Goal: Task Accomplishment & Management: Manage account settings

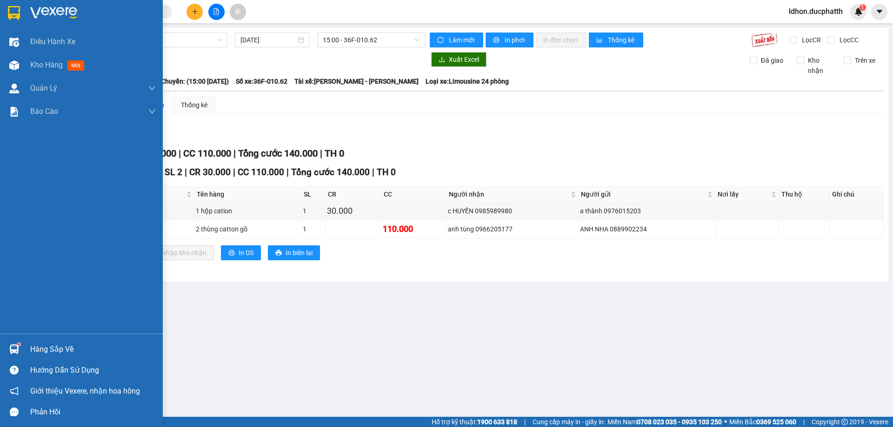
click at [44, 348] on div "Hàng sắp về" at bounding box center [93, 350] width 126 height 14
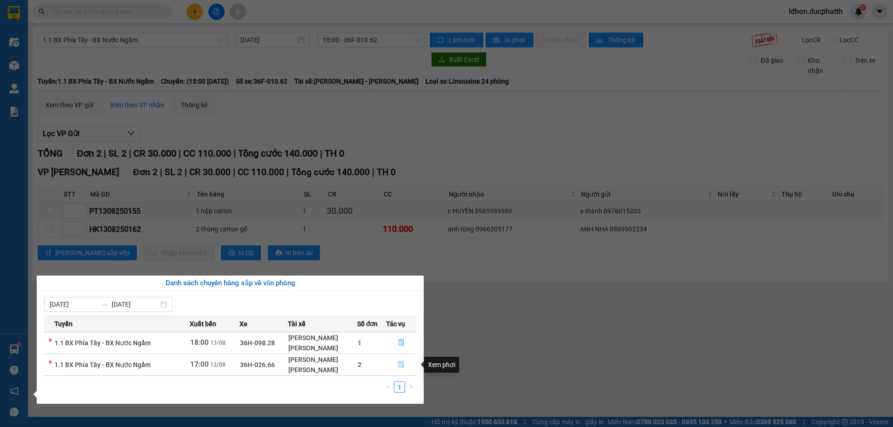
click at [400, 364] on icon "file-done" at bounding box center [401, 364] width 7 height 7
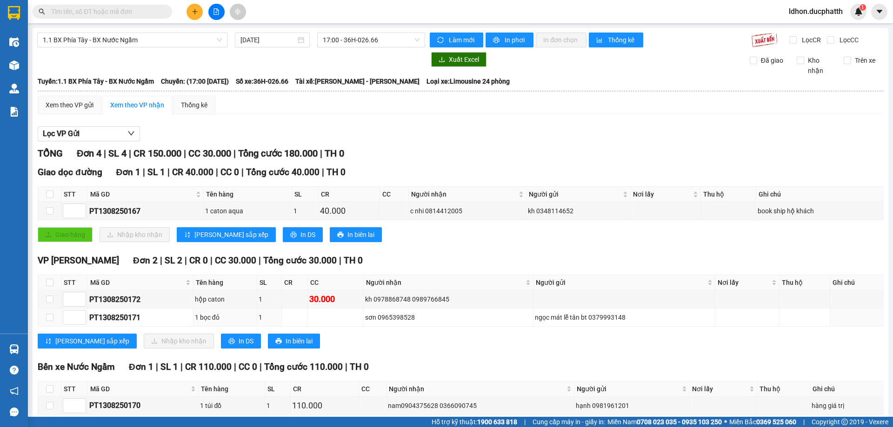
scroll to position [46, 0]
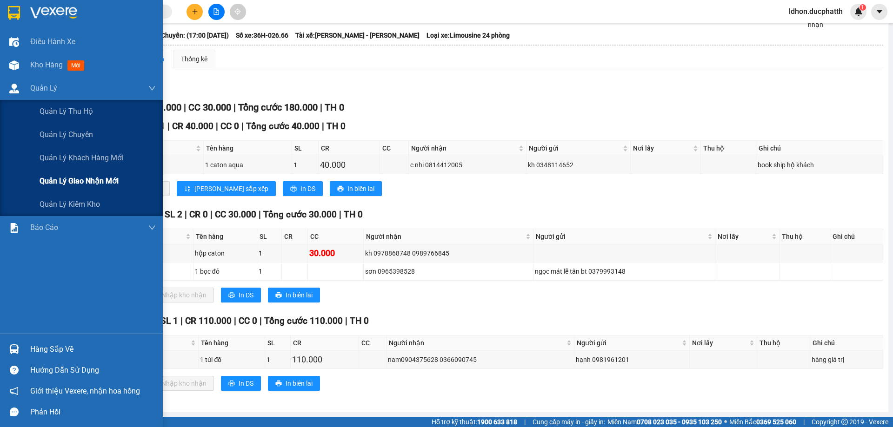
click at [85, 177] on span "Quản lý giao nhận mới" at bounding box center [79, 181] width 79 height 12
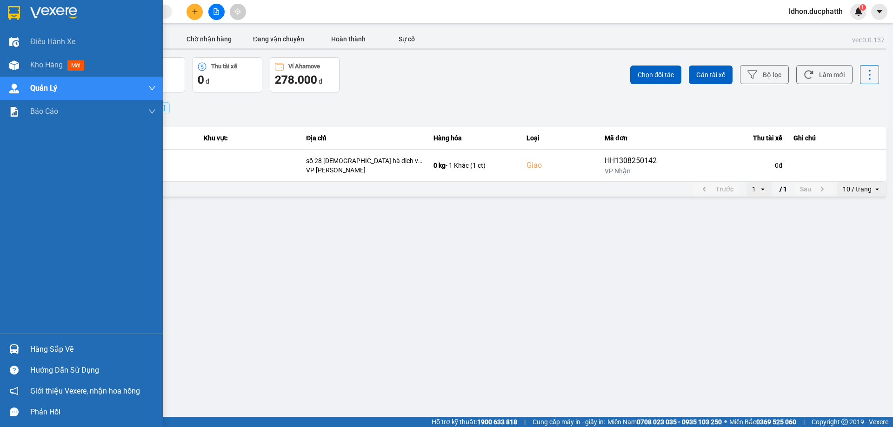
click at [21, 342] on div at bounding box center [14, 349] width 16 height 16
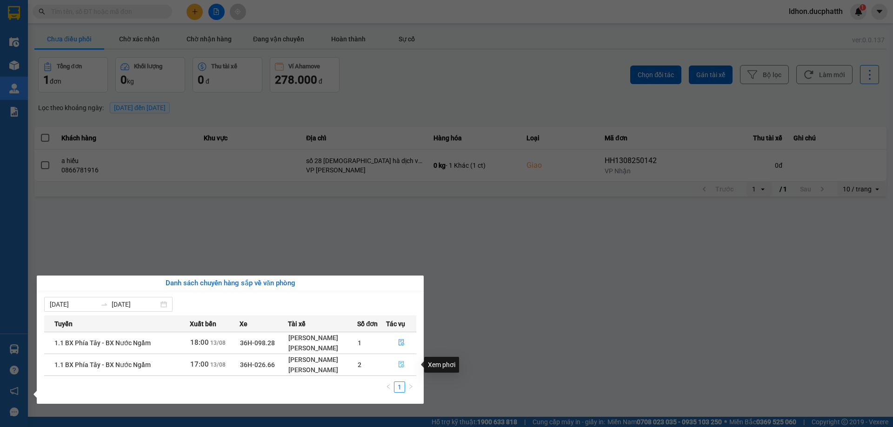
click at [403, 363] on icon "file-done" at bounding box center [401, 365] width 6 height 7
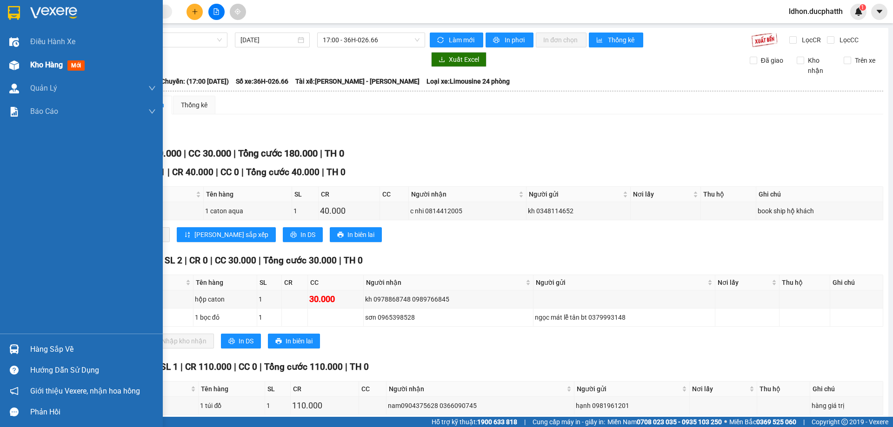
click at [9, 60] on img at bounding box center [14, 65] width 10 height 10
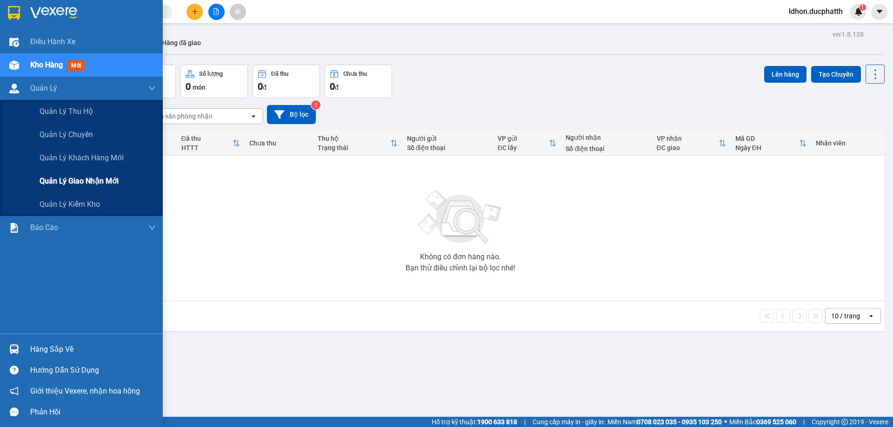
click at [100, 175] on div "Quản lý giao nhận mới" at bounding box center [98, 181] width 116 height 23
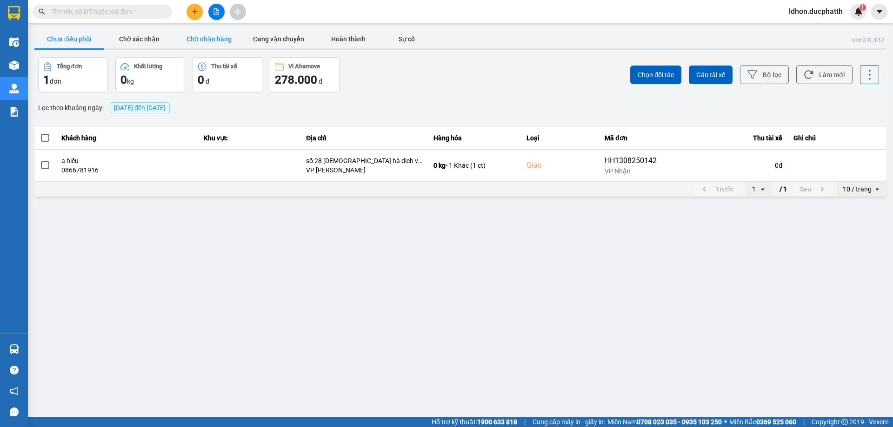
click at [225, 36] on button "Chờ nhận hàng" at bounding box center [209, 39] width 70 height 19
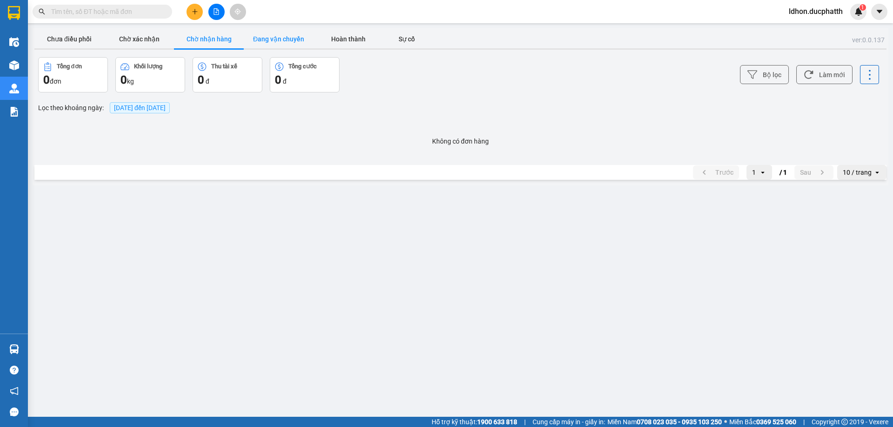
click at [267, 41] on button "Đang vận chuyển" at bounding box center [279, 39] width 70 height 19
click at [163, 46] on button "Chờ xác nhận" at bounding box center [139, 39] width 70 height 19
click at [202, 36] on button "Chờ nhận hàng" at bounding box center [209, 39] width 70 height 19
click at [358, 37] on button "Hoàn thành" at bounding box center [348, 39] width 70 height 19
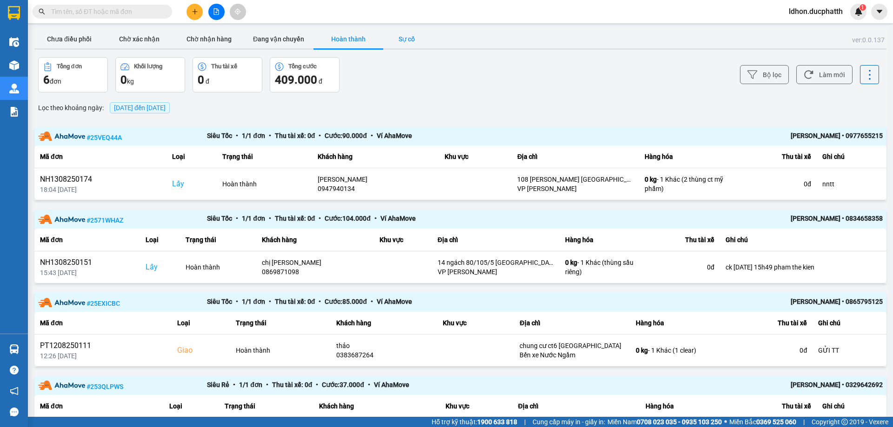
click at [396, 41] on button "Sự cố" at bounding box center [406, 39] width 46 height 19
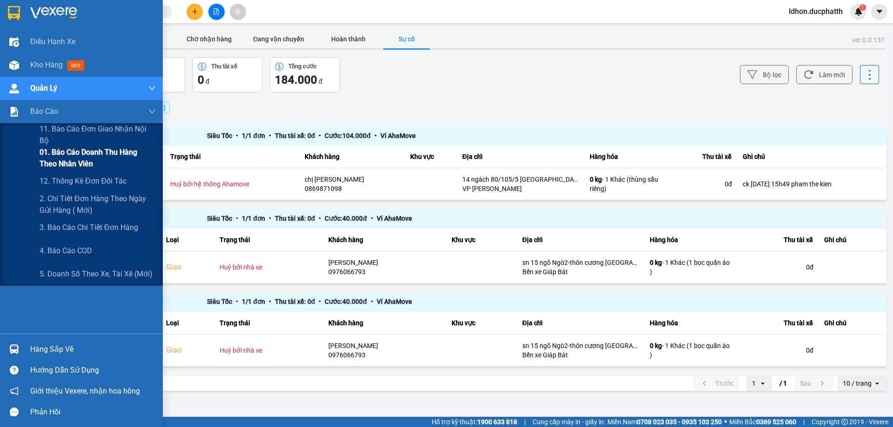
click at [106, 151] on span "01. Báo cáo doanh thu hàng theo nhân viên" at bounding box center [98, 157] width 116 height 23
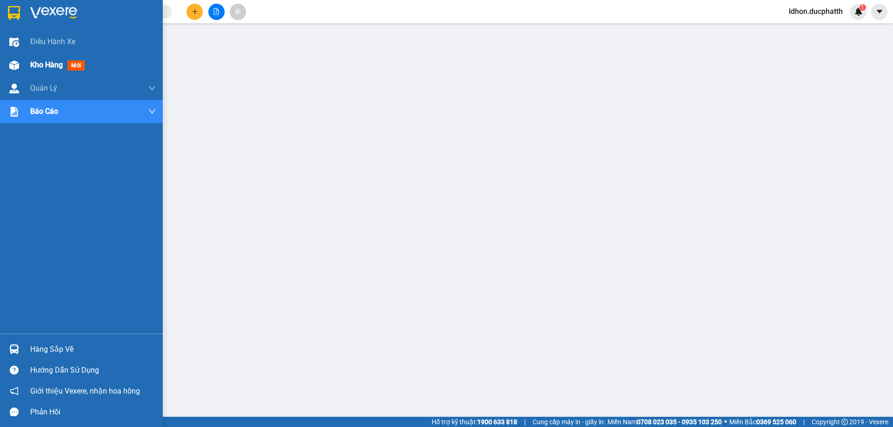
click at [19, 67] on img at bounding box center [14, 65] width 10 height 10
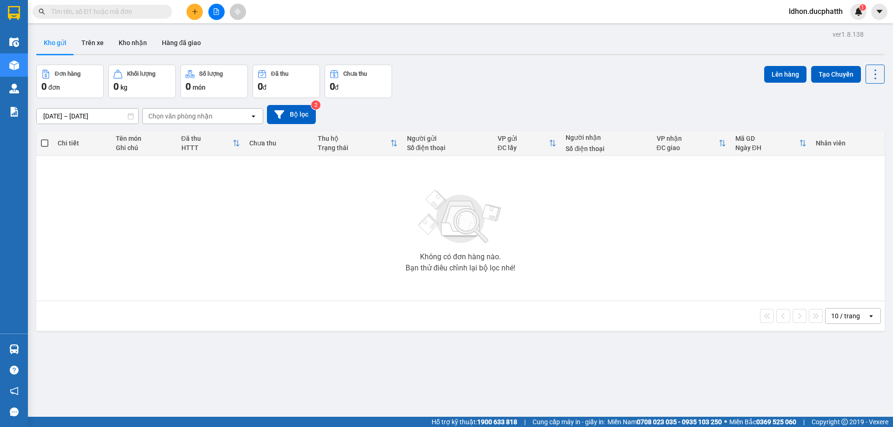
click at [205, 115] on div "Chọn văn phòng nhận" at bounding box center [180, 116] width 64 height 9
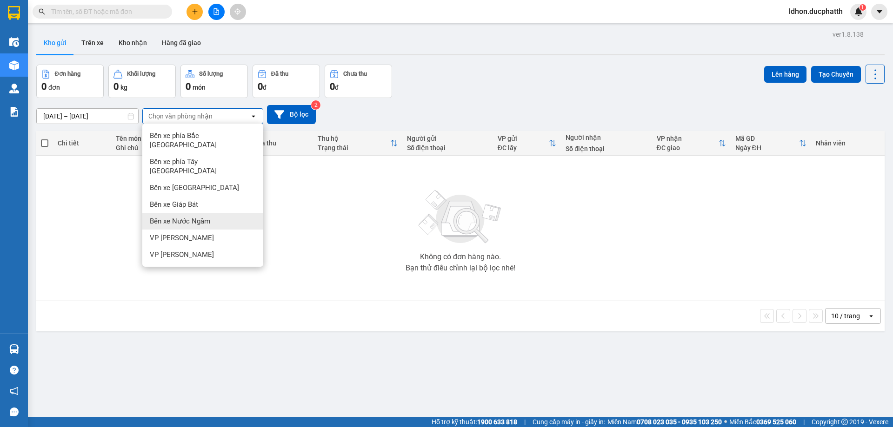
click at [200, 217] on span "Bến xe Nước Ngầm" at bounding box center [180, 221] width 60 height 9
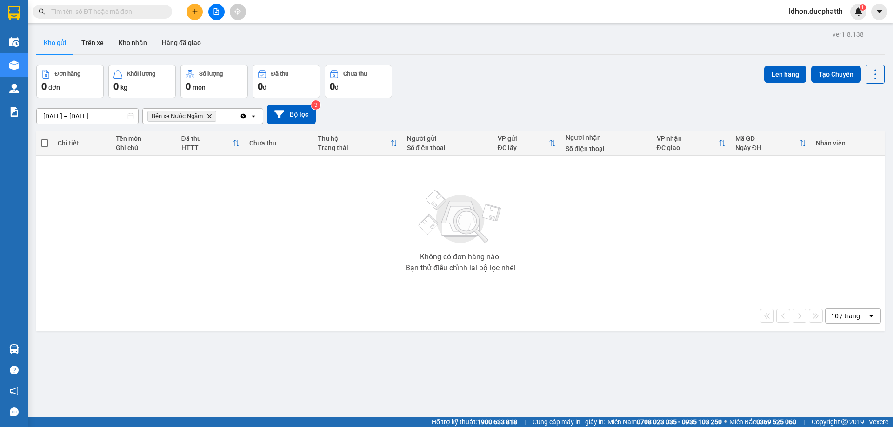
click at [229, 121] on div "Bến xe Nước Ngầm Delete" at bounding box center [191, 116] width 97 height 15
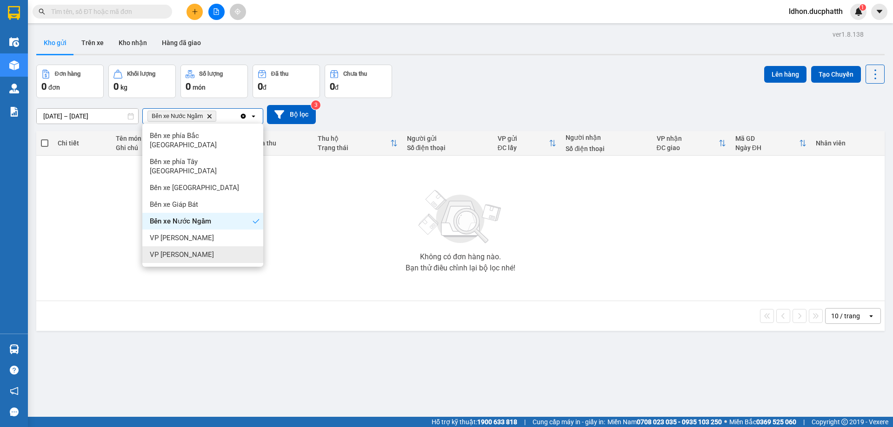
click at [205, 246] on div "VP [PERSON_NAME]" at bounding box center [202, 254] width 121 height 17
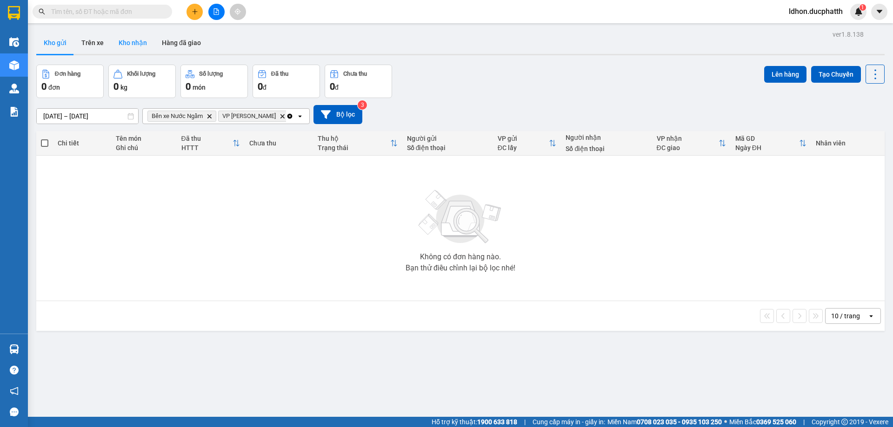
click at [134, 42] on button "Kho nhận" at bounding box center [132, 43] width 43 height 22
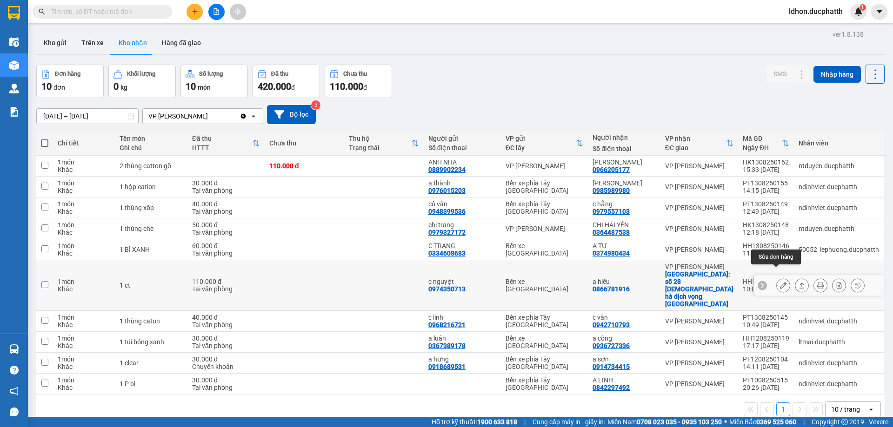
click at [780, 282] on icon at bounding box center [783, 285] width 7 height 7
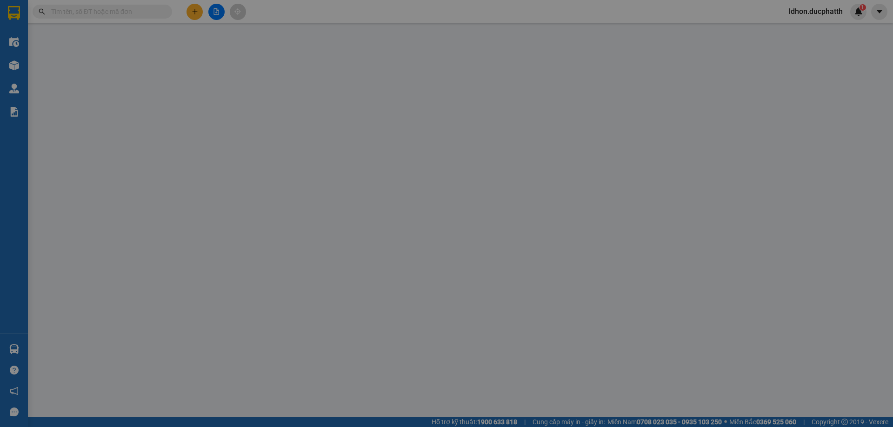
type input "0974350713"
type input "c nguyệt"
type input "0866781916"
type input "a hiếu"
checkbox input "true"
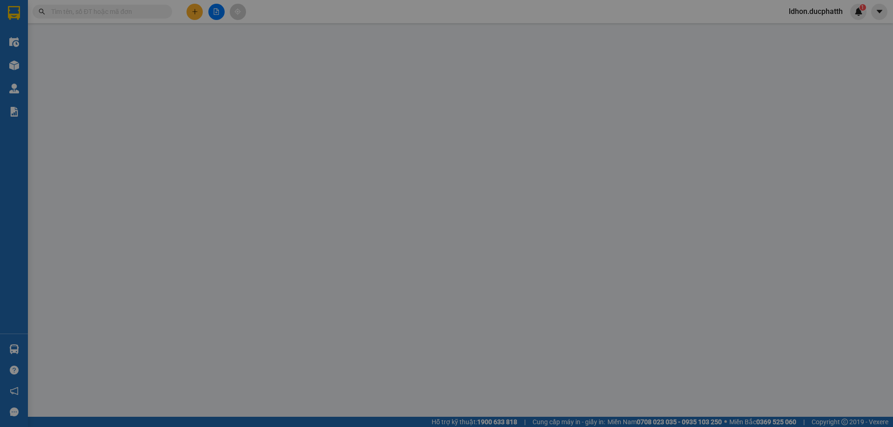
type input "số 28 [DEMOGRAPHIC_DATA] hà dịch vọng [GEOGRAPHIC_DATA]"
type input "110.000"
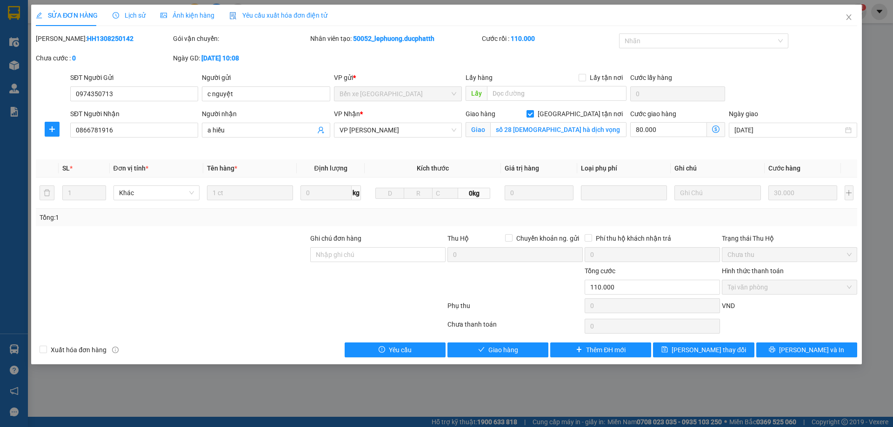
click at [118, 14] on span "Lịch sử" at bounding box center [128, 15] width 33 height 7
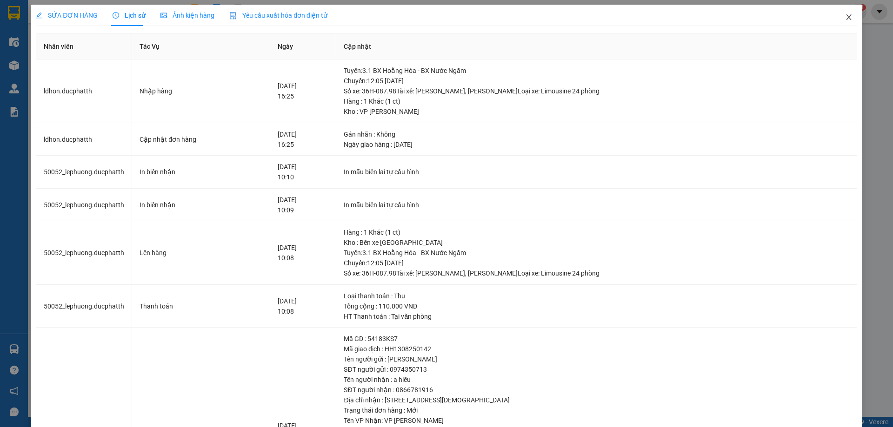
click at [847, 16] on span "Close" at bounding box center [848, 18] width 26 height 26
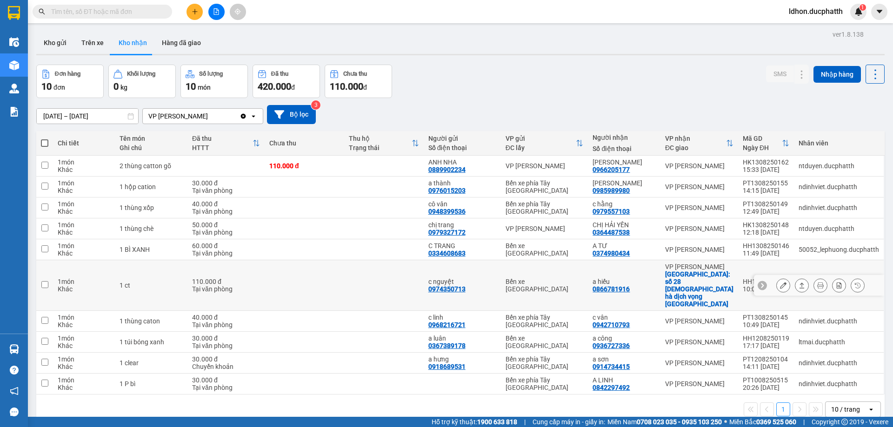
click at [780, 282] on icon at bounding box center [783, 285] width 7 height 7
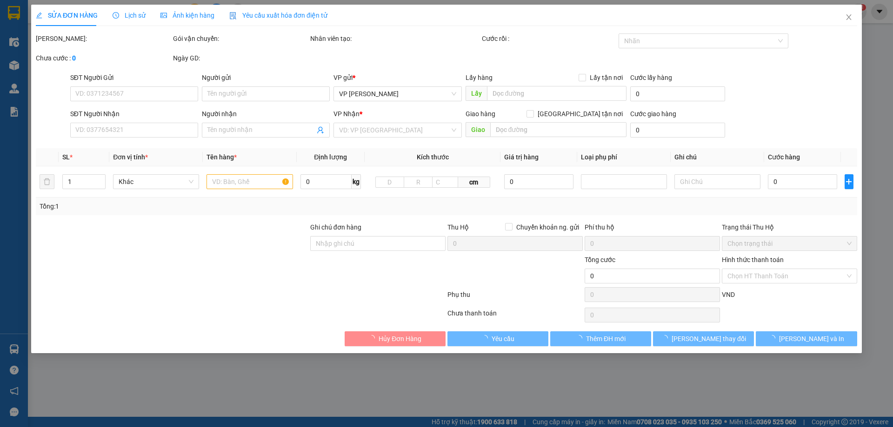
type input "0974350713"
type input "c nguyệt"
type input "0866781916"
type input "a hiếu"
checkbox input "true"
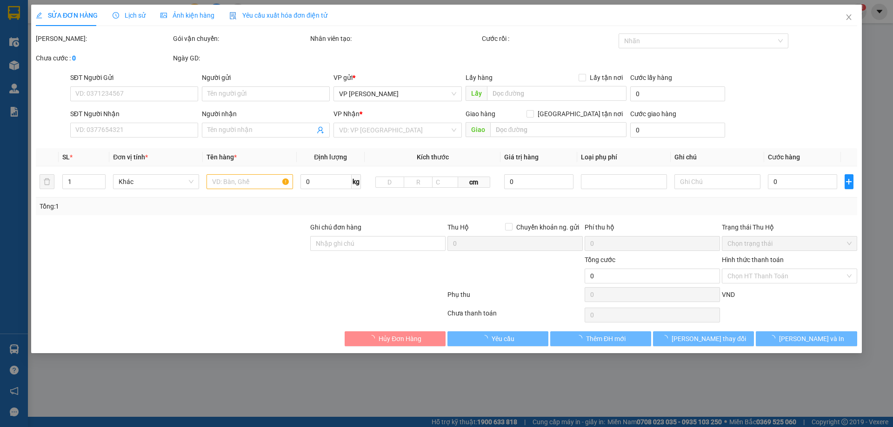
type input "số 28 [DEMOGRAPHIC_DATA] hà dịch vọng [GEOGRAPHIC_DATA]"
type input "110.000"
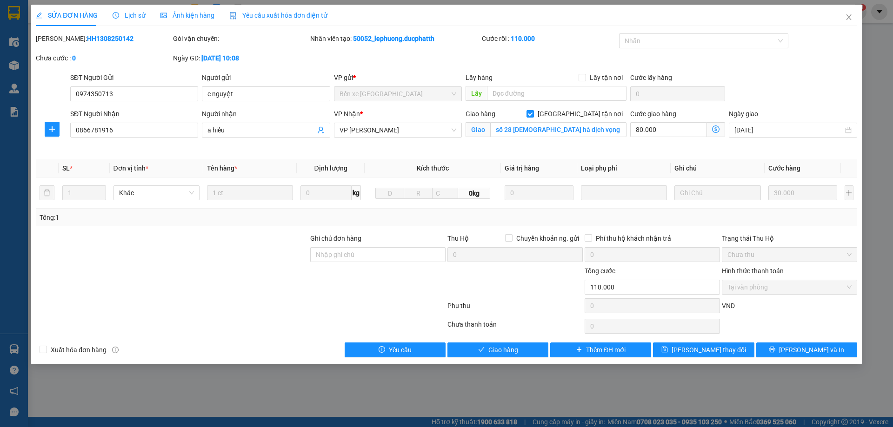
click at [127, 21] on div "Lịch sử" at bounding box center [128, 15] width 33 height 21
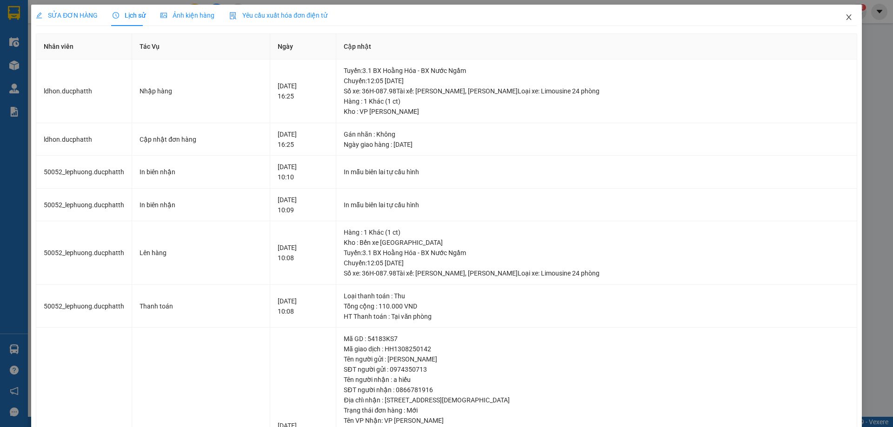
click at [836, 16] on span "Close" at bounding box center [848, 18] width 26 height 26
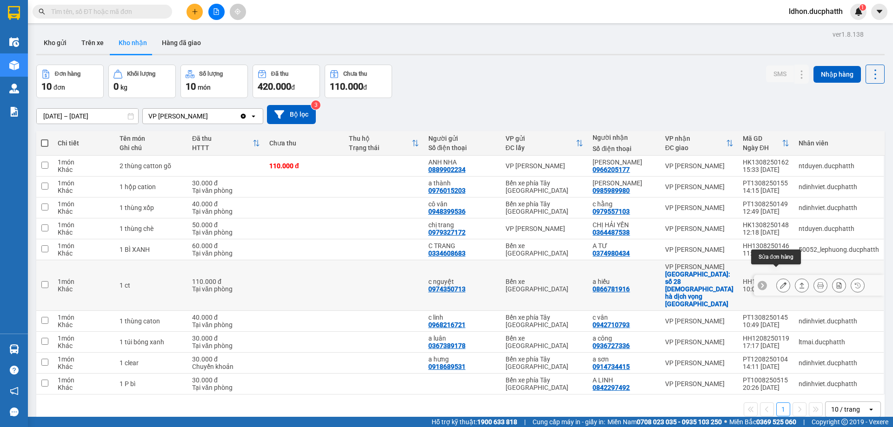
click at [780, 282] on icon at bounding box center [783, 285] width 7 height 7
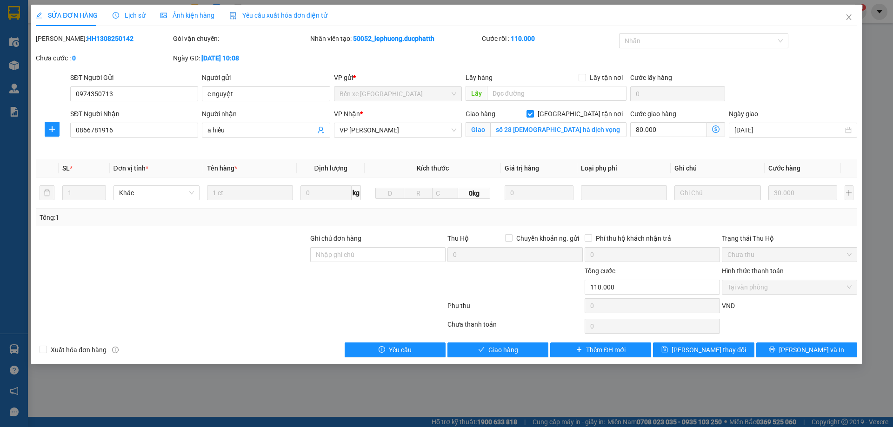
click at [138, 17] on span "Lịch sử" at bounding box center [128, 15] width 33 height 7
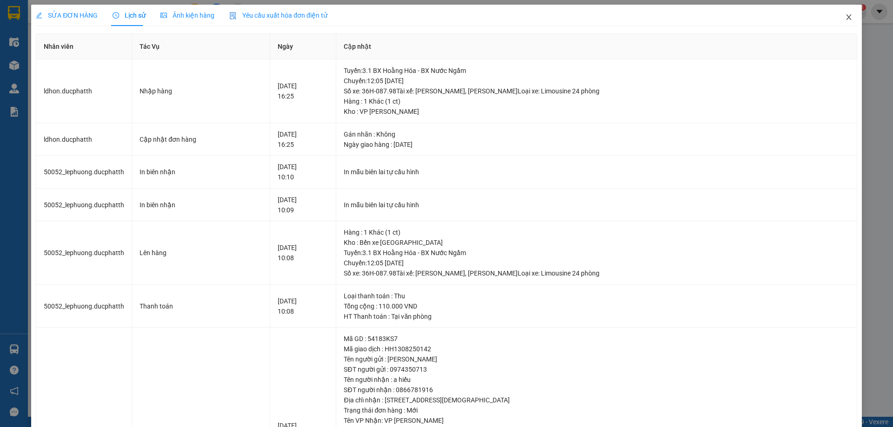
click at [845, 20] on icon "close" at bounding box center [848, 16] width 7 height 7
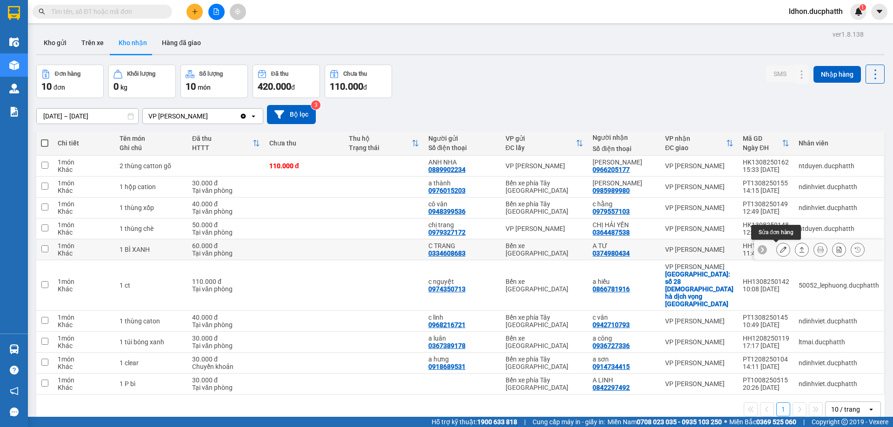
click at [777, 254] on button at bounding box center [782, 250] width 13 height 16
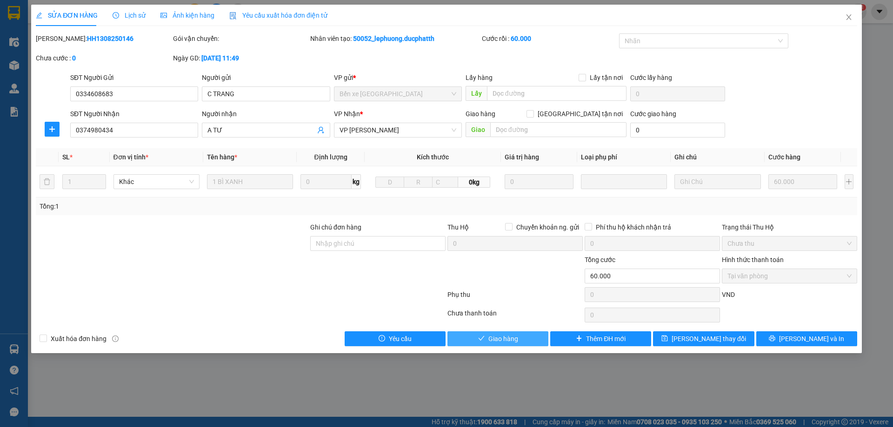
click at [493, 338] on span "Giao hàng" at bounding box center [503, 339] width 30 height 10
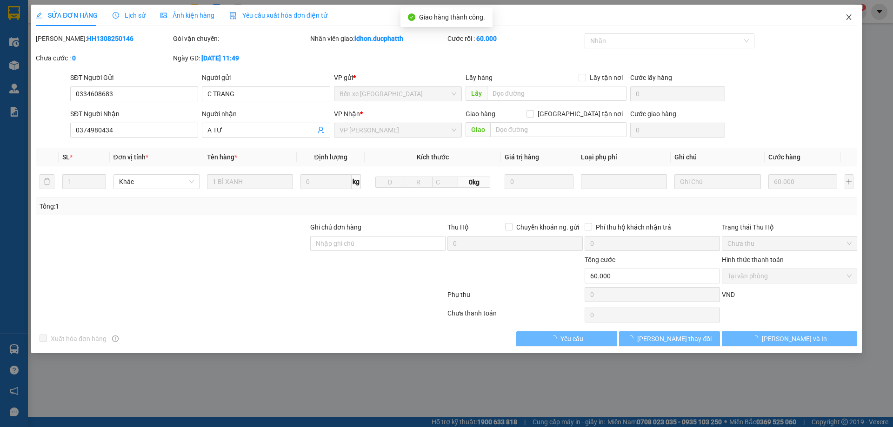
click at [851, 18] on icon "close" at bounding box center [848, 16] width 7 height 7
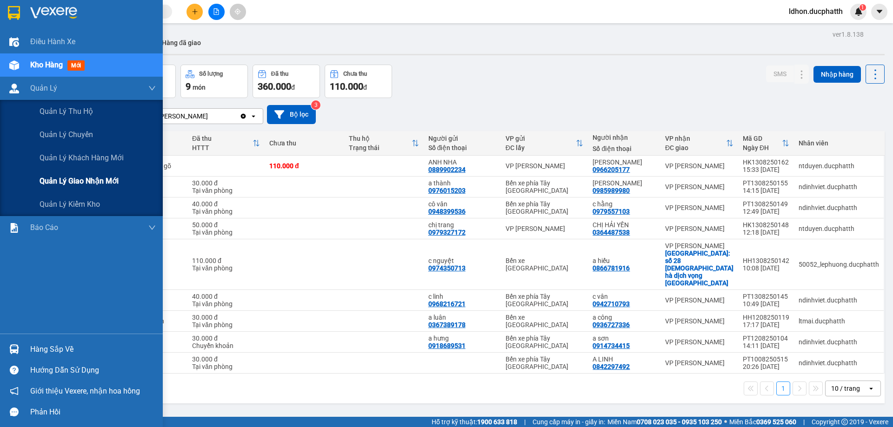
click at [126, 177] on div "Quản lý giao nhận mới" at bounding box center [98, 181] width 116 height 23
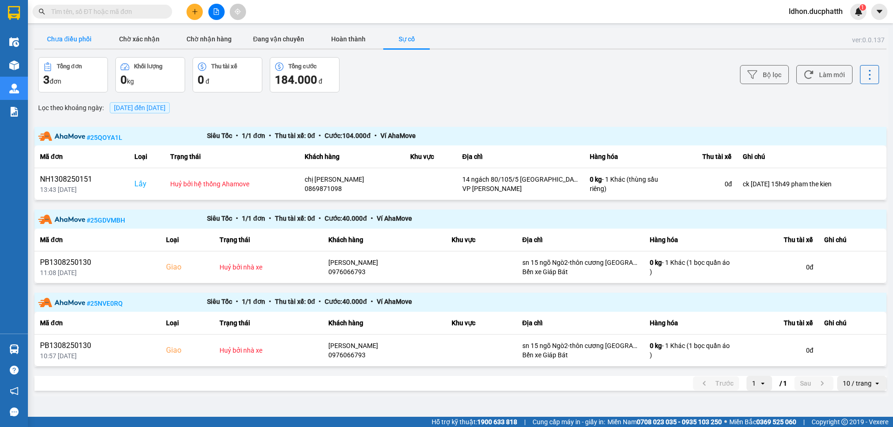
click at [66, 45] on button "Chưa điều phối" at bounding box center [69, 39] width 70 height 19
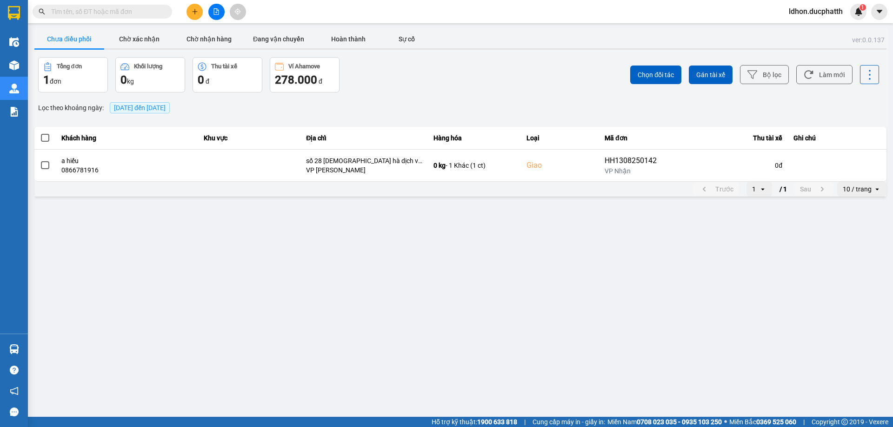
click at [155, 101] on div "[DATE] đến [DATE]" at bounding box center [139, 108] width 65 height 16
click at [165, 108] on span "[DATE] đến [DATE]" at bounding box center [140, 107] width 52 height 7
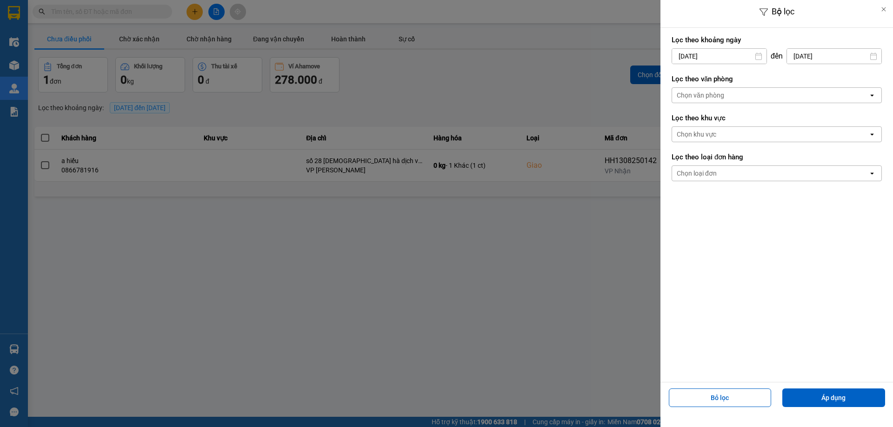
click at [743, 94] on div "Chọn văn phòng" at bounding box center [770, 95] width 196 height 15
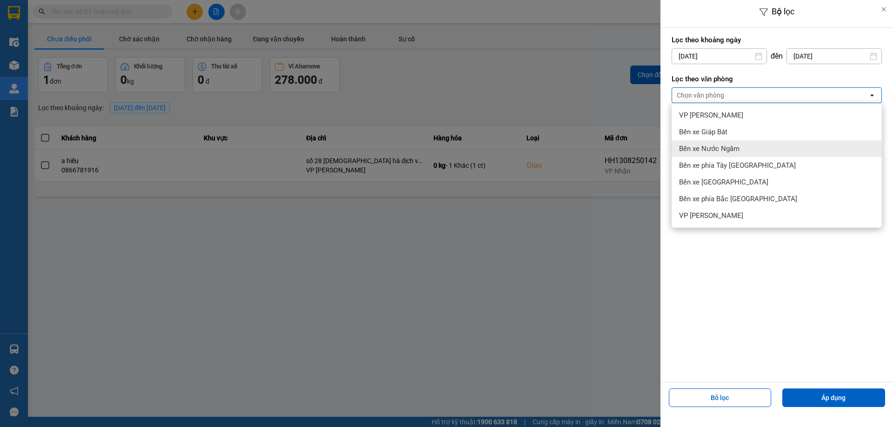
click at [716, 146] on span "Bến xe Nước Ngầm" at bounding box center [709, 148] width 60 height 9
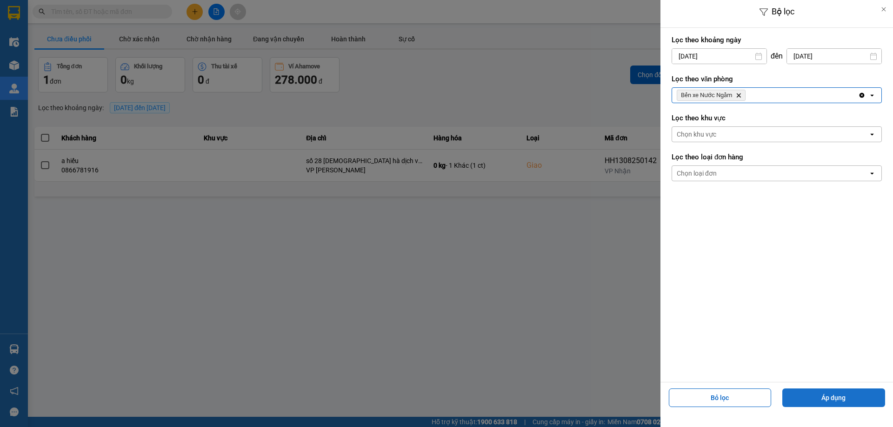
click at [825, 394] on button "Áp dụng" at bounding box center [833, 398] width 103 height 19
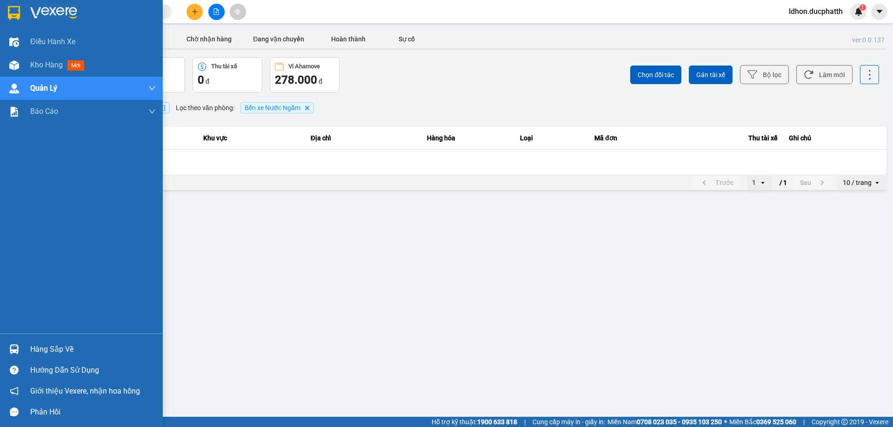
click at [107, 356] on div "Hàng sắp về" at bounding box center [93, 350] width 126 height 14
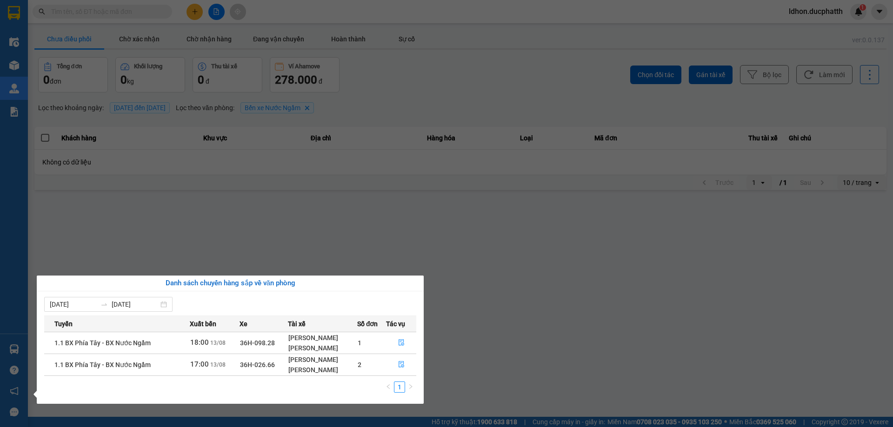
click at [491, 230] on section "Kết quả tìm kiếm ( 0 ) Bộ lọc No Data ldhon.ducphatth 1 Điều hành xe Kho hàng m…" at bounding box center [446, 213] width 893 height 427
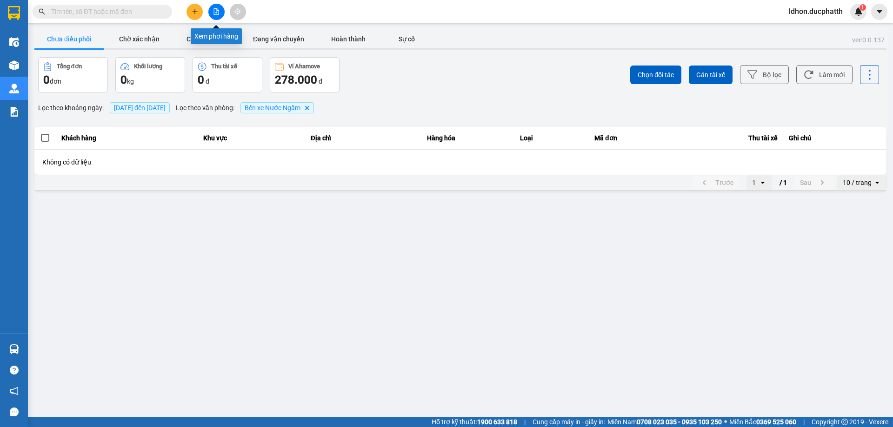
click at [217, 14] on icon "file-add" at bounding box center [216, 11] width 7 height 7
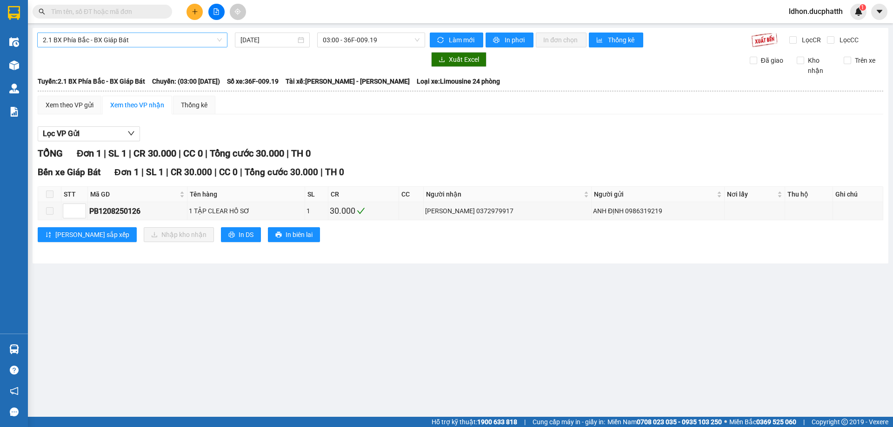
click at [139, 42] on span "2.1 BX Phía Bắc - BX Giáp Bát" at bounding box center [132, 40] width 179 height 14
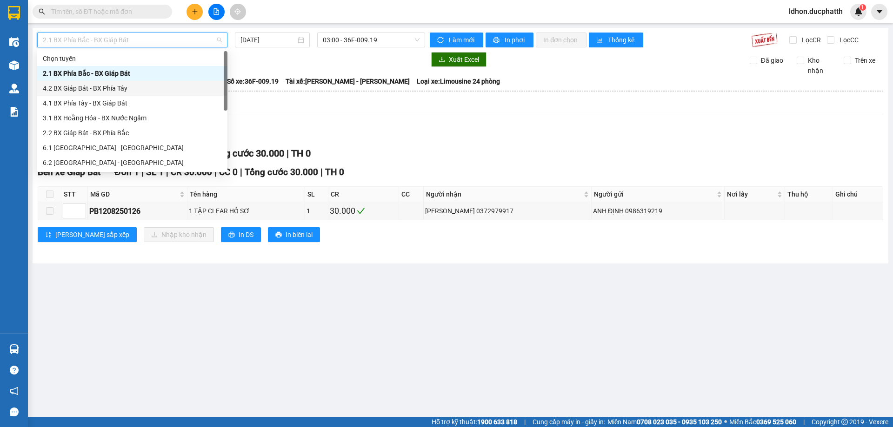
scroll to position [46, 0]
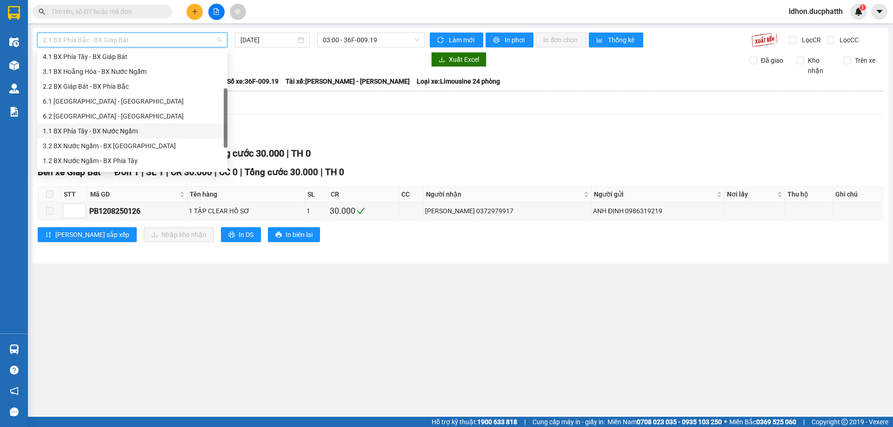
click at [126, 132] on div "1.1 BX Phía Tây - BX Nước Ngầm" at bounding box center [132, 131] width 179 height 10
type input "[DATE]"
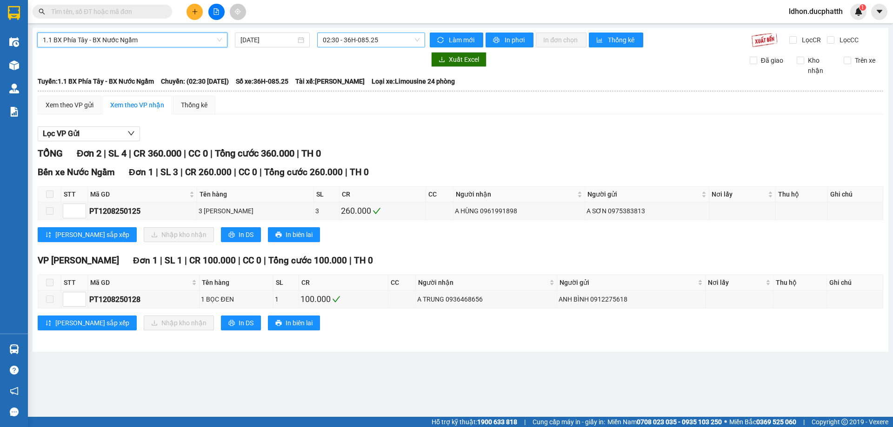
click at [348, 39] on span "02:30 - 36H-085.25" at bounding box center [371, 40] width 97 height 14
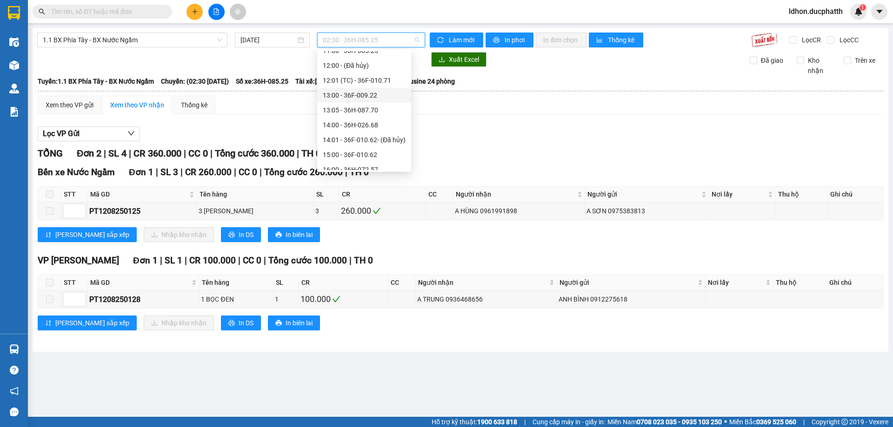
scroll to position [232, 0]
click at [376, 150] on div "16:00 - 36H-072.57" at bounding box center [364, 153] width 83 height 10
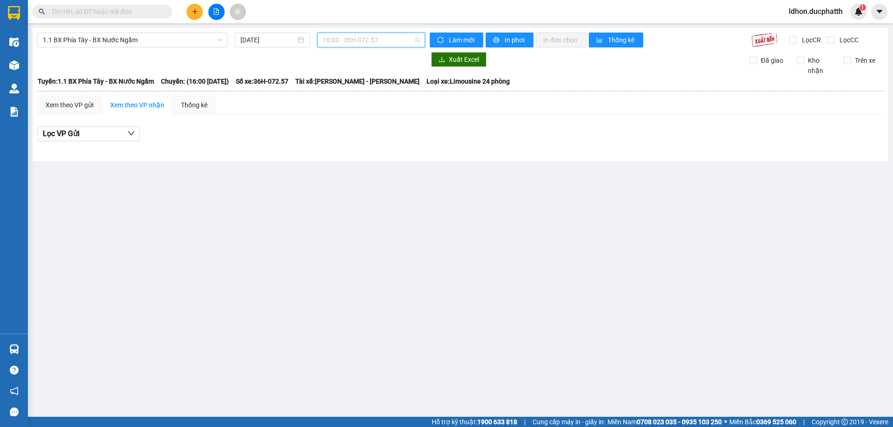
click at [344, 40] on span "16:00 - 36H-072.57" at bounding box center [371, 40] width 97 height 14
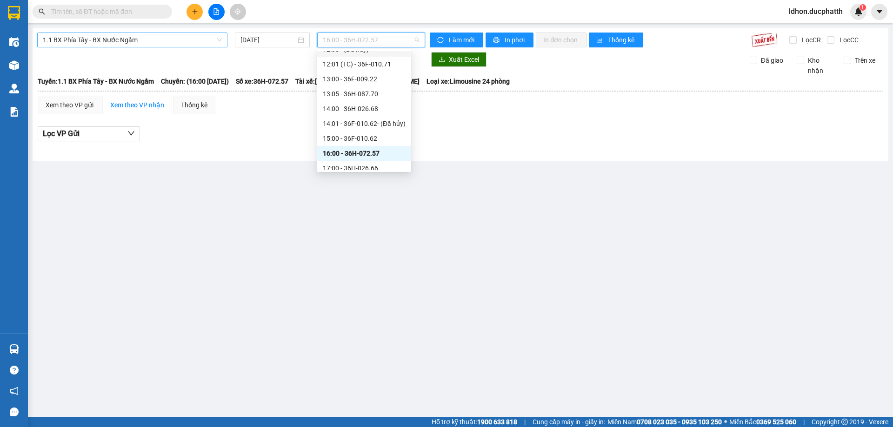
click at [195, 37] on span "1.1 BX Phía Tây - BX Nước Ngầm" at bounding box center [132, 40] width 179 height 14
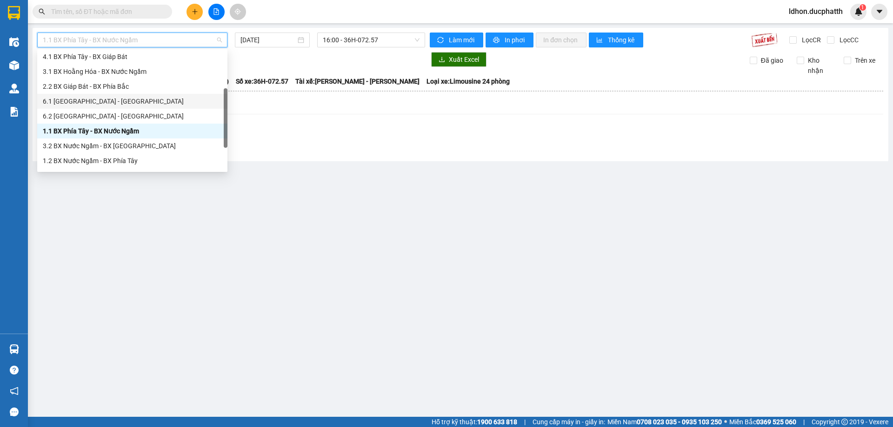
scroll to position [74, 0]
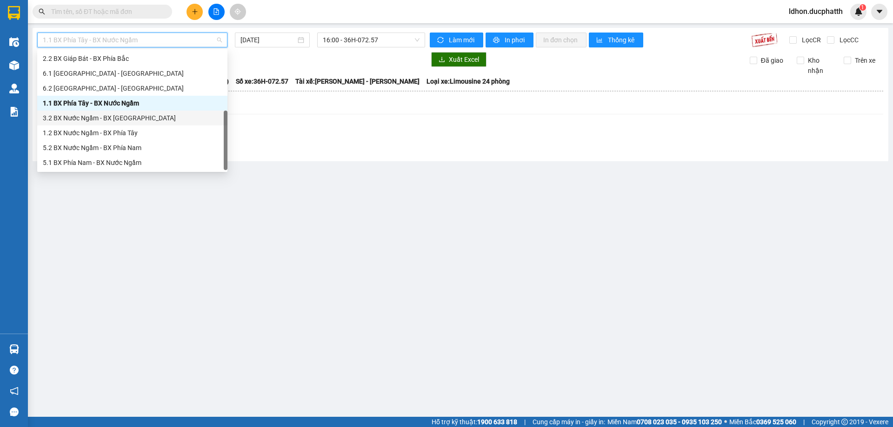
click at [152, 119] on div "3.2 BX Nước Ngầm - BX [GEOGRAPHIC_DATA]" at bounding box center [132, 118] width 179 height 10
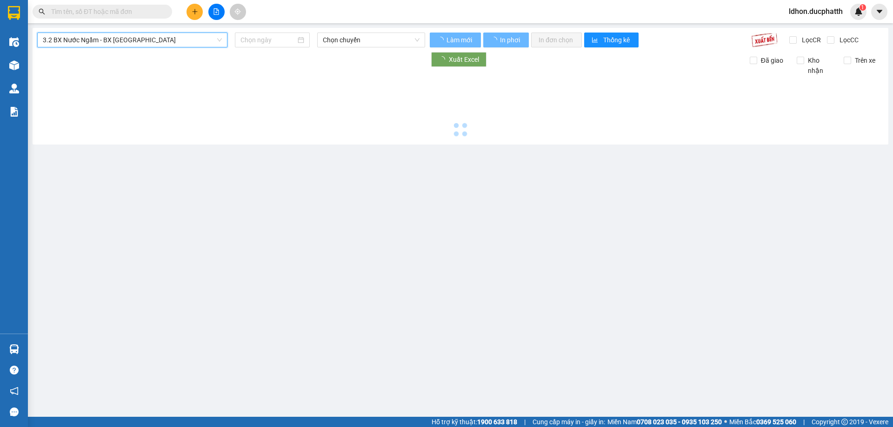
type input "[DATE]"
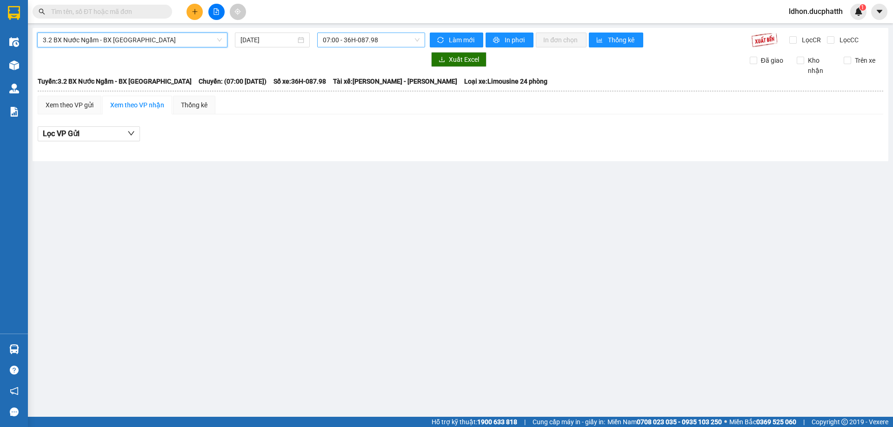
click at [389, 43] on span "07:00 - 36H-087.98" at bounding box center [371, 40] width 97 height 14
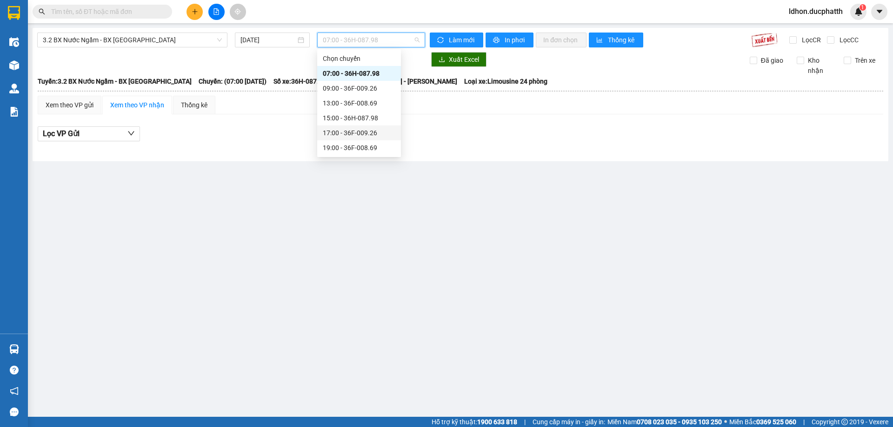
click at [379, 131] on div "17:00 - 36F-009.26" at bounding box center [359, 133] width 73 height 10
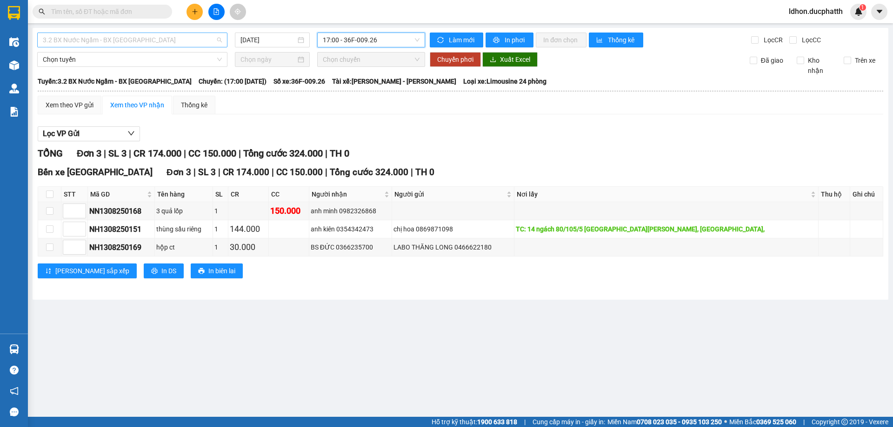
click at [189, 45] on span "3.2 BX Nước Ngầm - BX [GEOGRAPHIC_DATA]" at bounding box center [132, 40] width 179 height 14
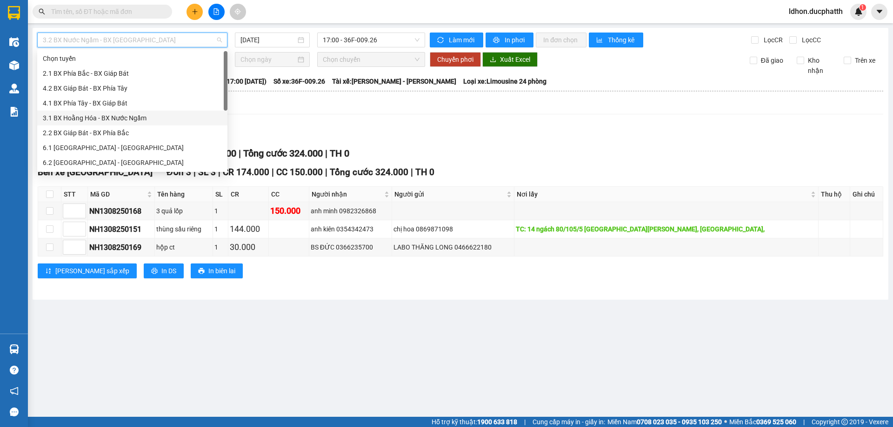
click at [136, 118] on div "3.1 BX Hoằng Hóa - BX Nước Ngầm" at bounding box center [132, 118] width 179 height 10
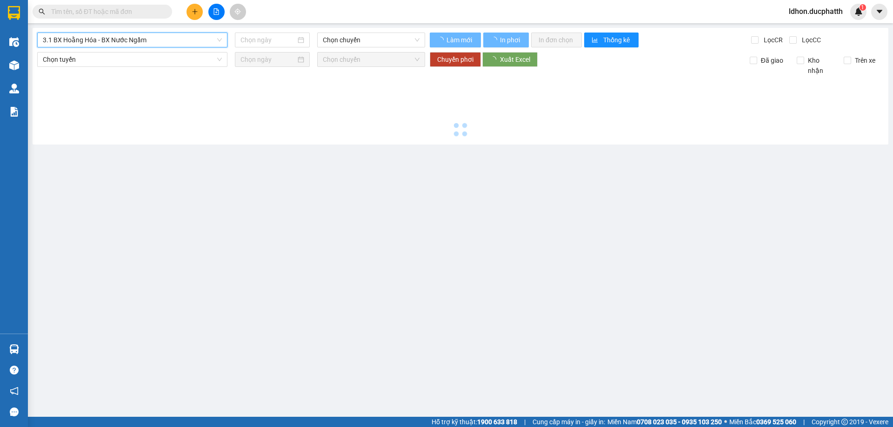
type input "[DATE]"
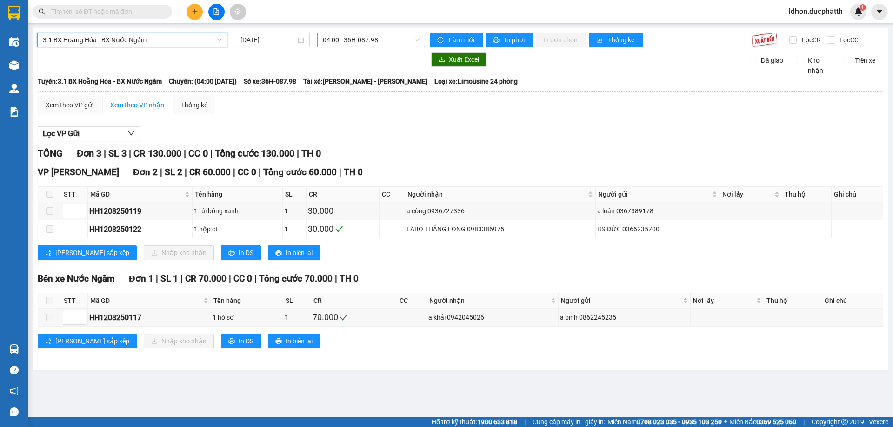
click at [361, 39] on span "04:00 - 36H-087.98" at bounding box center [371, 40] width 97 height 14
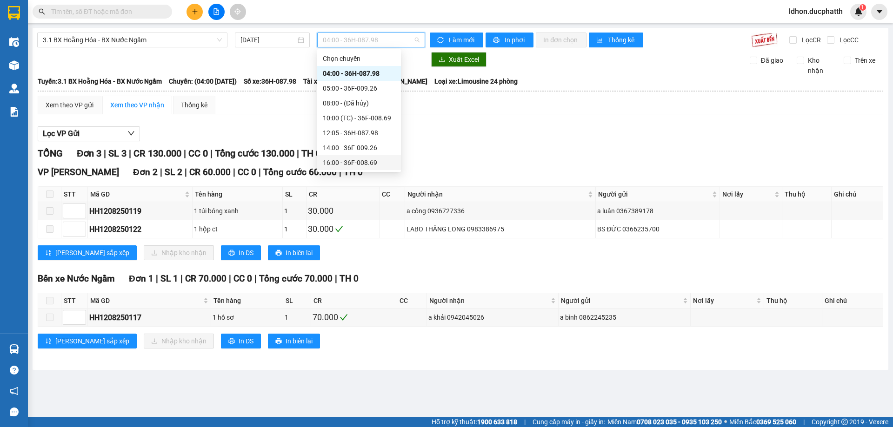
click at [376, 159] on div "16:00 - 36F-008.69" at bounding box center [359, 163] width 73 height 10
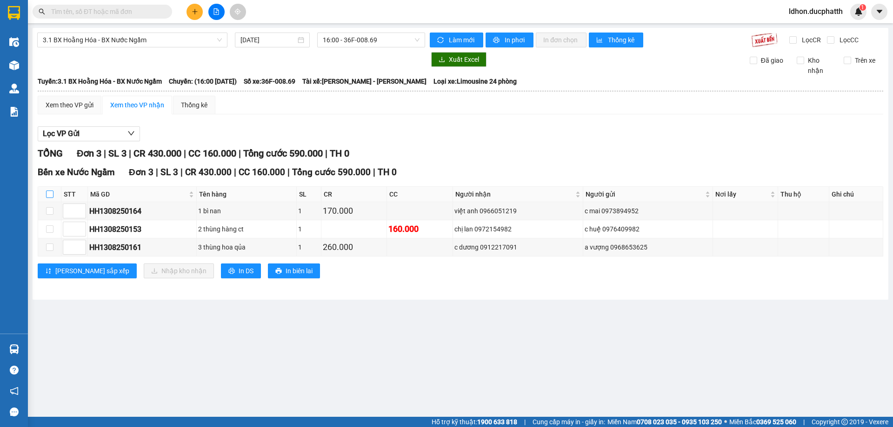
click at [50, 195] on input "checkbox" at bounding box center [49, 194] width 7 height 7
checkbox input "true"
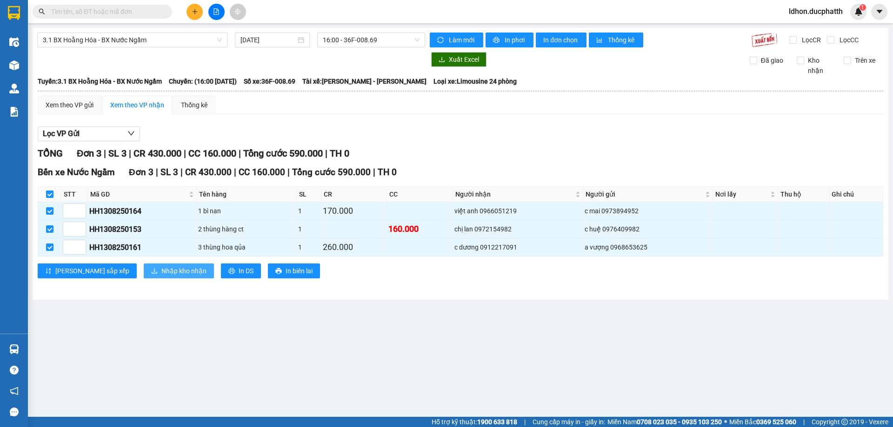
click at [161, 266] on span "Nhập kho nhận" at bounding box center [183, 271] width 45 height 10
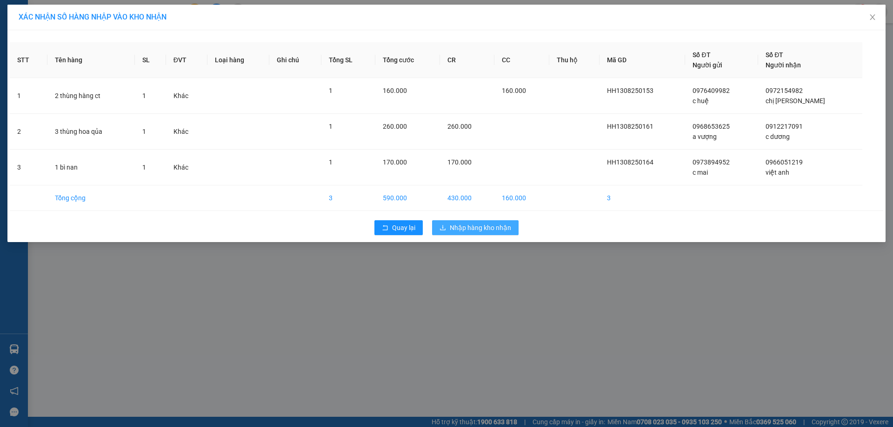
click at [476, 227] on span "Nhập hàng kho nhận" at bounding box center [480, 228] width 61 height 10
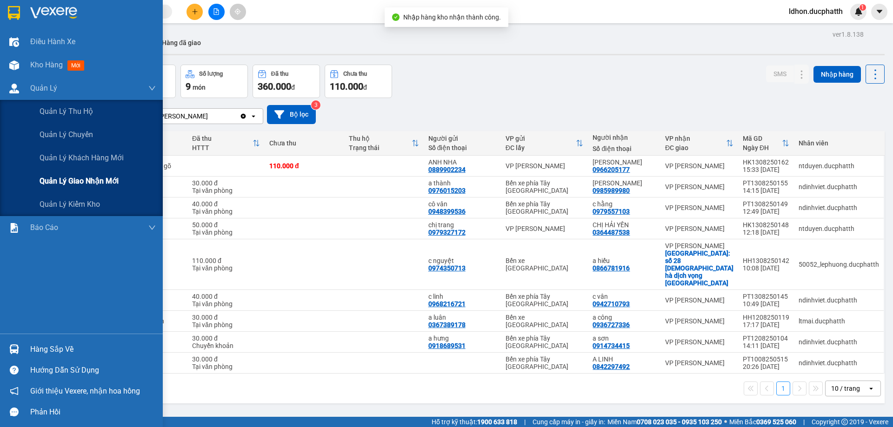
click at [77, 188] on div "Quản lý giao nhận mới" at bounding box center [98, 181] width 116 height 23
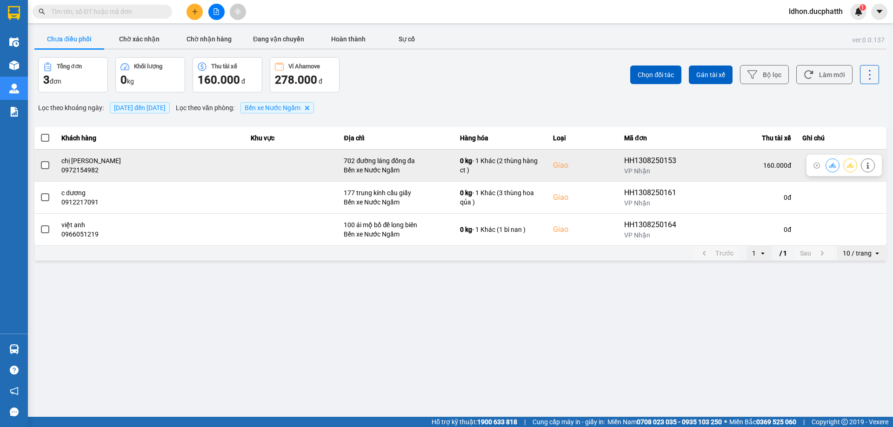
click at [831, 164] on icon at bounding box center [832, 165] width 7 height 7
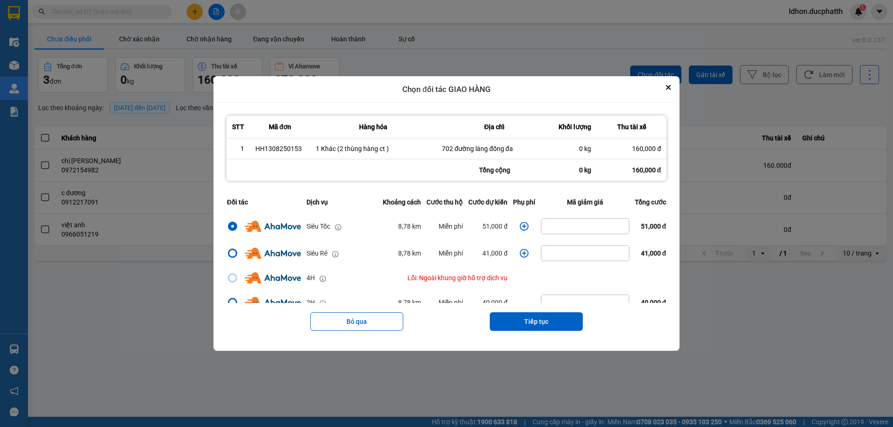
click at [519, 228] on icon "dialog" at bounding box center [523, 226] width 9 height 9
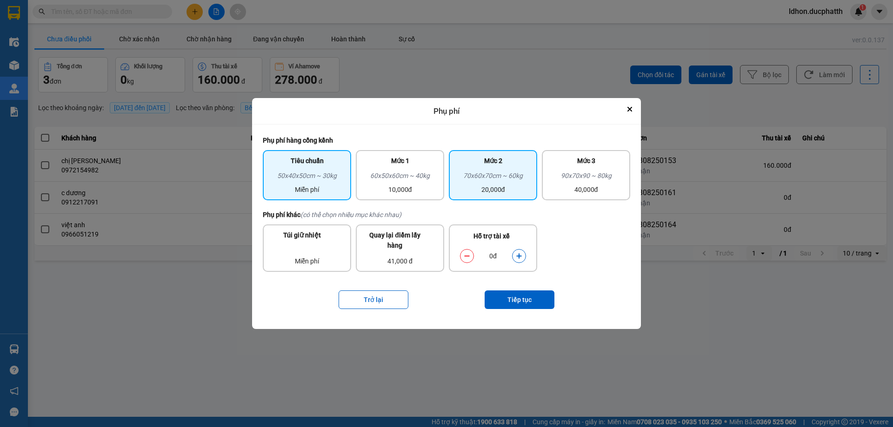
click at [511, 187] on div "20,000đ" at bounding box center [492, 190] width 77 height 10
click at [521, 258] on icon "dialog" at bounding box center [519, 256] width 7 height 7
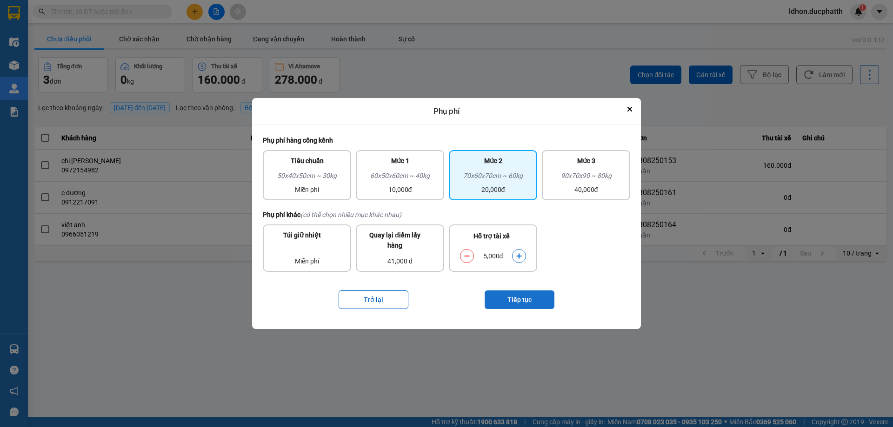
click at [531, 293] on button "Tiếp tục" at bounding box center [519, 300] width 70 height 19
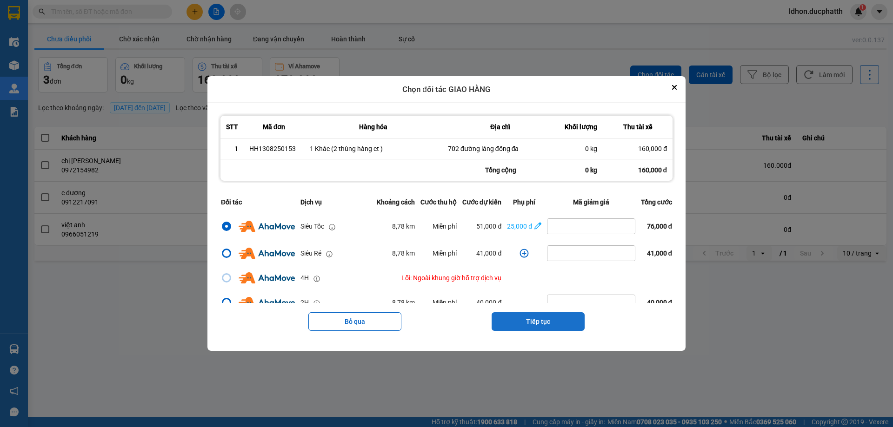
click at [549, 317] on button "Tiếp tục" at bounding box center [537, 321] width 93 height 19
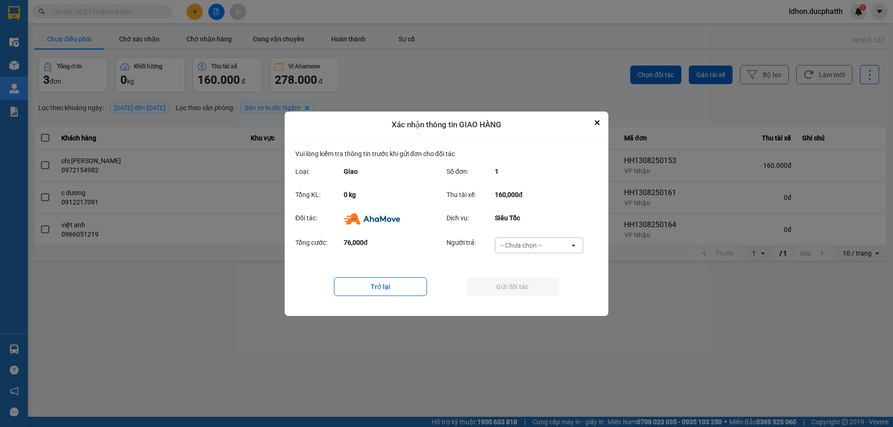
click at [528, 250] on div "-- Chưa chọn --" at bounding box center [532, 245] width 74 height 15
click at [531, 298] on span "Ví Ahamove" at bounding box center [521, 298] width 38 height 9
click at [527, 291] on button "Gửi đối tác" at bounding box center [512, 287] width 93 height 19
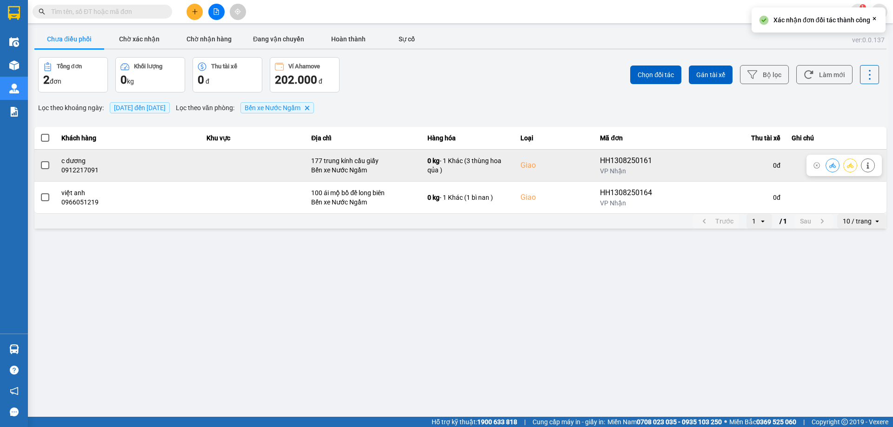
click at [832, 168] on icon at bounding box center [832, 165] width 7 height 7
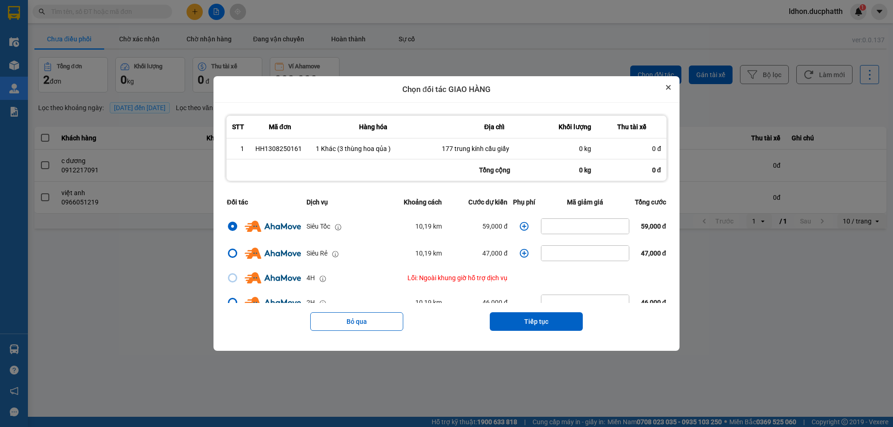
click at [670, 88] on icon "Close" at bounding box center [668, 88] width 4 height 4
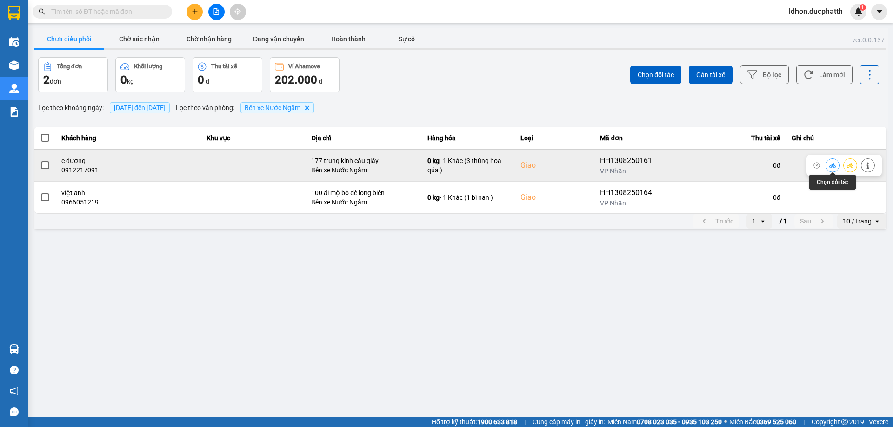
click at [827, 165] on button at bounding box center [832, 165] width 13 height 16
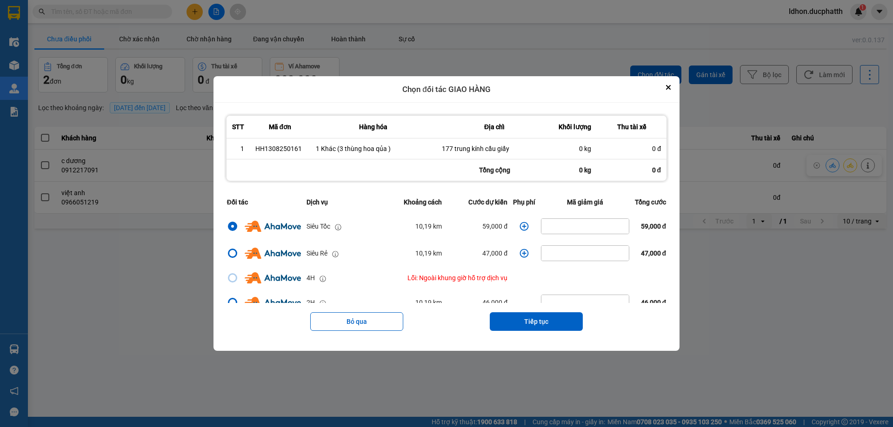
click at [521, 226] on icon "dialog" at bounding box center [523, 226] width 9 height 9
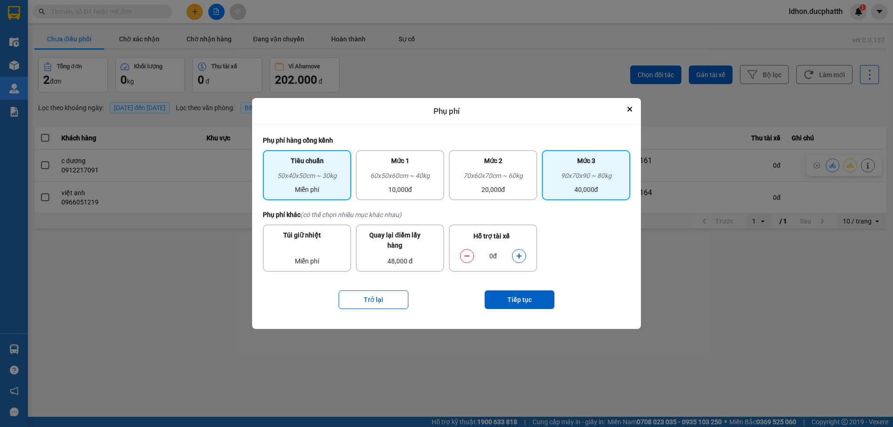
click at [581, 188] on div "40,000đ" at bounding box center [585, 190] width 77 height 10
click at [517, 259] on icon "dialog" at bounding box center [519, 256] width 7 height 7
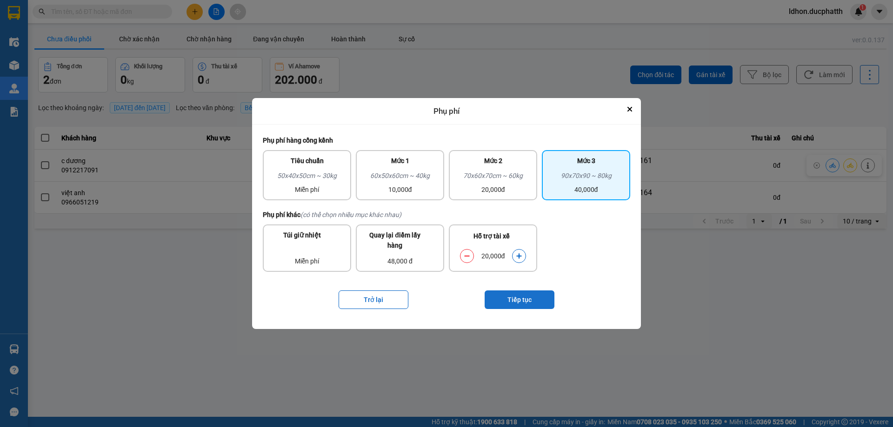
click at [517, 293] on button "Tiếp tục" at bounding box center [519, 300] width 70 height 19
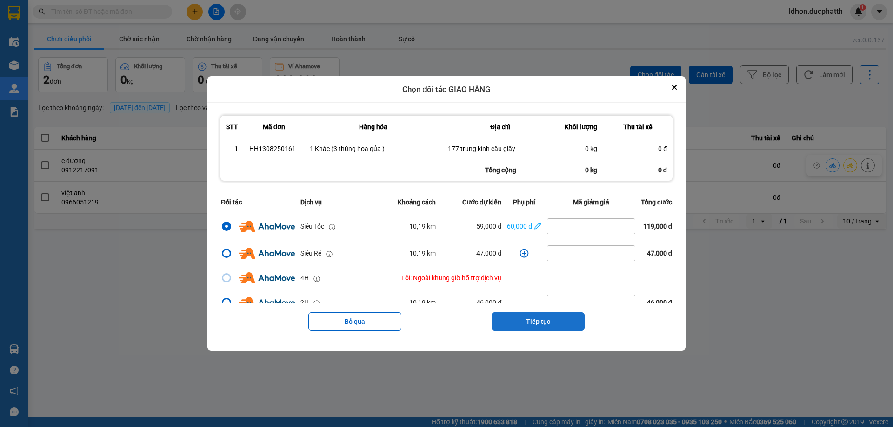
click at [549, 321] on button "Tiếp tục" at bounding box center [537, 321] width 93 height 19
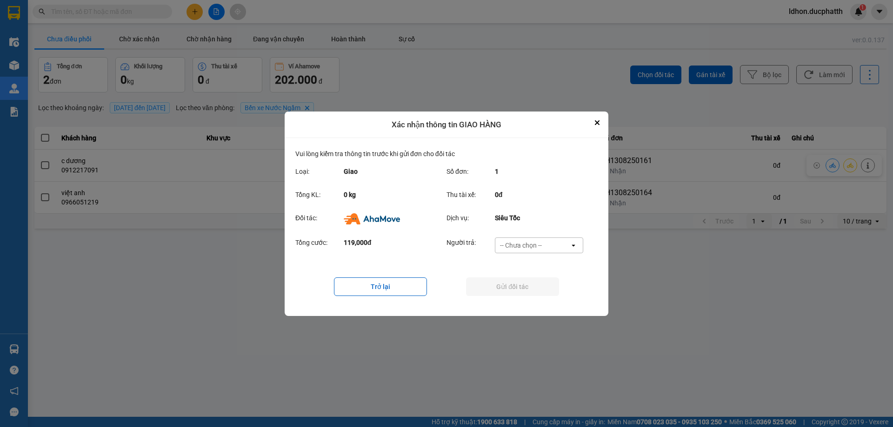
click at [550, 250] on div "-- Chưa chọn --" at bounding box center [532, 245] width 74 height 15
click at [541, 299] on div "Ví Ahamove" at bounding box center [538, 298] width 88 height 17
click at [520, 290] on button "Gửi đối tác" at bounding box center [512, 287] width 93 height 19
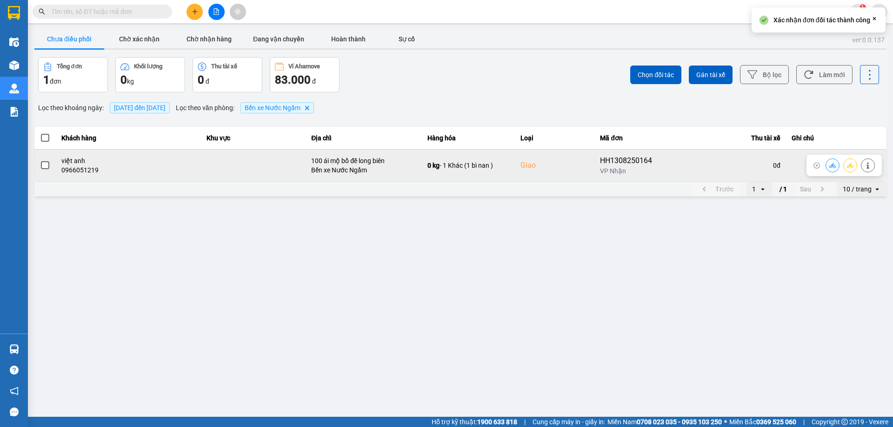
click at [837, 166] on button at bounding box center [832, 165] width 13 height 16
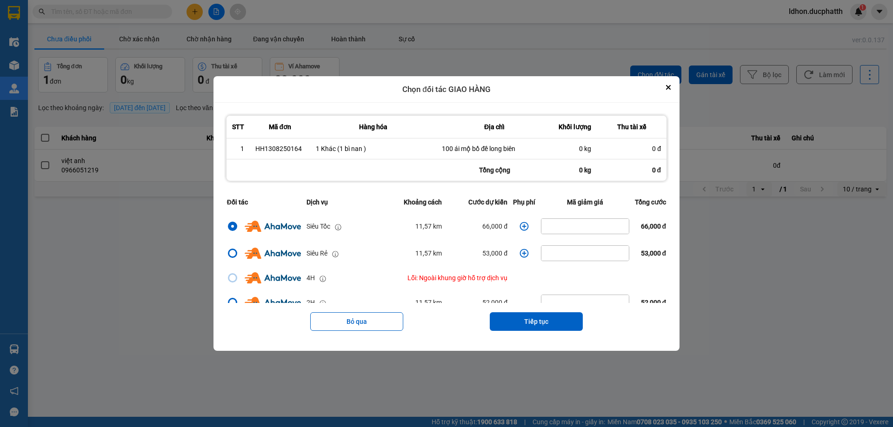
click at [520, 227] on icon "dialog" at bounding box center [523, 226] width 9 height 9
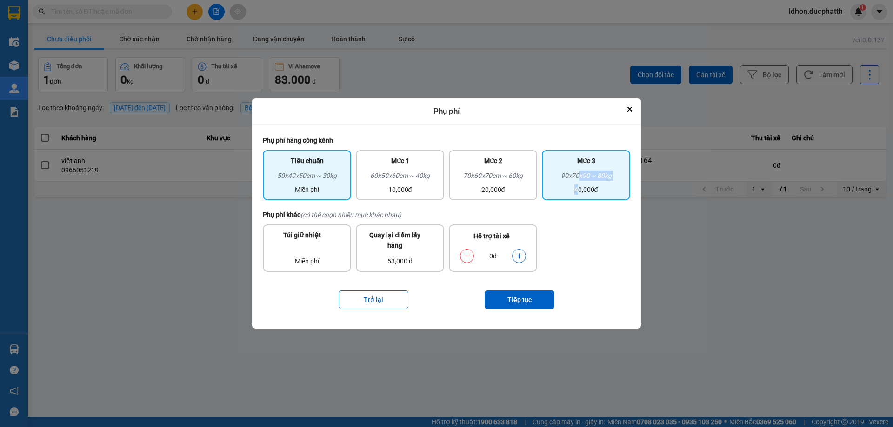
click at [579, 186] on div "90x70x90 ~ 80kg 40,000đ" at bounding box center [585, 183] width 77 height 24
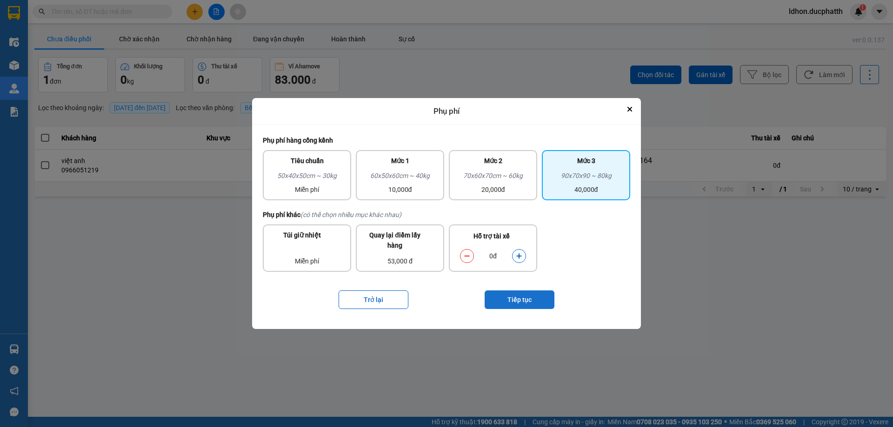
click at [521, 297] on button "Tiếp tục" at bounding box center [519, 300] width 70 height 19
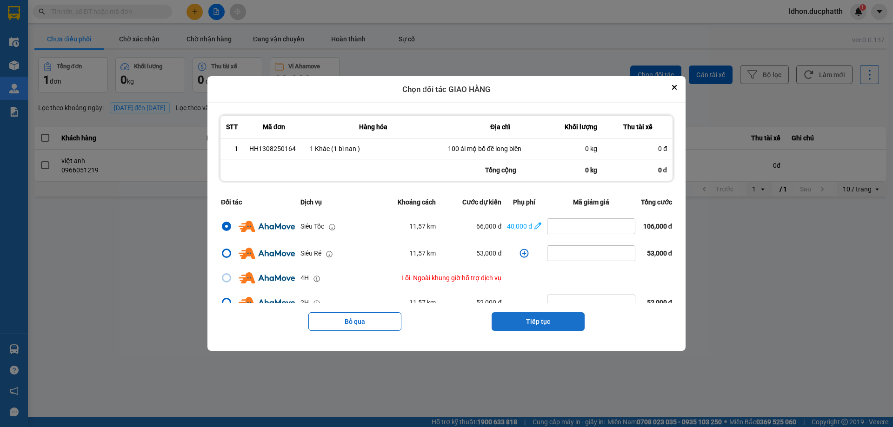
click at [538, 317] on button "Tiếp tục" at bounding box center [537, 321] width 93 height 19
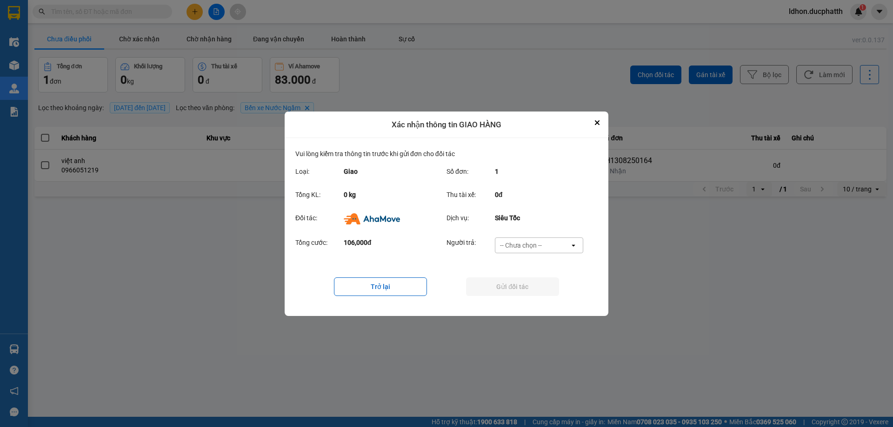
click at [532, 248] on div "-- Chưa chọn --" at bounding box center [521, 245] width 42 height 9
click at [527, 292] on div "Ví Ahamove" at bounding box center [538, 298] width 88 height 17
click at [511, 284] on button "Gửi đối tác" at bounding box center [512, 287] width 93 height 19
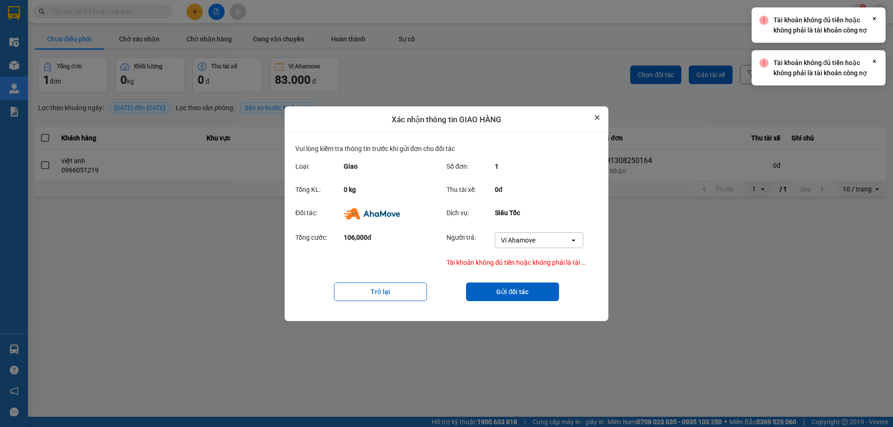
click at [595, 119] on icon "Close" at bounding box center [597, 118] width 4 height 4
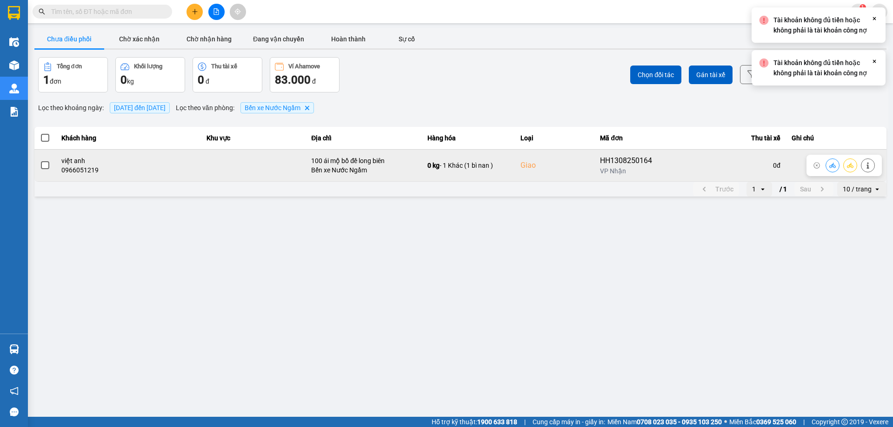
click at [826, 165] on button at bounding box center [832, 165] width 13 height 16
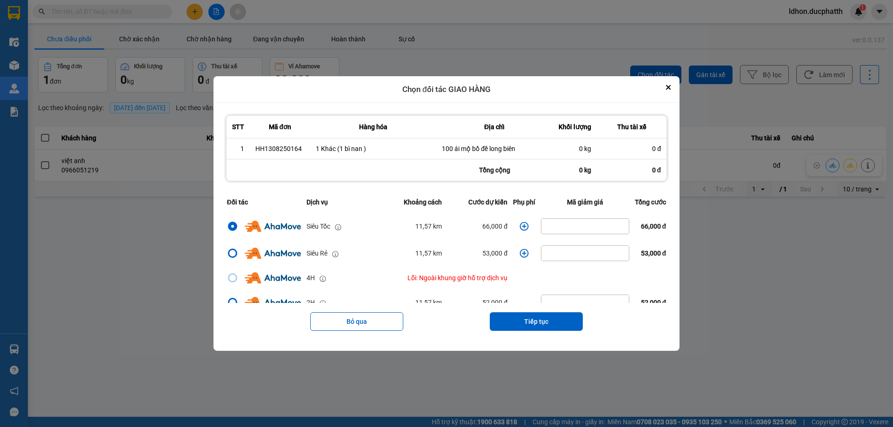
click at [519, 229] on icon "dialog" at bounding box center [523, 226] width 9 height 9
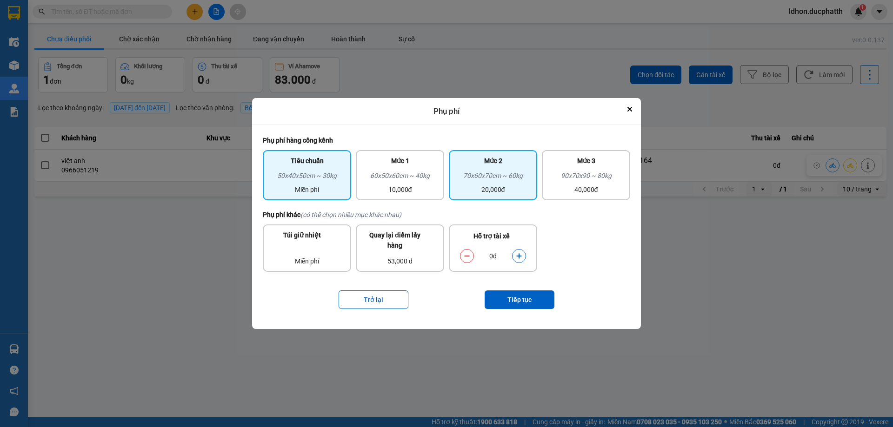
click at [512, 190] on div "20,000đ" at bounding box center [492, 190] width 77 height 10
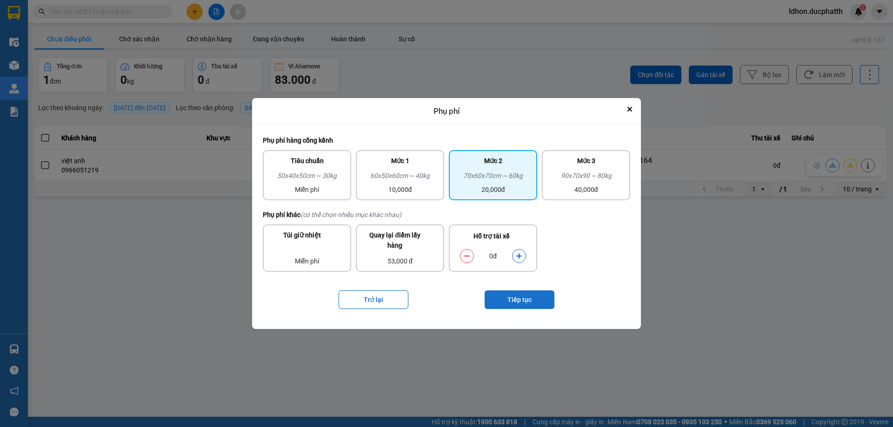
click at [537, 302] on button "Tiếp tục" at bounding box center [519, 300] width 70 height 19
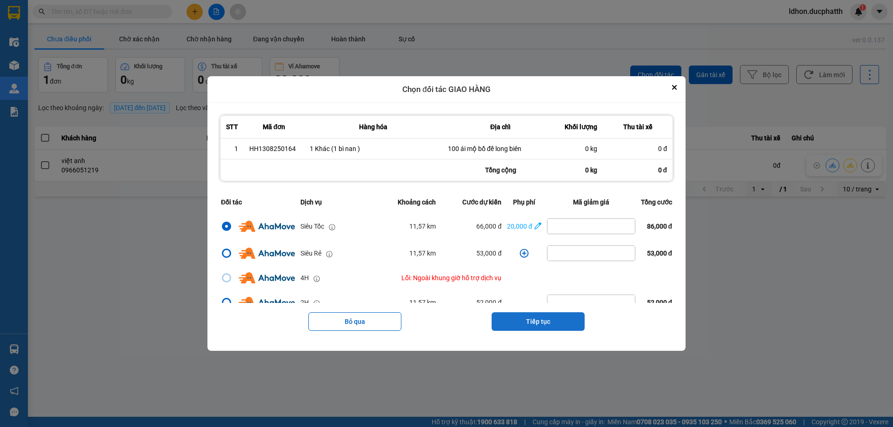
click at [555, 317] on button "Tiếp tục" at bounding box center [537, 321] width 93 height 19
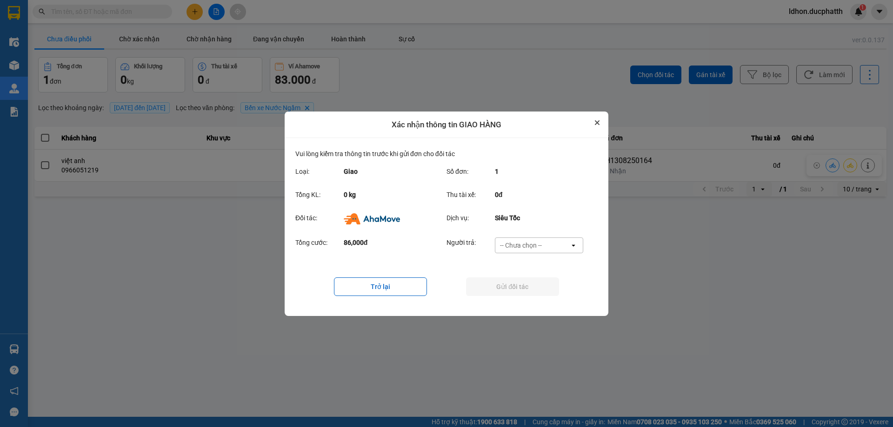
click at [598, 123] on icon "Close" at bounding box center [597, 122] width 5 height 5
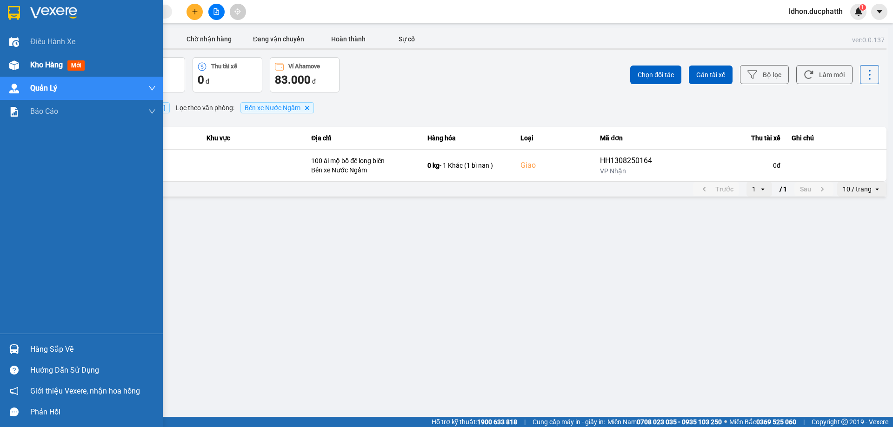
click at [43, 69] on span "Kho hàng" at bounding box center [46, 64] width 33 height 9
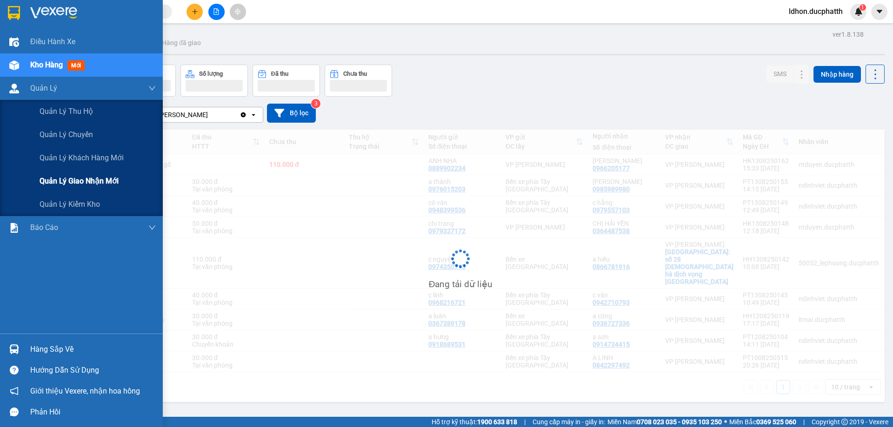
click at [83, 182] on span "Quản lý giao nhận mới" at bounding box center [79, 181] width 79 height 12
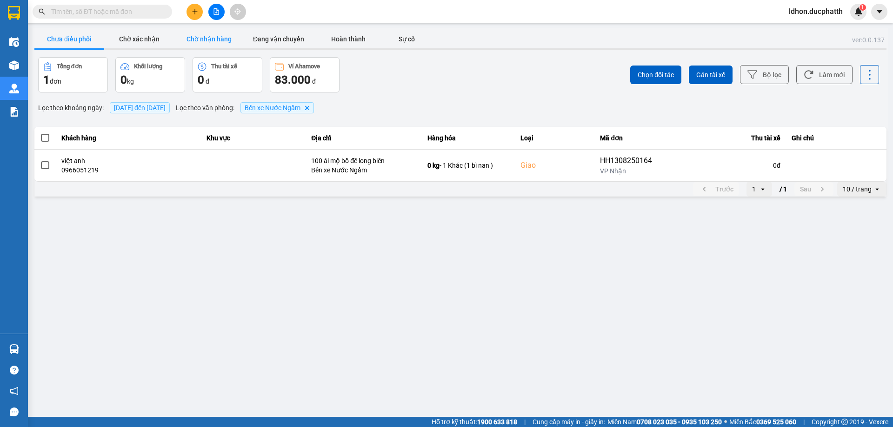
click at [220, 42] on button "Chờ nhận hàng" at bounding box center [209, 39] width 70 height 19
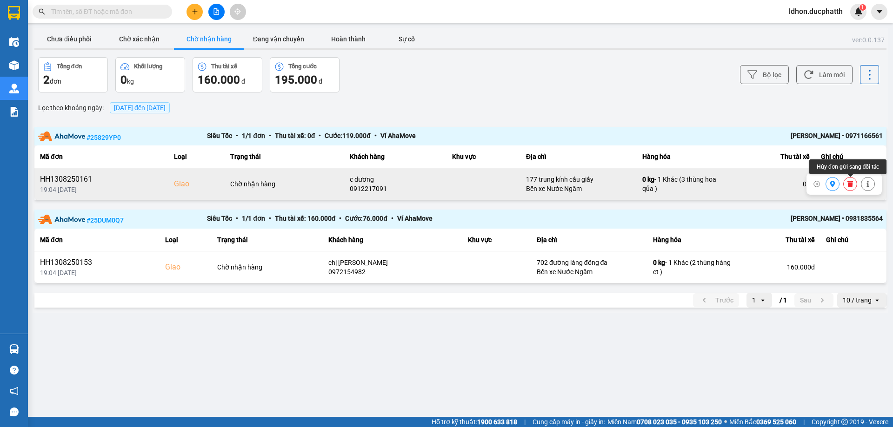
click at [849, 186] on icon at bounding box center [850, 184] width 6 height 7
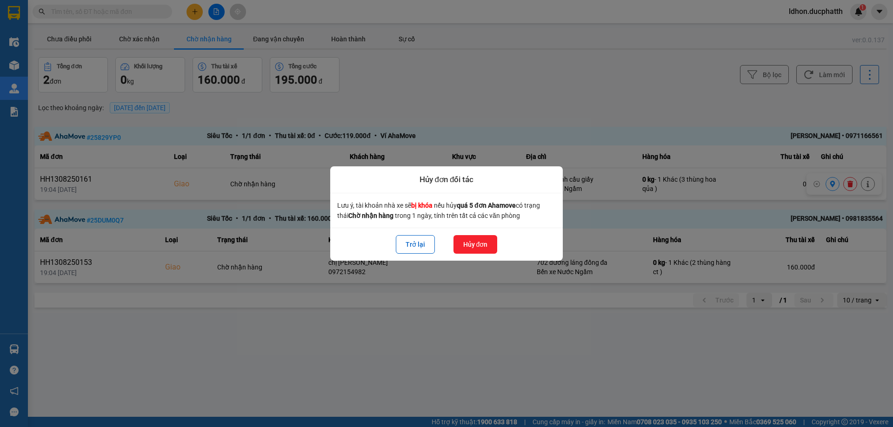
click at [498, 244] on div "Trở lại Hủy đơn" at bounding box center [446, 244] width 218 height 19
click at [495, 246] on button "Hủy đơn" at bounding box center [475, 244] width 44 height 19
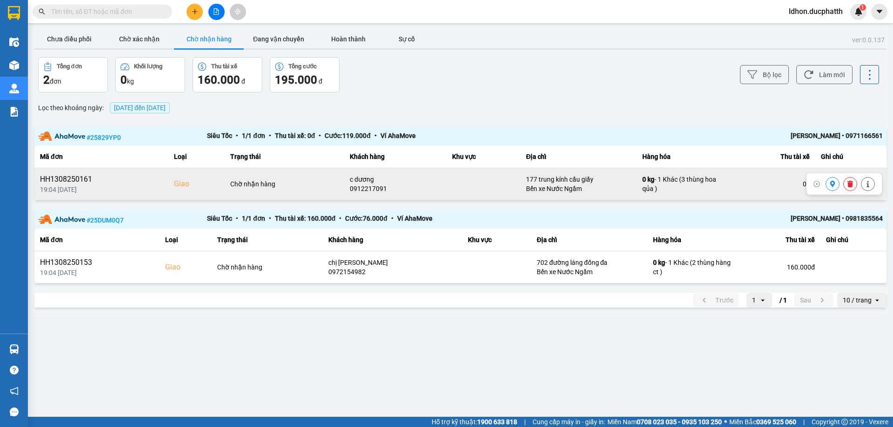
click at [849, 184] on icon at bounding box center [850, 184] width 6 height 7
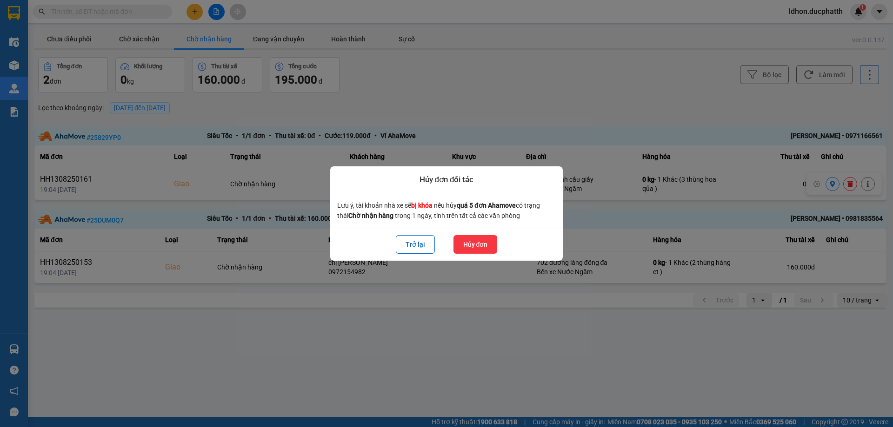
click at [479, 242] on button "Hủy đơn" at bounding box center [475, 244] width 44 height 19
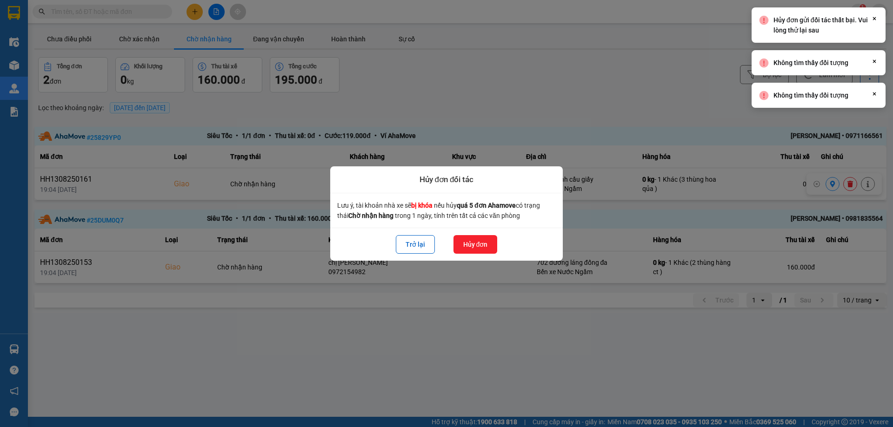
click at [709, 113] on div at bounding box center [446, 213] width 893 height 427
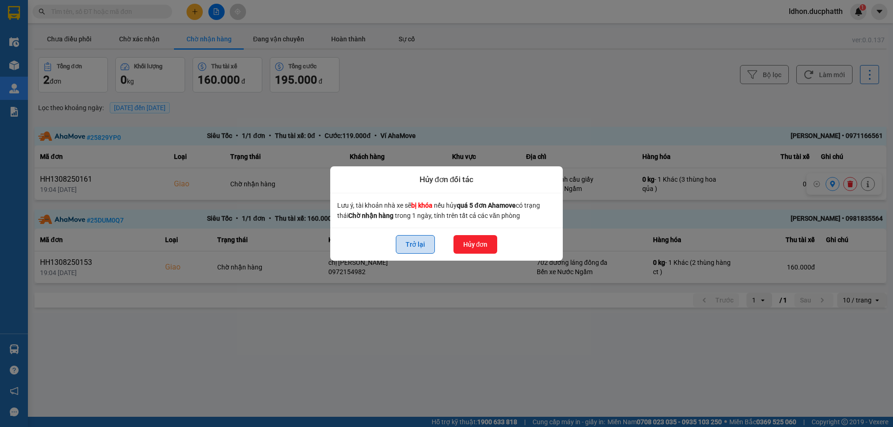
click at [421, 244] on button "Trở lại" at bounding box center [415, 244] width 39 height 19
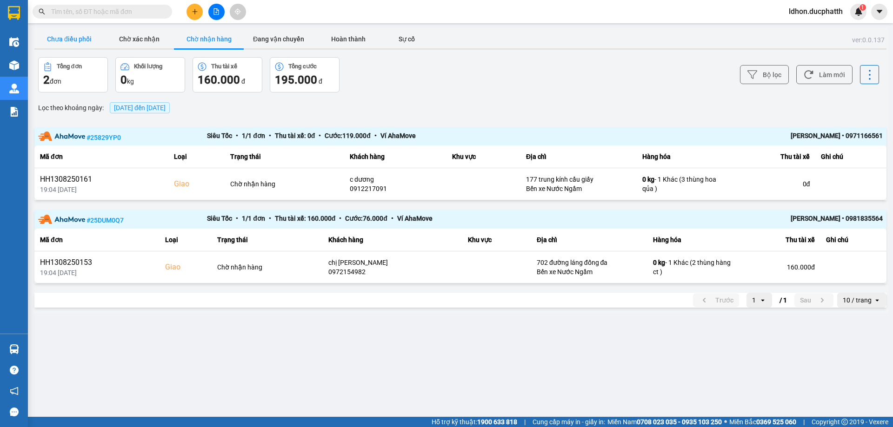
click at [72, 42] on button "Chưa điều phối" at bounding box center [69, 39] width 70 height 19
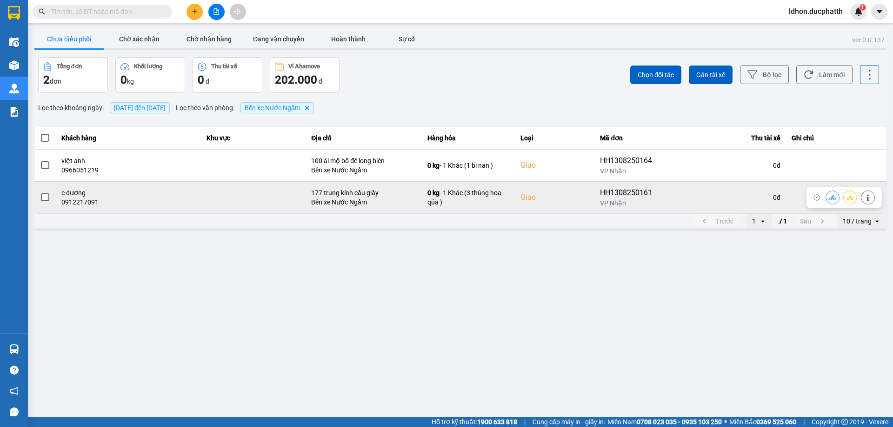
click at [831, 202] on button at bounding box center [832, 197] width 13 height 16
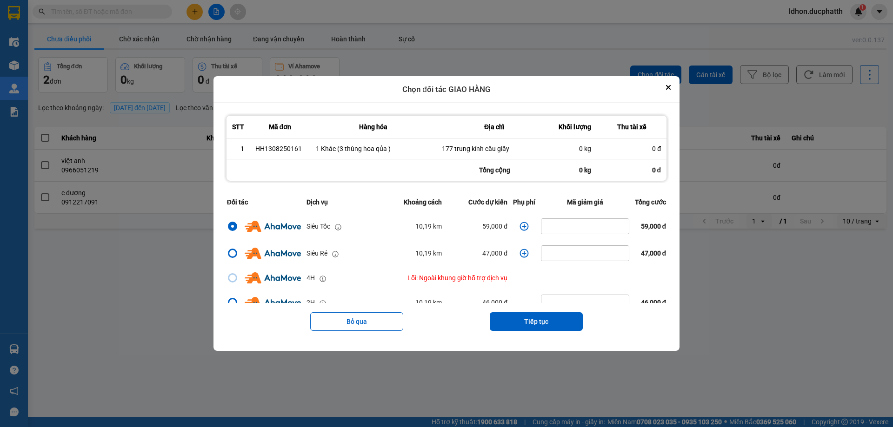
click at [522, 229] on icon "dialog" at bounding box center [523, 226] width 9 height 9
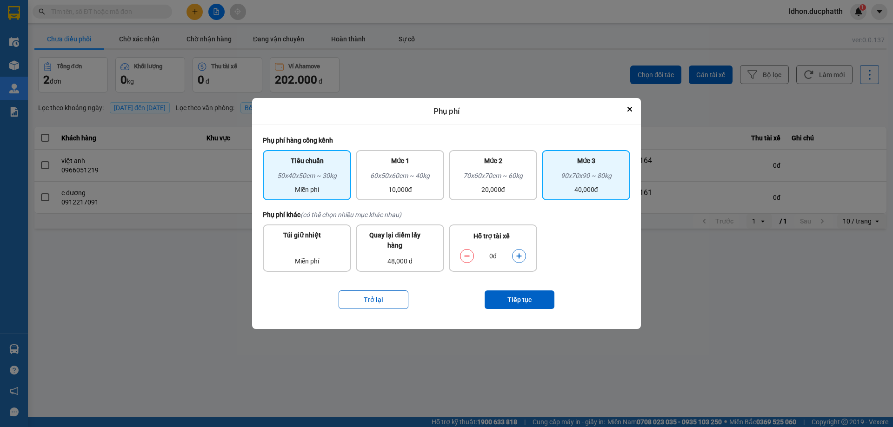
click at [576, 174] on div "90x70x90 ~ 80kg" at bounding box center [585, 178] width 77 height 14
click at [519, 258] on icon "dialog" at bounding box center [519, 256] width 7 height 7
click at [519, 258] on icon "dialog" at bounding box center [518, 256] width 5 height 5
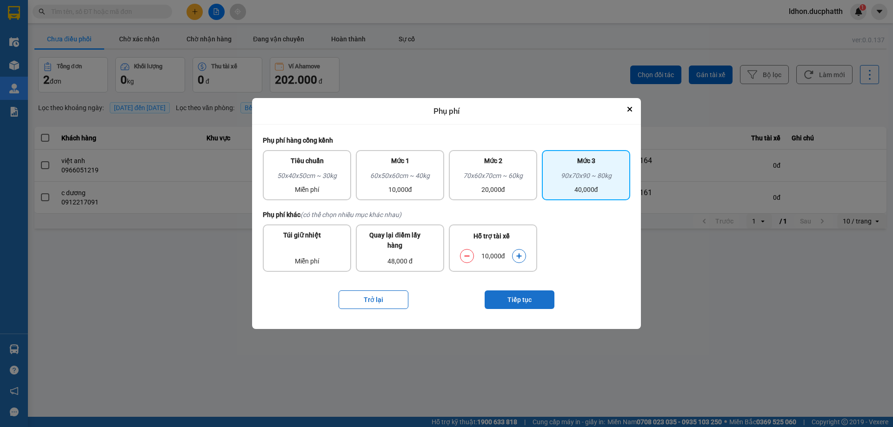
click at [516, 300] on button "Tiếp tục" at bounding box center [519, 300] width 70 height 19
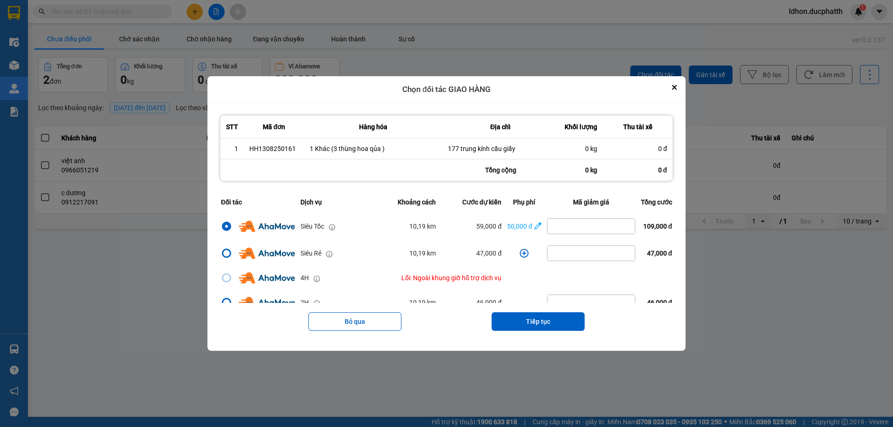
click at [539, 319] on button "Tiếp tục" at bounding box center [537, 321] width 93 height 19
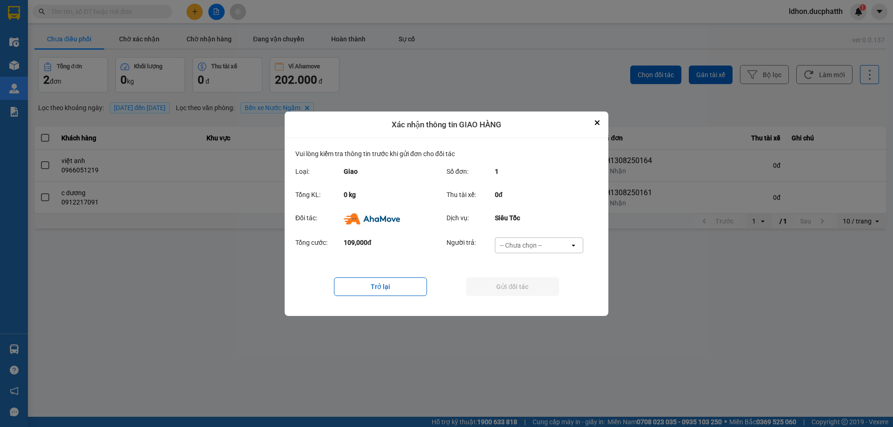
click at [539, 249] on div "-- Chưa chọn --" at bounding box center [521, 245] width 42 height 9
click at [547, 300] on div "Ví Ahamove" at bounding box center [538, 298] width 88 height 17
click at [527, 290] on button "Gửi đối tác" at bounding box center [512, 287] width 93 height 19
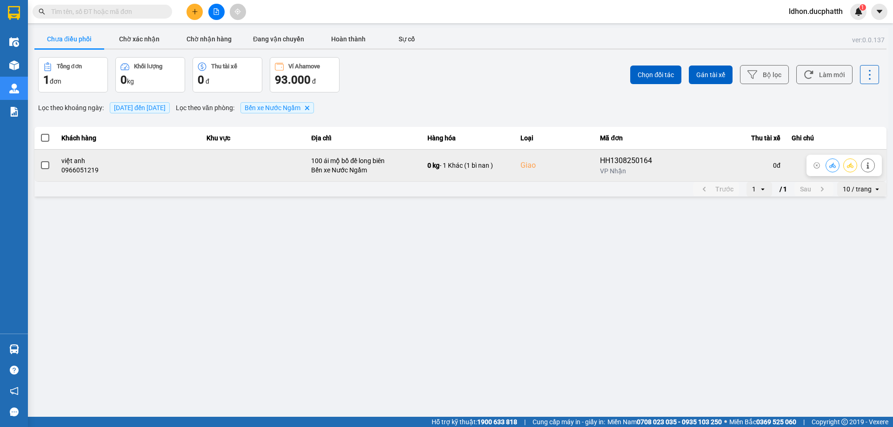
click at [832, 166] on icon at bounding box center [832, 165] width 7 height 7
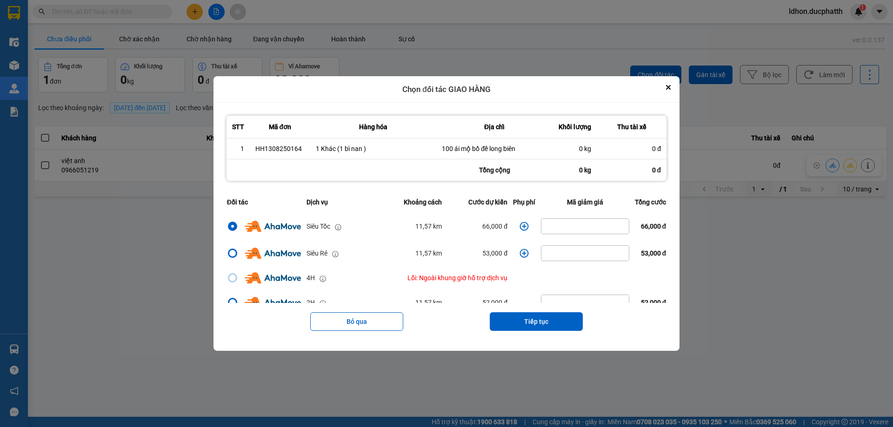
click at [519, 228] on icon "dialog" at bounding box center [523, 226] width 9 height 9
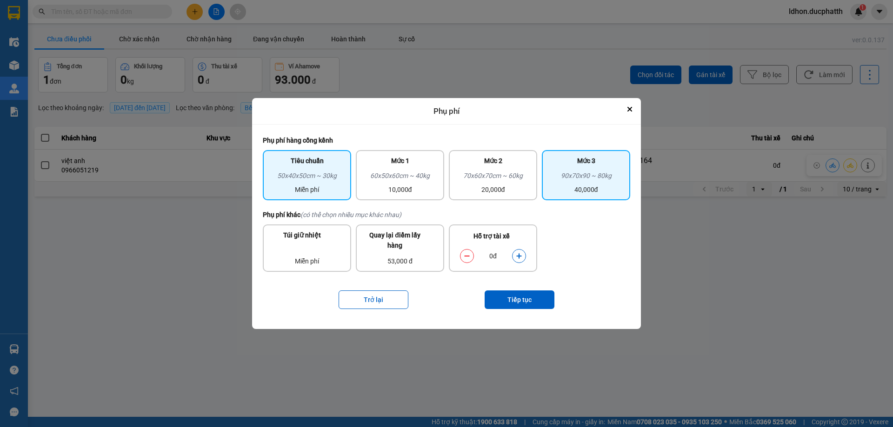
click at [556, 176] on div "90x70x90 ~ 80kg" at bounding box center [585, 178] width 77 height 14
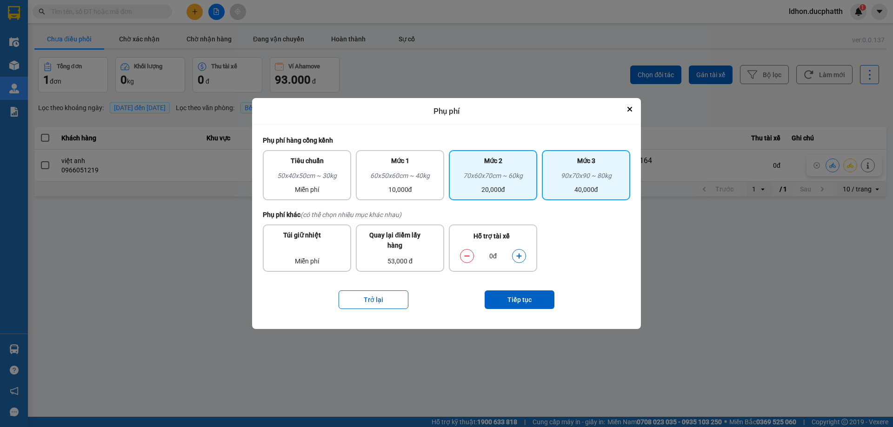
click at [509, 179] on div "70x60x70cm ~ 60kg" at bounding box center [492, 178] width 77 height 14
click at [521, 256] on icon "dialog" at bounding box center [518, 256] width 5 height 5
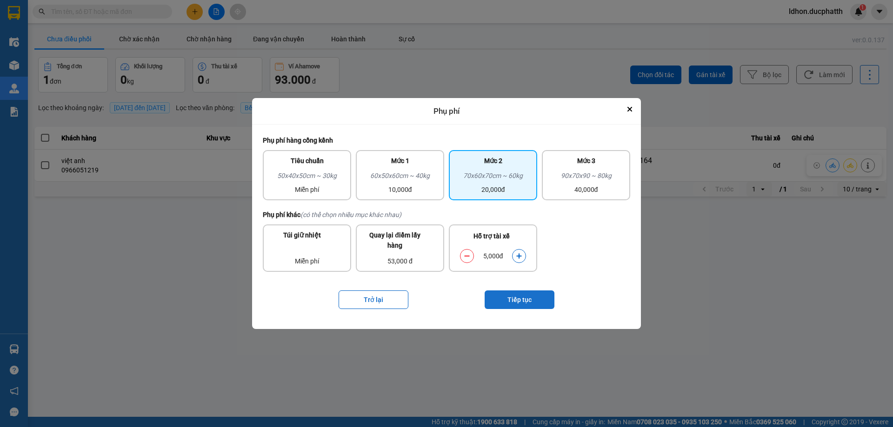
click at [531, 298] on button "Tiếp tục" at bounding box center [519, 300] width 70 height 19
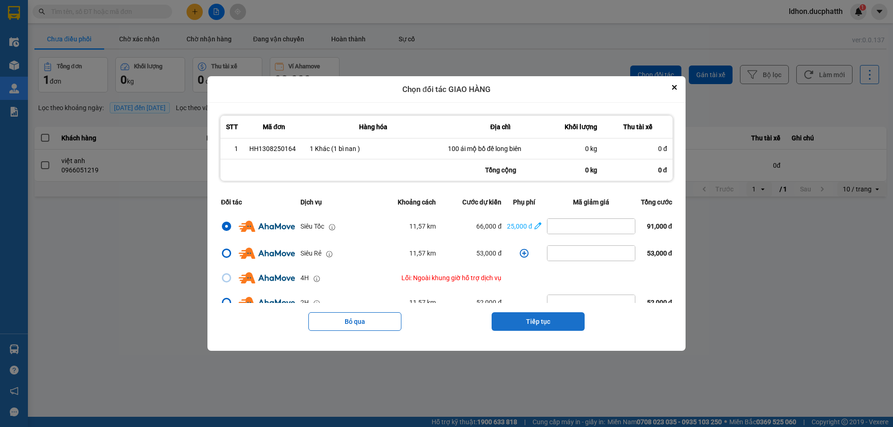
click at [570, 327] on button "Tiếp tục" at bounding box center [537, 321] width 93 height 19
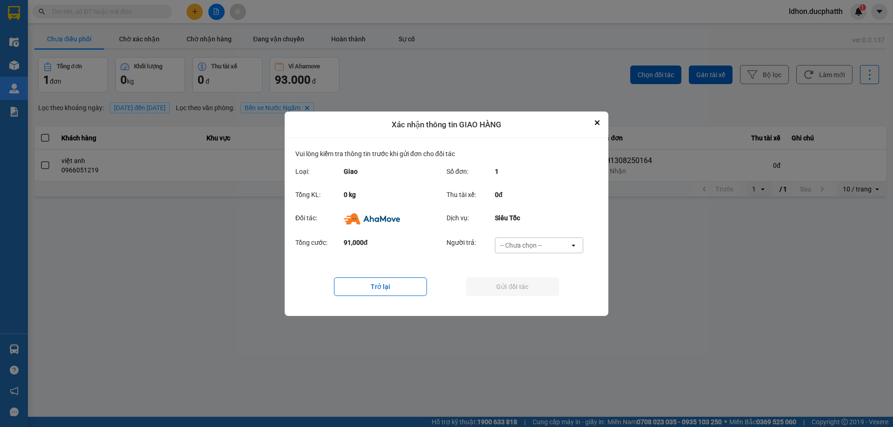
click at [554, 248] on div "-- Chưa chọn --" at bounding box center [532, 245] width 74 height 15
click at [542, 298] on div "Ví Ahamove" at bounding box center [538, 298] width 88 height 17
click at [516, 291] on button "Gửi đối tác" at bounding box center [512, 287] width 93 height 19
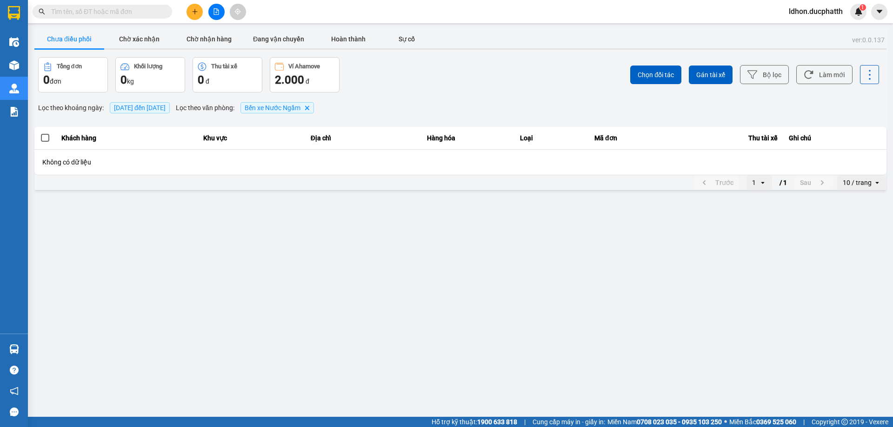
click at [211, 7] on button at bounding box center [216, 12] width 16 height 16
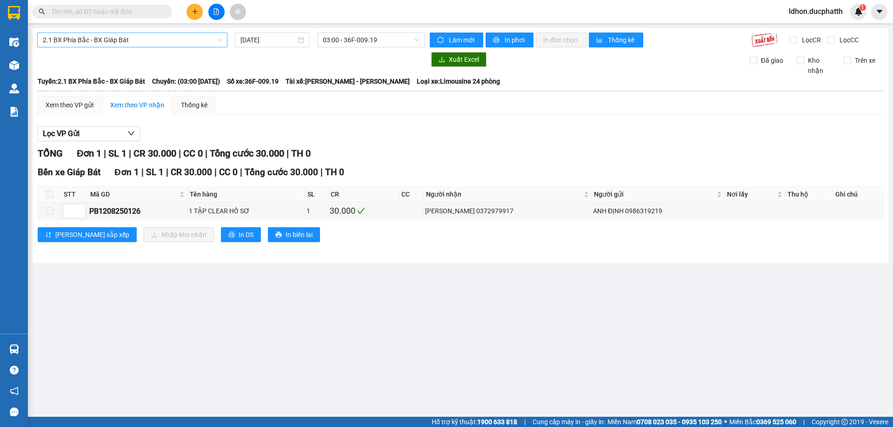
click at [172, 37] on span "2.1 BX Phía Bắc - BX Giáp Bát" at bounding box center [132, 40] width 179 height 14
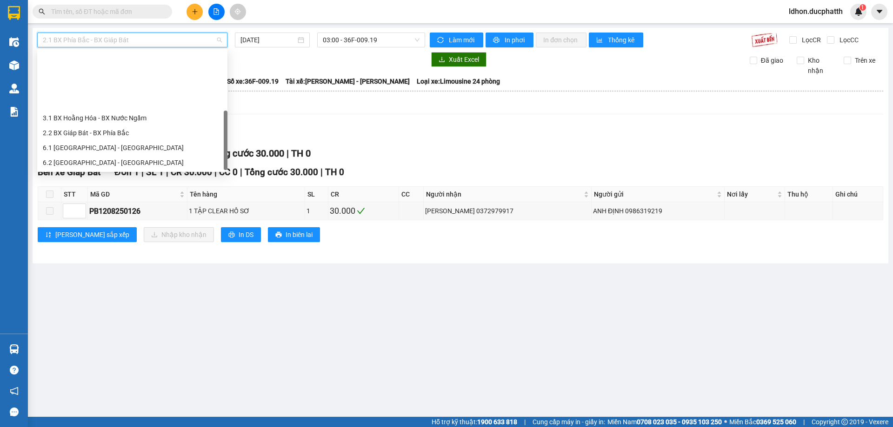
scroll to position [74, 0]
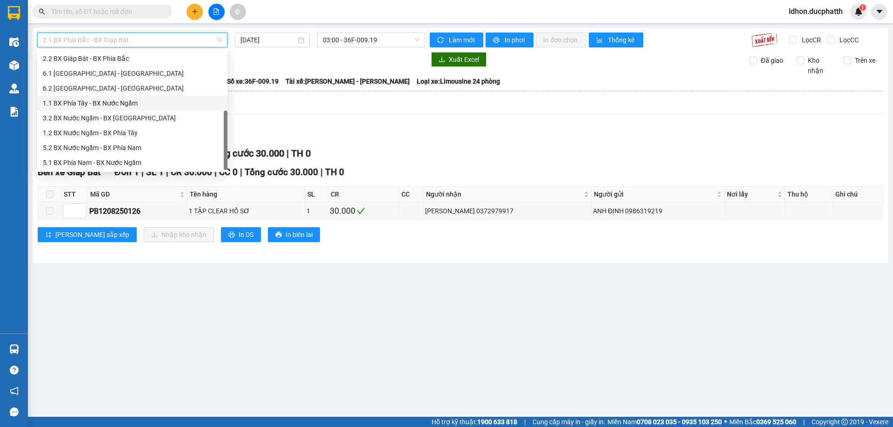
click at [124, 102] on div "1.1 BX Phía Tây - BX Nước Ngầm" at bounding box center [132, 103] width 179 height 10
type input "[DATE]"
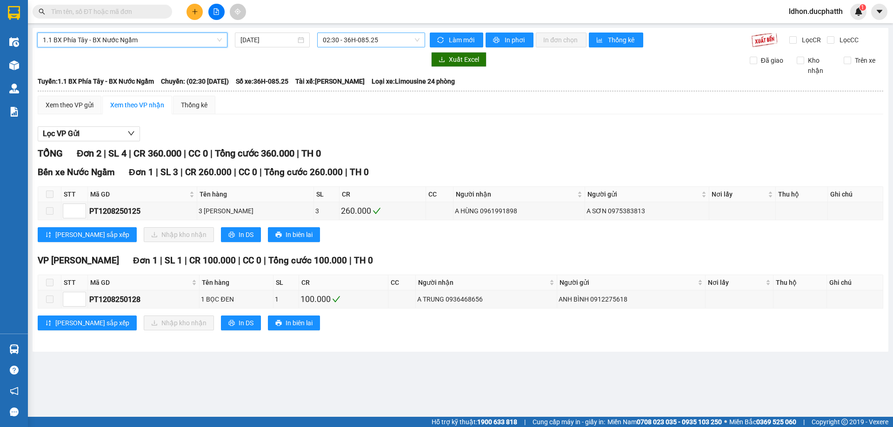
click at [364, 41] on span "02:30 - 36H-085.25" at bounding box center [371, 40] width 97 height 14
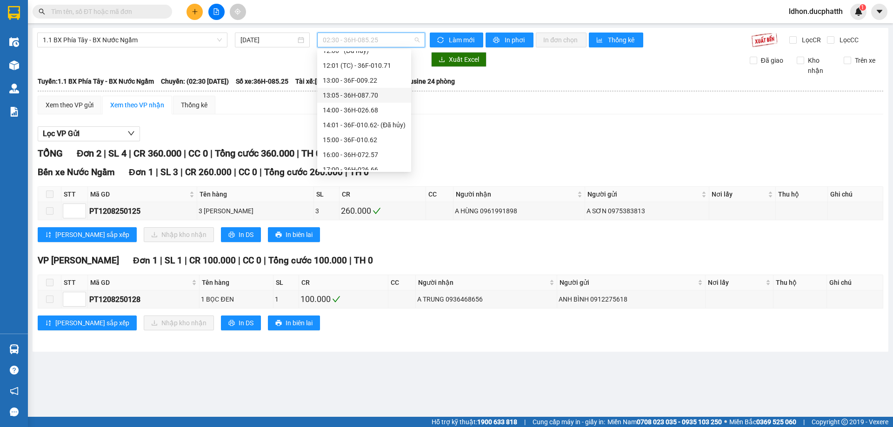
scroll to position [279, 0]
click at [383, 103] on div "16:00 - 36H-072.57" at bounding box center [364, 107] width 83 height 10
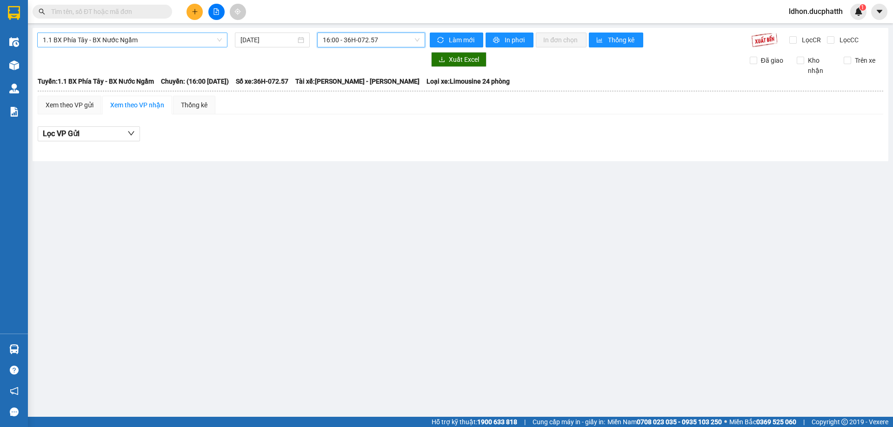
click at [159, 44] on span "1.1 BX Phía Tây - BX Nước Ngầm" at bounding box center [132, 40] width 179 height 14
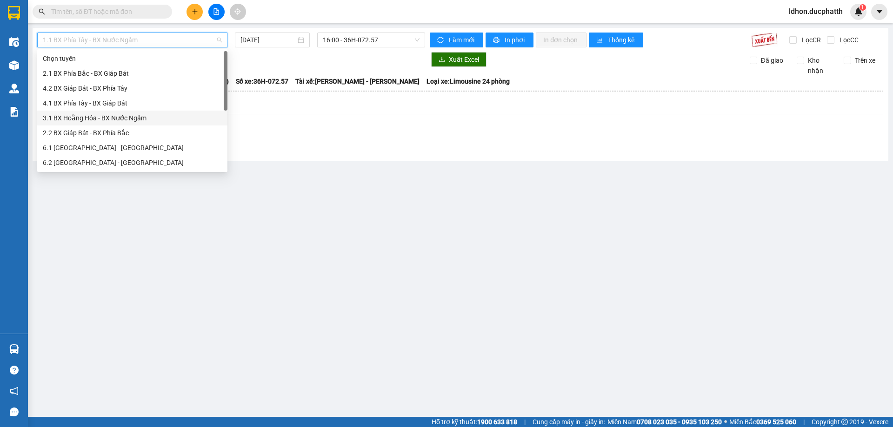
click at [109, 123] on div "3.1 BX Hoằng Hóa - BX Nước Ngầm" at bounding box center [132, 118] width 190 height 15
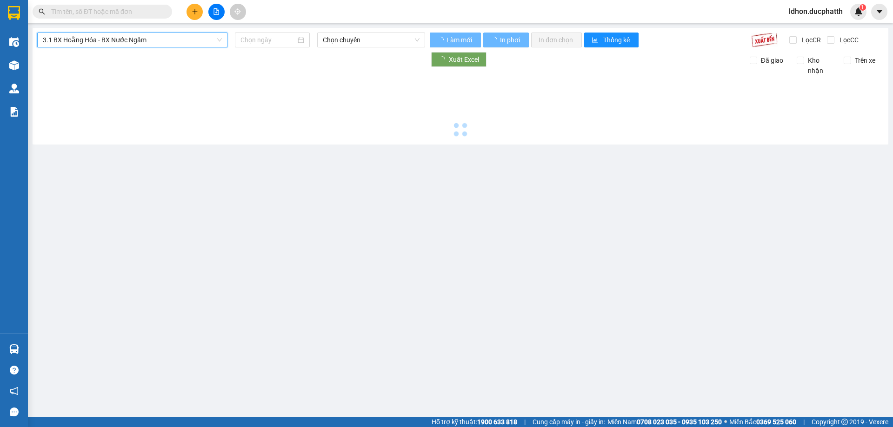
type input "[DATE]"
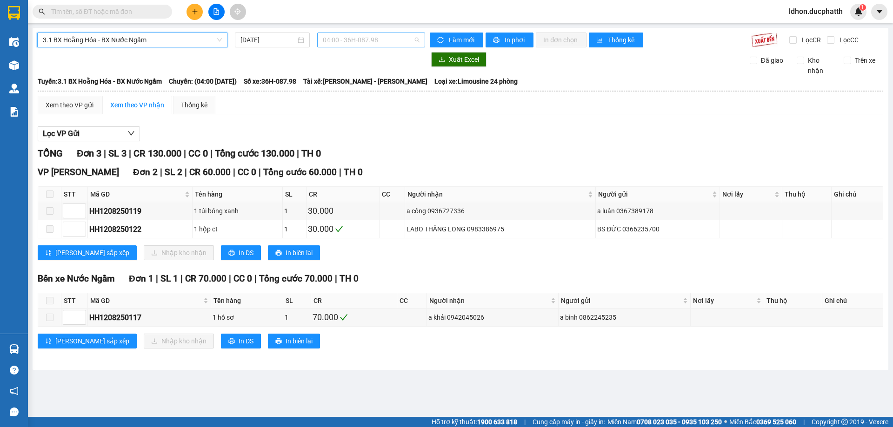
click at [390, 35] on span "04:00 - 36H-087.98" at bounding box center [371, 40] width 97 height 14
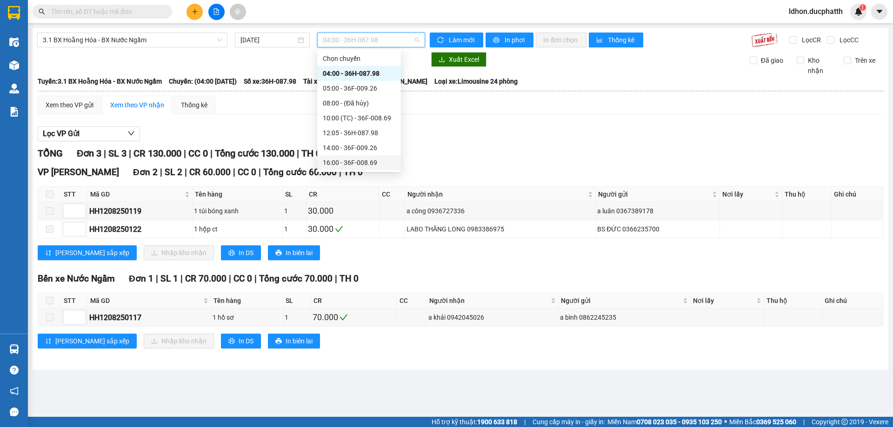
click at [379, 159] on div "16:00 - 36F-008.69" at bounding box center [359, 163] width 73 height 10
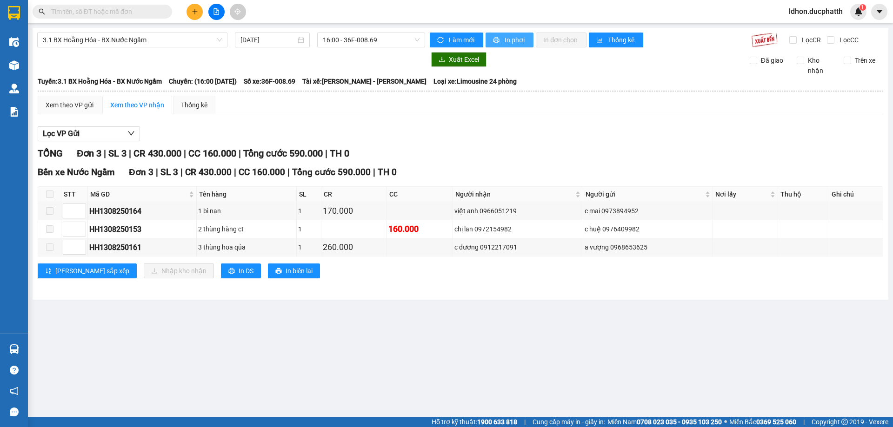
click at [506, 40] on span "In phơi" at bounding box center [514, 40] width 21 height 10
click at [143, 39] on span "3.1 BX Hoằng Hóa - BX Nước Ngầm" at bounding box center [132, 40] width 179 height 14
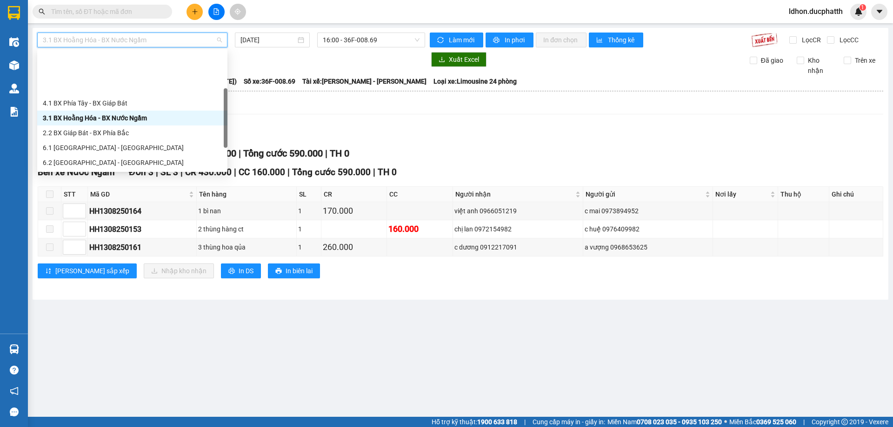
scroll to position [74, 0]
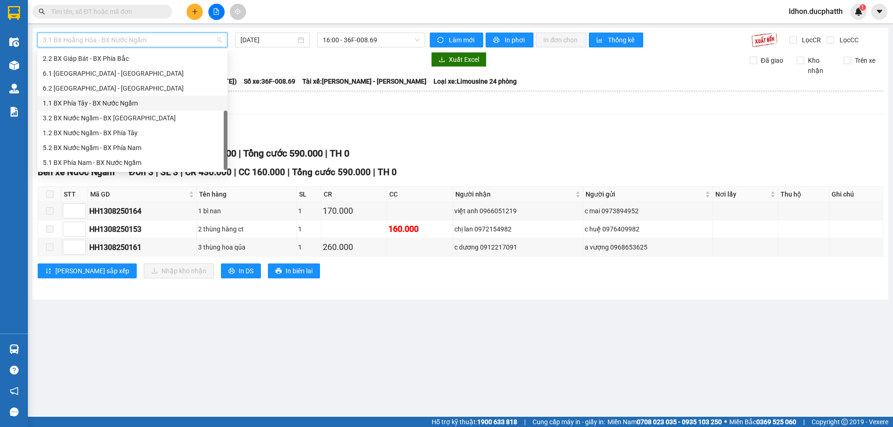
click at [130, 101] on div "1.1 BX Phía Tây - BX Nước Ngầm" at bounding box center [132, 103] width 179 height 10
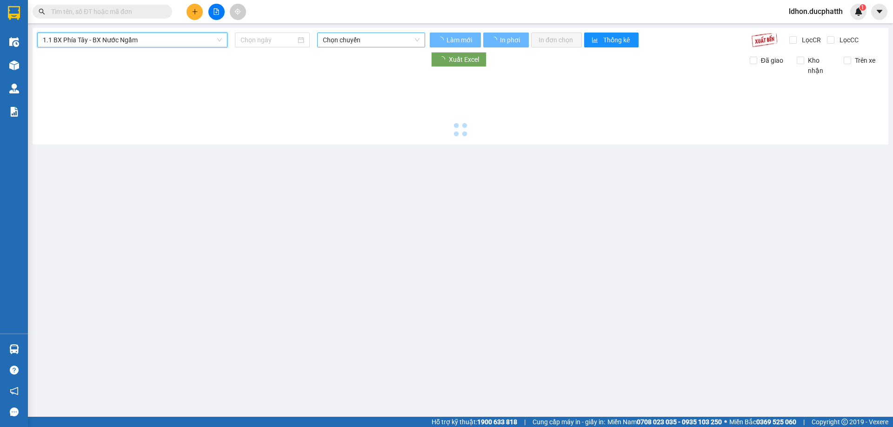
type input "[DATE]"
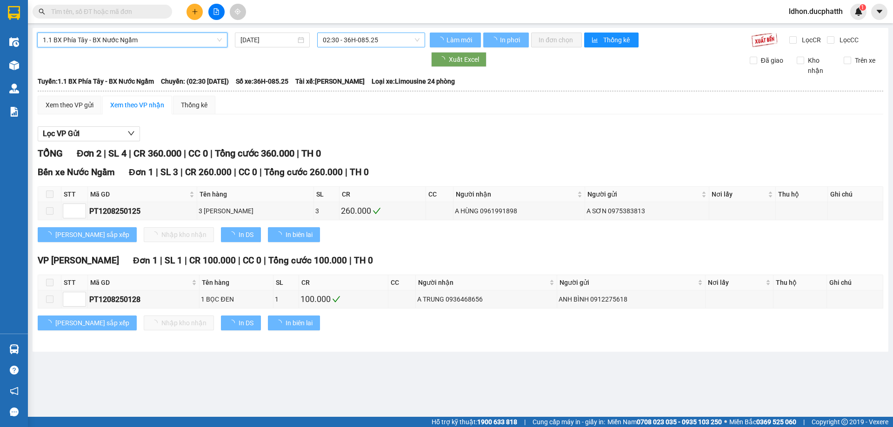
click at [369, 37] on span "02:30 - 36H-085.25" at bounding box center [371, 40] width 97 height 14
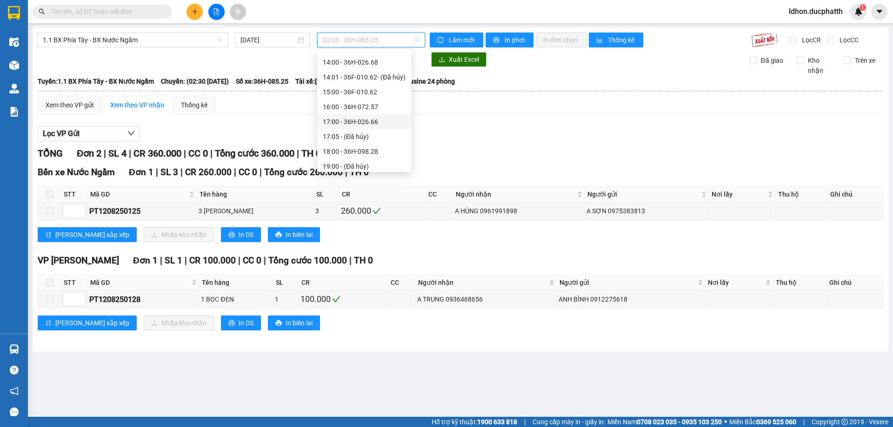
scroll to position [298, 0]
click at [386, 104] on div "17:00 - 36H-026.66" at bounding box center [364, 103] width 83 height 10
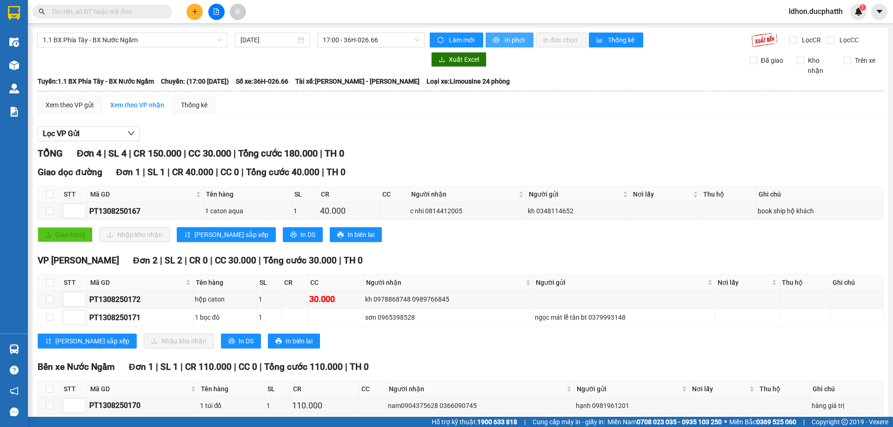
click at [517, 40] on span "In phơi" at bounding box center [514, 40] width 21 height 10
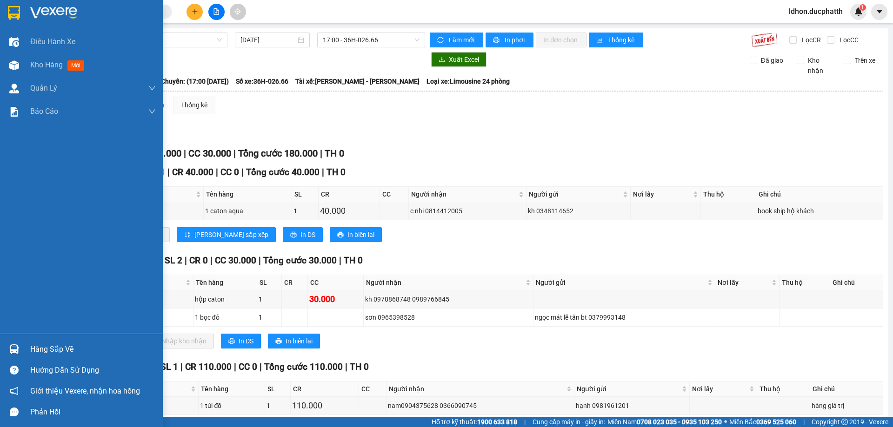
click at [26, 350] on div "Hàng sắp về" at bounding box center [81, 349] width 163 height 21
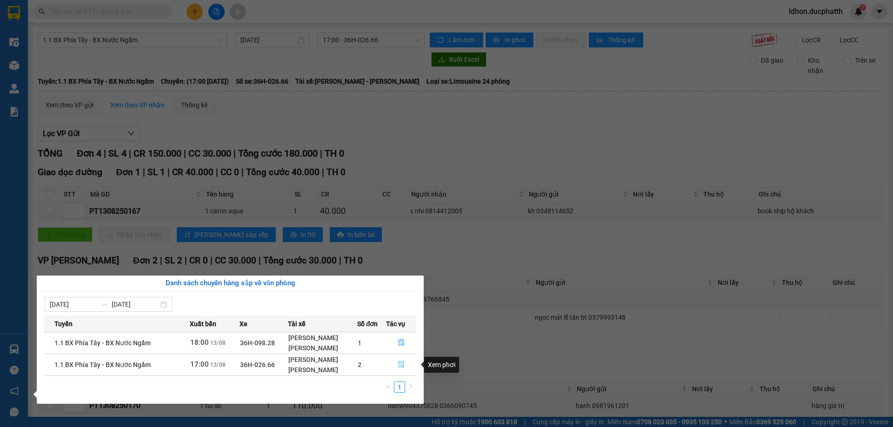
click at [403, 367] on icon "file-done" at bounding box center [401, 365] width 6 height 7
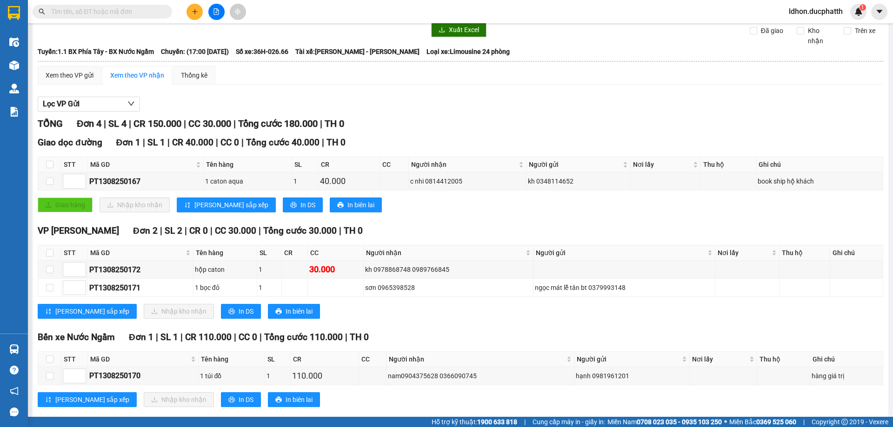
scroll to position [46, 0]
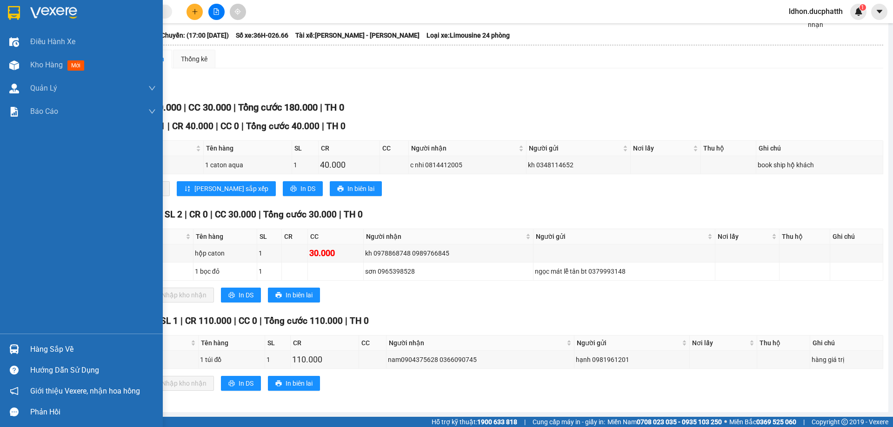
click at [39, 348] on div "Hàng sắp về" at bounding box center [93, 350] width 126 height 14
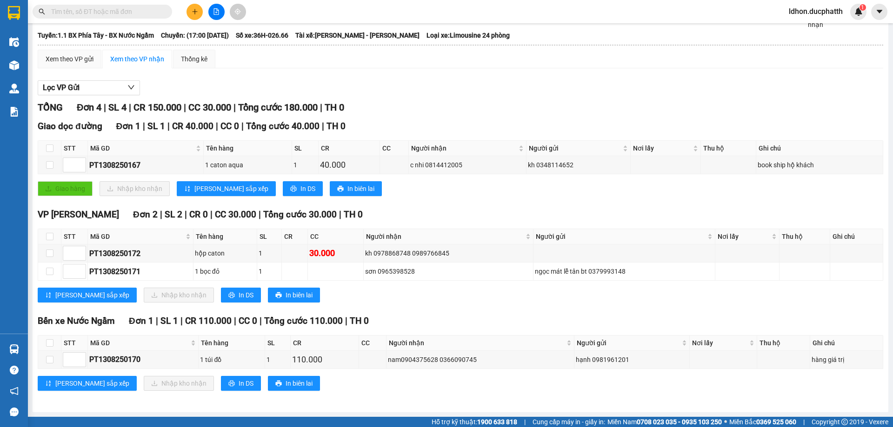
click at [405, 207] on section "Kết quả tìm kiếm ( 0 ) Bộ lọc No Data ldhon.ducphatth 1 Điều hành xe Kho hàng m…" at bounding box center [446, 213] width 893 height 427
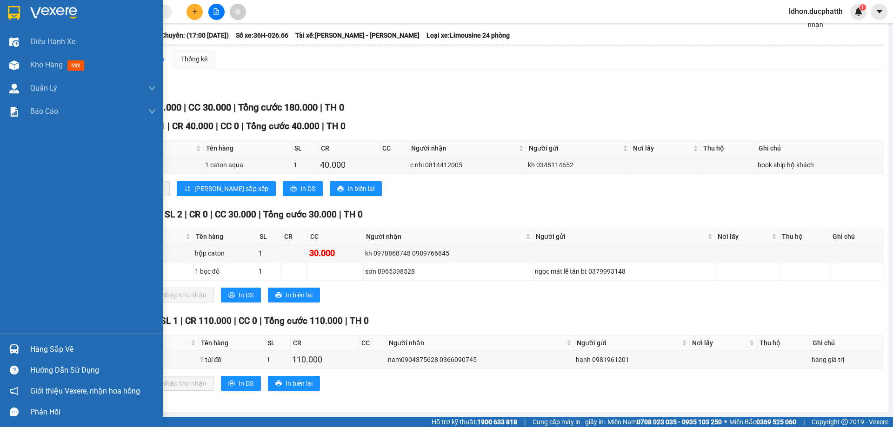
click at [89, 348] on div "Hàng sắp về" at bounding box center [93, 350] width 126 height 14
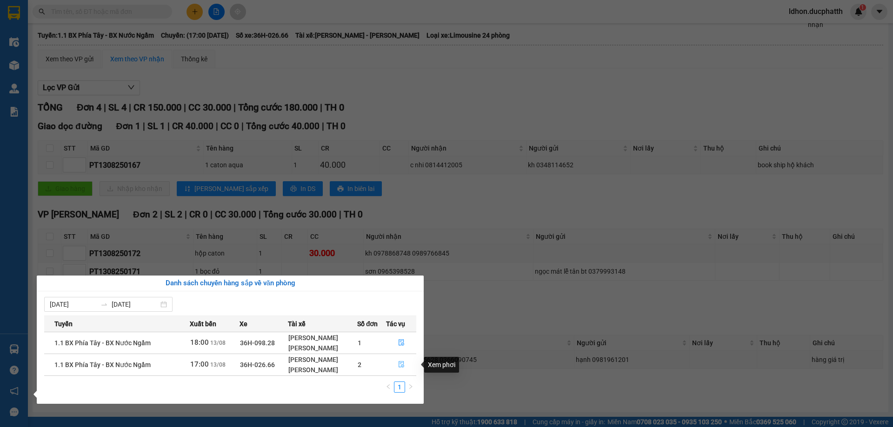
click at [404, 363] on icon "file-done" at bounding box center [401, 364] width 7 height 7
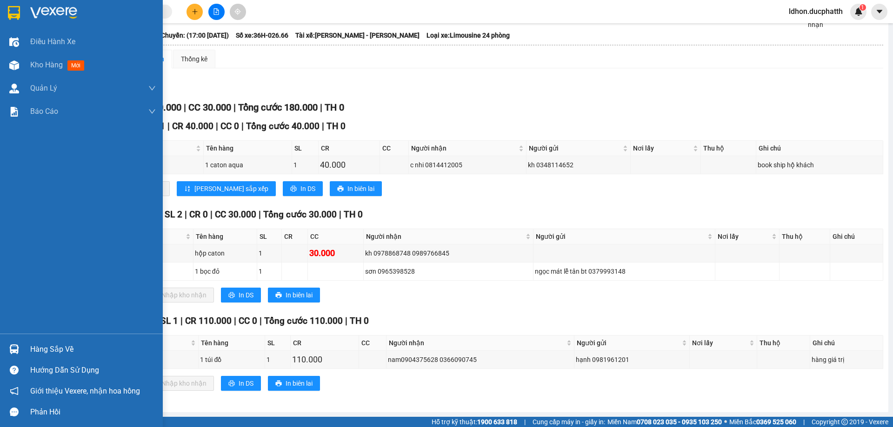
click at [30, 345] on div "Hàng sắp về" at bounding box center [93, 350] width 126 height 14
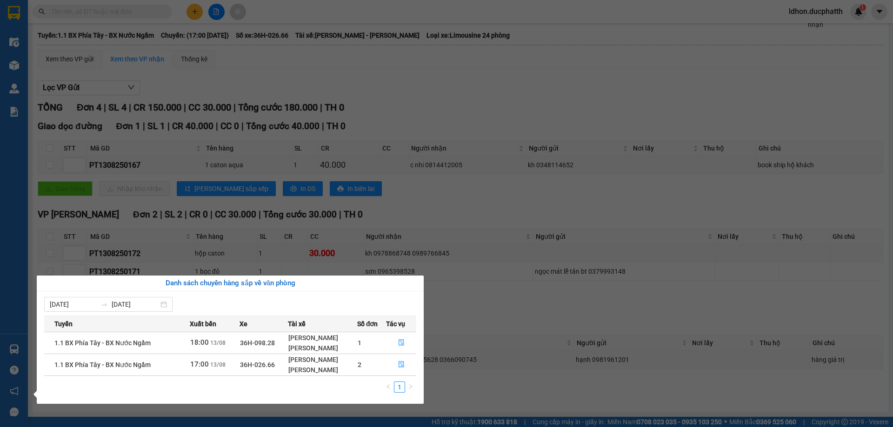
click at [489, 327] on section "Kết quả tìm kiếm ( 0 ) Bộ lọc No Data ldhon.ducphatth 1 Điều hành xe Kho hàng m…" at bounding box center [446, 213] width 893 height 427
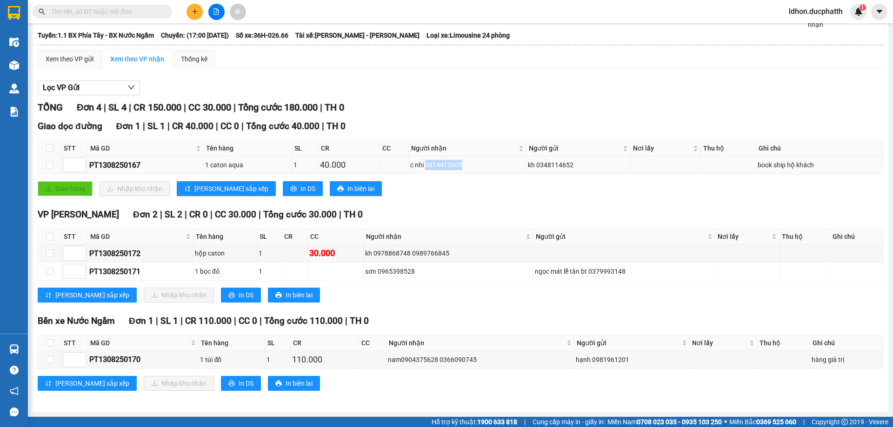
drag, startPoint x: 459, startPoint y: 165, endPoint x: 423, endPoint y: 169, distance: 36.6
click at [423, 169] on div "c nhi 0814412005" at bounding box center [467, 165] width 114 height 10
click at [419, 188] on div "Giao hàng Nhập kho nhận Lưu sắp xếp In DS In biên lai" at bounding box center [460, 188] width 845 height 15
click at [468, 159] on td "c nhi 0814412005" at bounding box center [468, 165] width 118 height 18
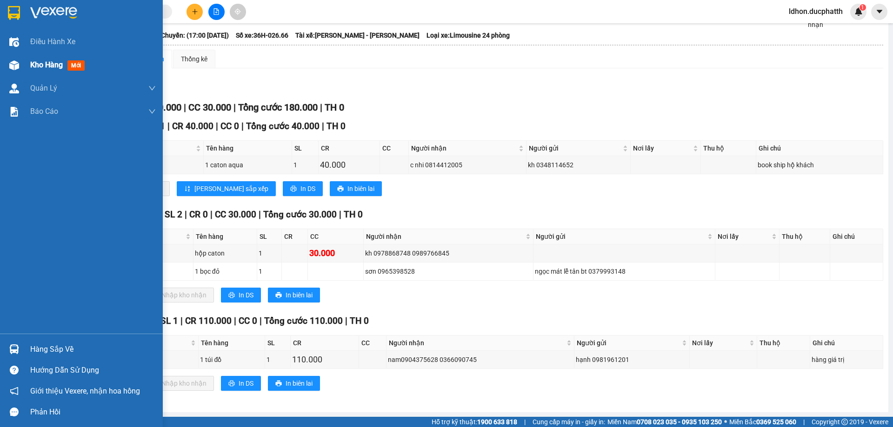
click at [27, 65] on div "Kho hàng mới" at bounding box center [81, 64] width 163 height 23
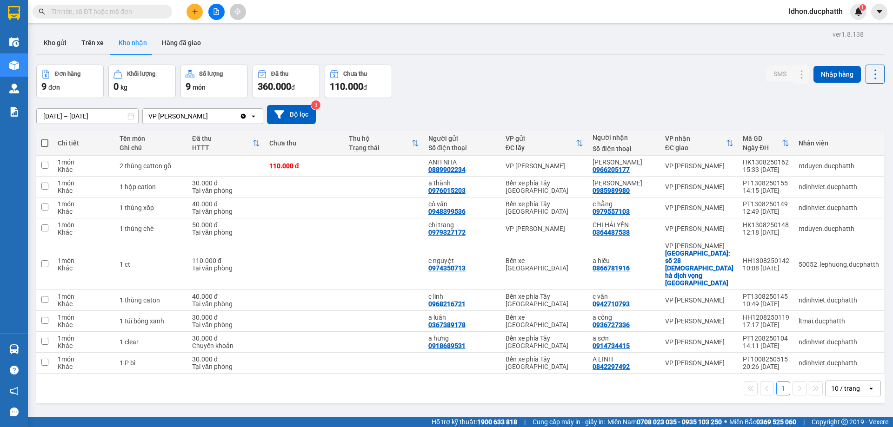
click at [115, 13] on input "text" at bounding box center [106, 12] width 110 height 10
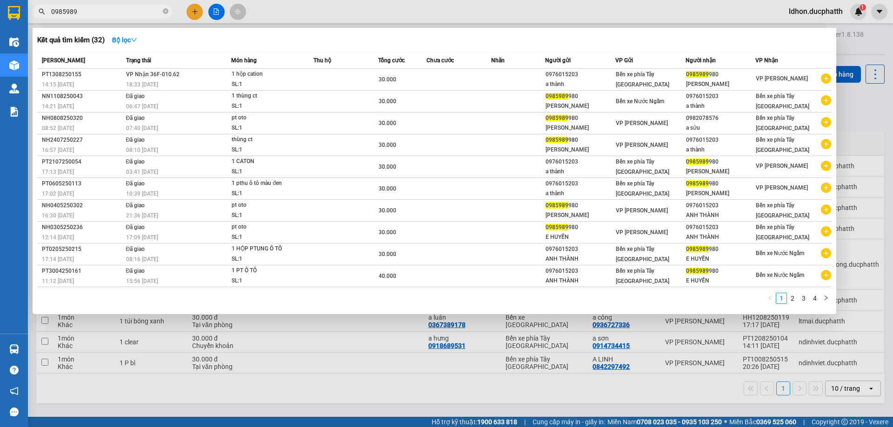
type input "0985989"
click at [323, 379] on div at bounding box center [446, 213] width 893 height 427
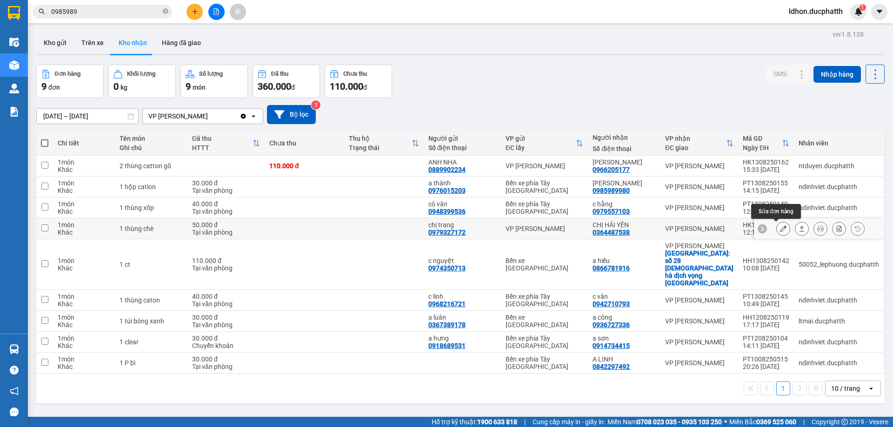
click at [776, 226] on button at bounding box center [782, 229] width 13 height 16
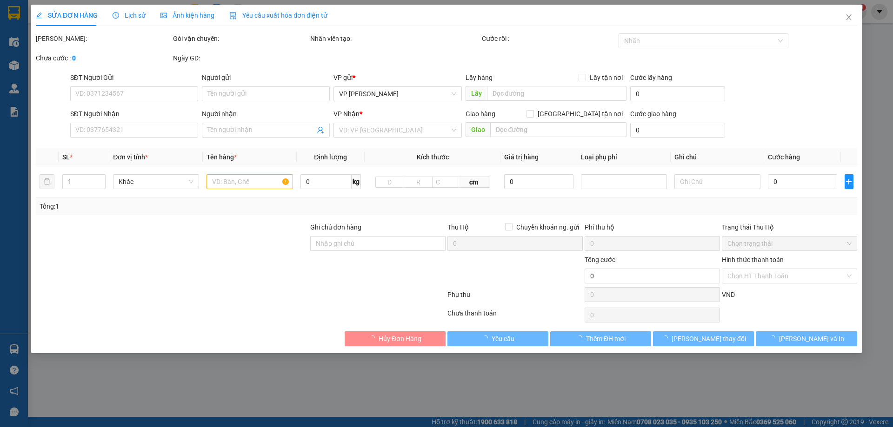
type input "0979327172"
type input "chị trang"
type input "0364487538"
type input "CHỊ HẢI YẾN"
type input "50.000"
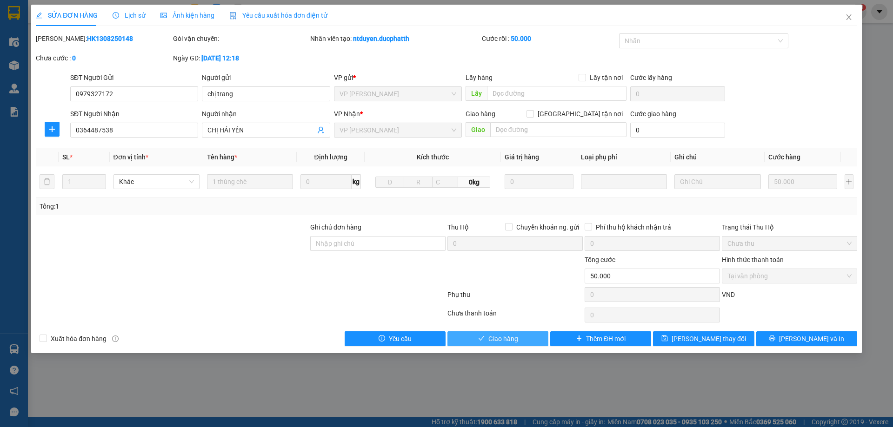
click at [531, 344] on button "Giao hàng" at bounding box center [497, 338] width 101 height 15
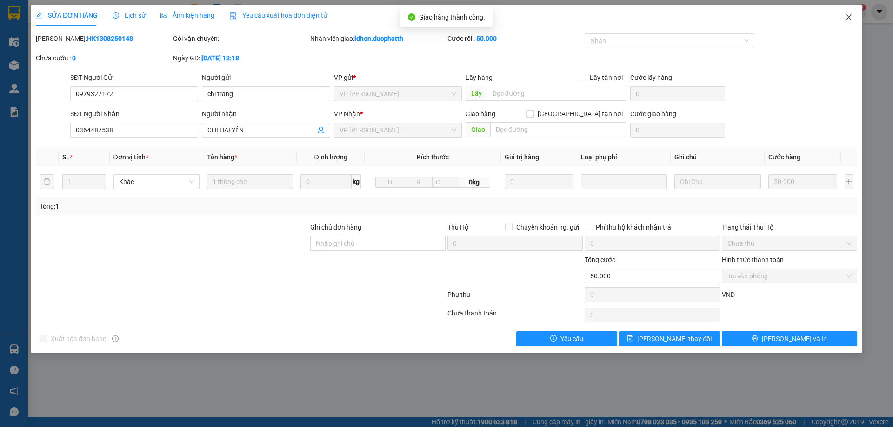
click at [843, 17] on span "Close" at bounding box center [848, 18] width 26 height 26
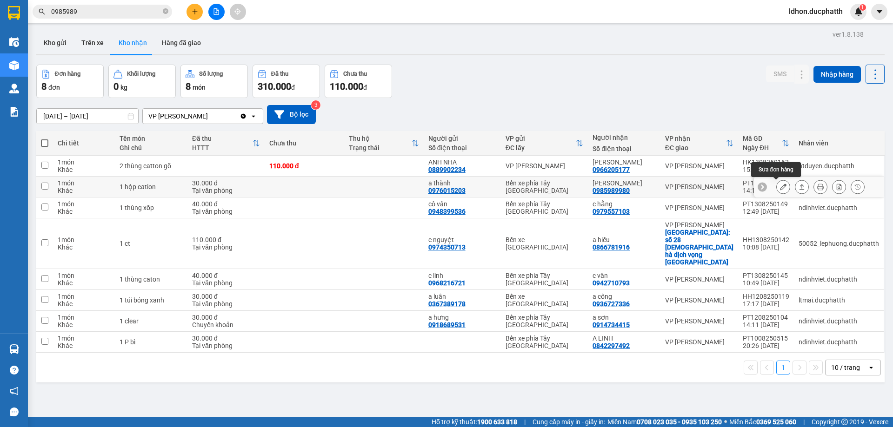
click at [780, 189] on icon at bounding box center [783, 187] width 7 height 7
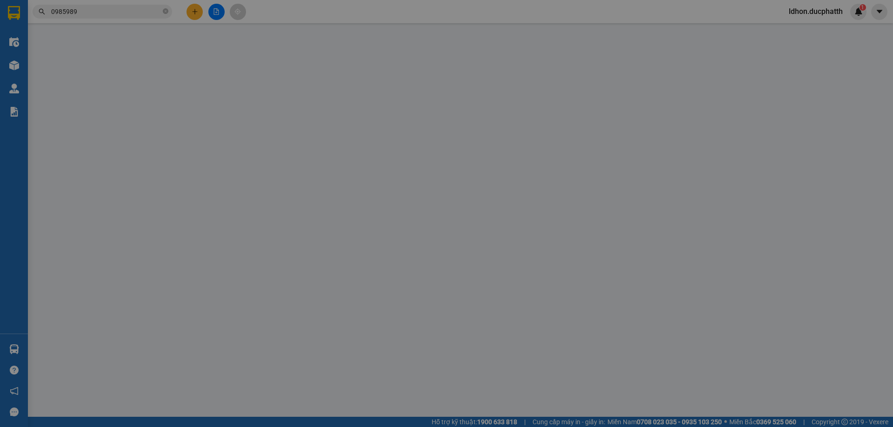
type input "0976015203"
type input "a thành"
type input "0985989980"
type input "[PERSON_NAME]"
type input "30.000"
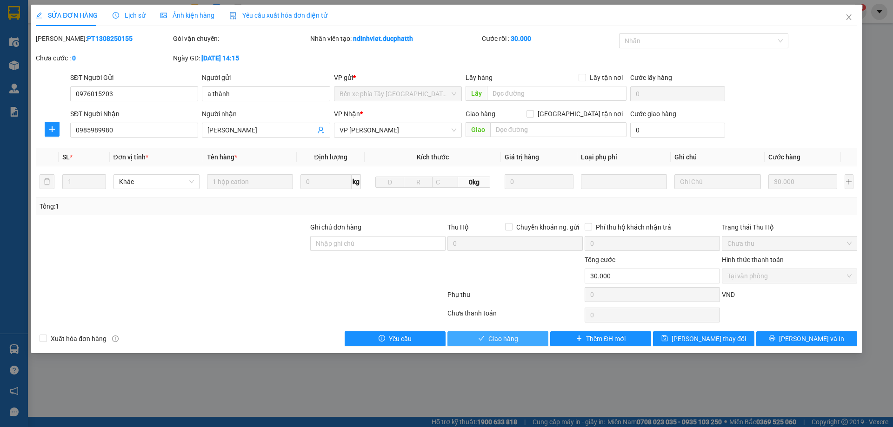
click at [507, 340] on span "Giao hàng" at bounding box center [503, 339] width 30 height 10
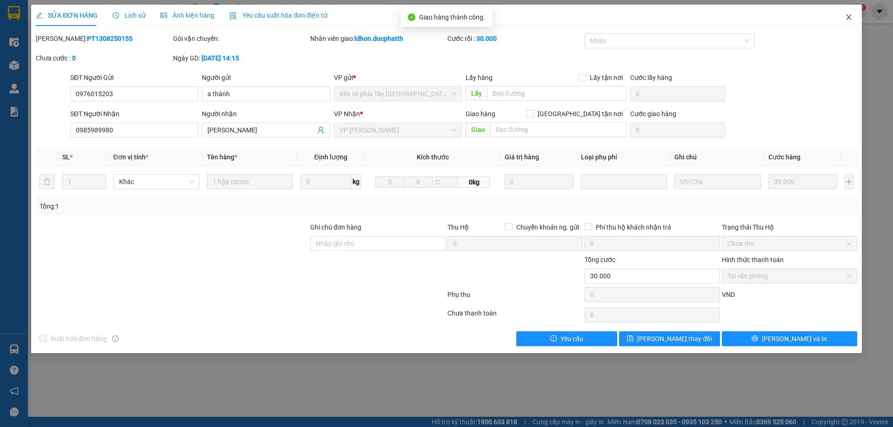
click at [848, 20] on icon "close" at bounding box center [848, 16] width 7 height 7
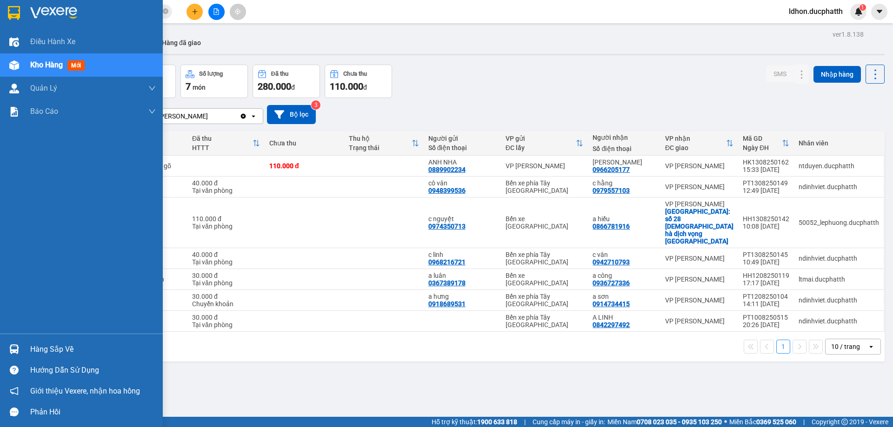
click at [56, 355] on div "Hàng sắp về" at bounding box center [93, 350] width 126 height 14
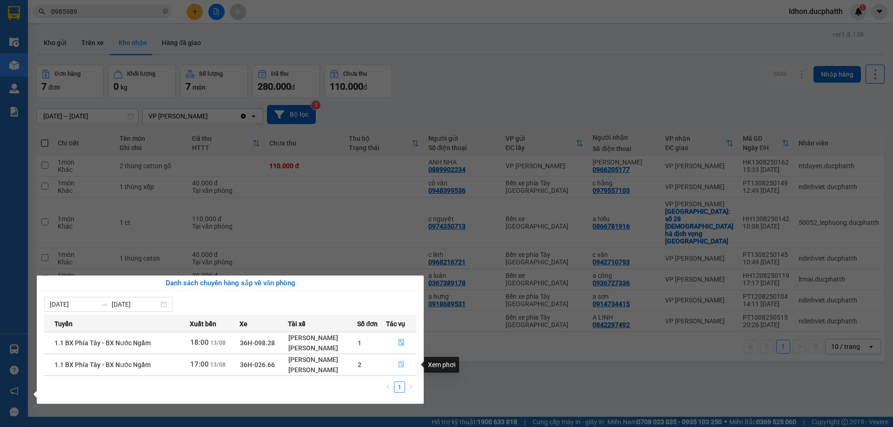
click at [395, 365] on button "button" at bounding box center [400, 364] width 29 height 15
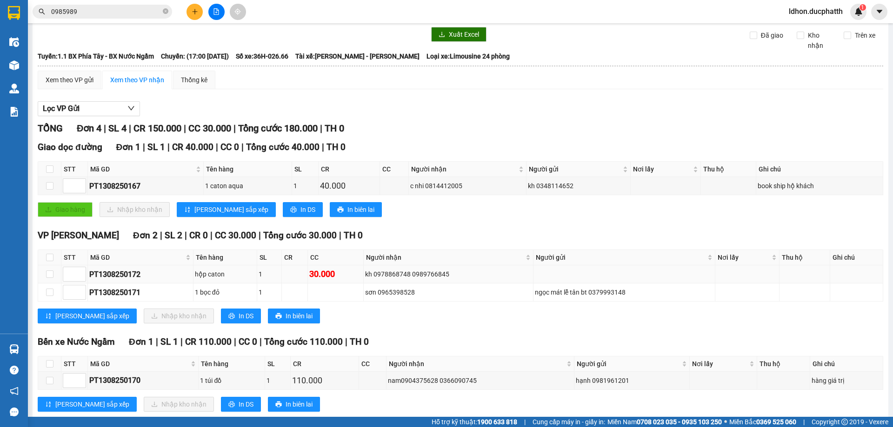
scroll to position [46, 0]
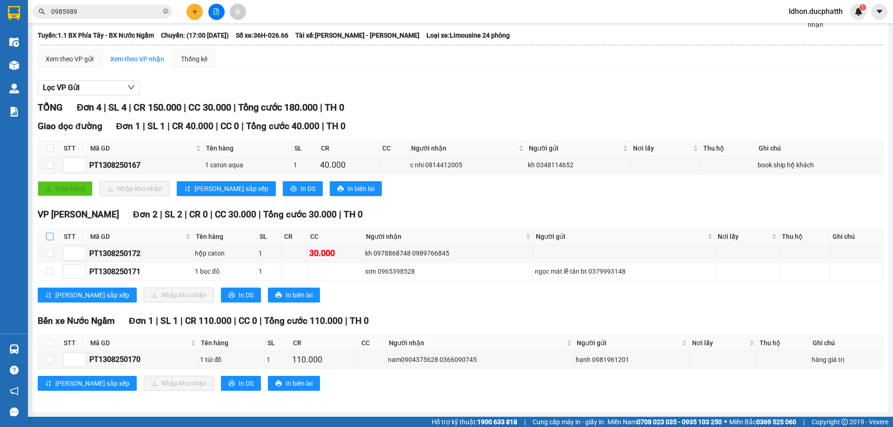
click at [48, 234] on input "checkbox" at bounding box center [49, 236] width 7 height 7
checkbox input "true"
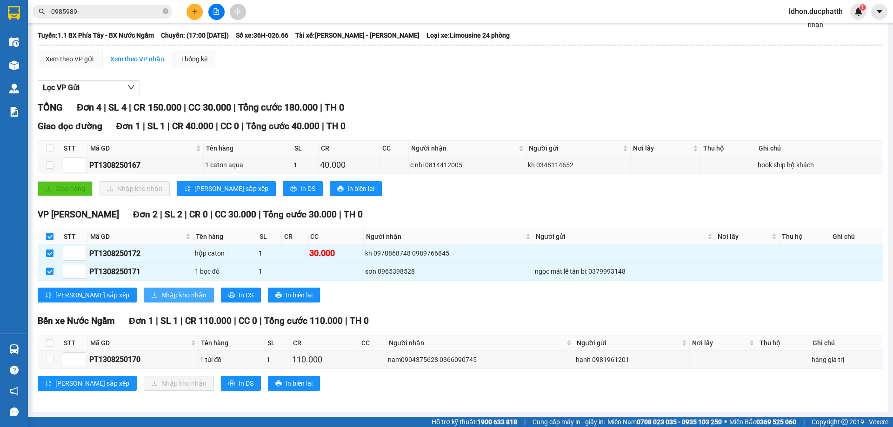
click at [152, 301] on button "Nhập kho nhận" at bounding box center [179, 295] width 70 height 15
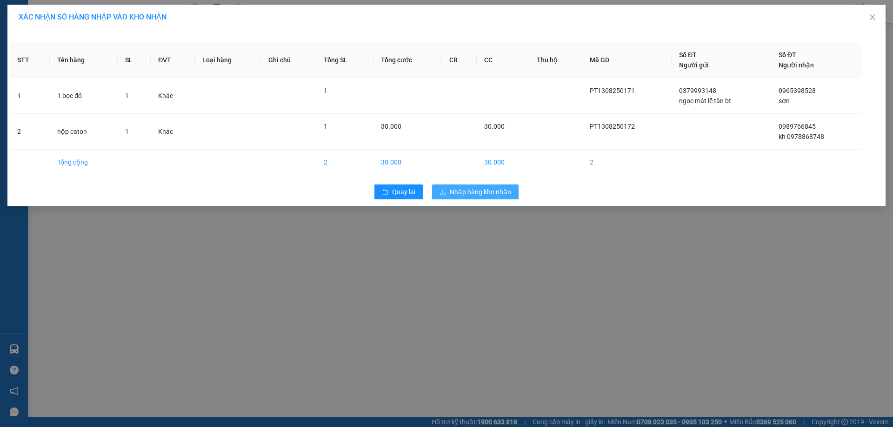
click at [458, 193] on span "Nhập hàng kho nhận" at bounding box center [480, 192] width 61 height 10
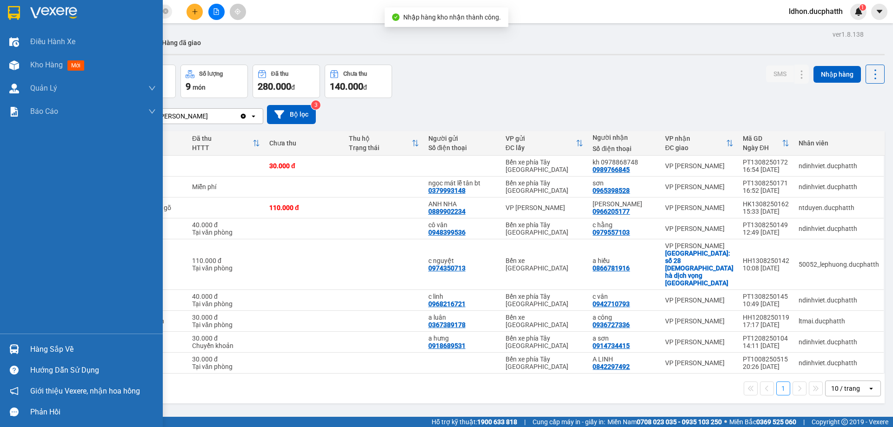
click at [20, 342] on div at bounding box center [14, 349] width 16 height 16
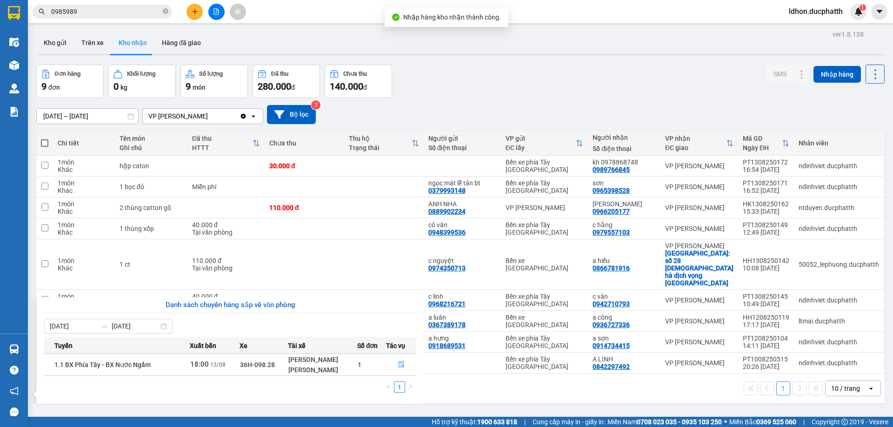
click at [448, 365] on section "Kết quả tìm kiếm ( 32 ) Bộ lọc Mã ĐH Trạng thái Món hàng Thu hộ Tổng cước Chưa …" at bounding box center [446, 213] width 893 height 427
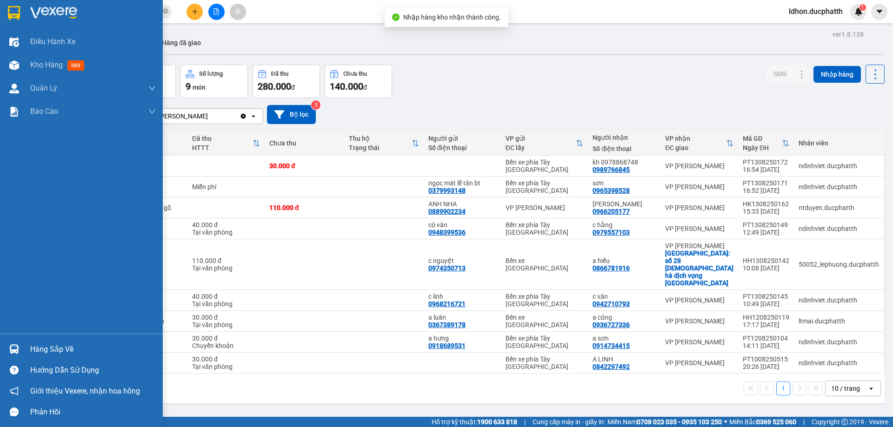
click at [18, 349] on img at bounding box center [14, 349] width 10 height 10
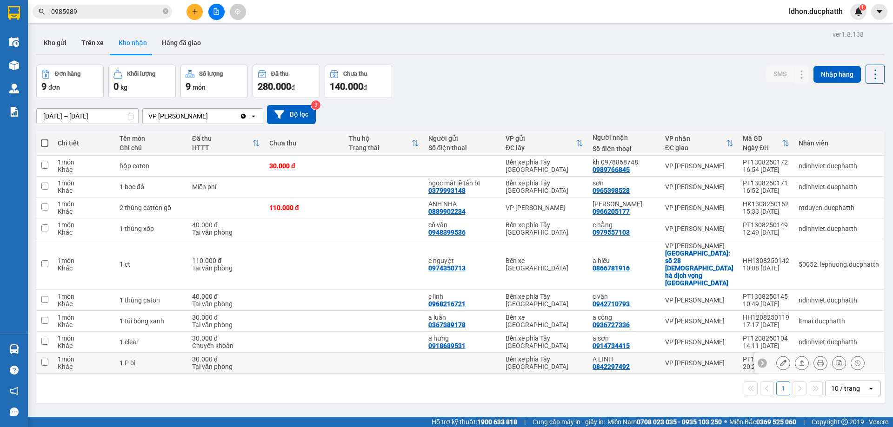
click at [511, 347] on section "Kết quả tìm kiếm ( 32 ) Bộ lọc Mã ĐH Trạng thái Món hàng Thu hộ Tổng cước Chưa …" at bounding box center [446, 213] width 893 height 427
click at [218, 16] on button at bounding box center [216, 12] width 16 height 16
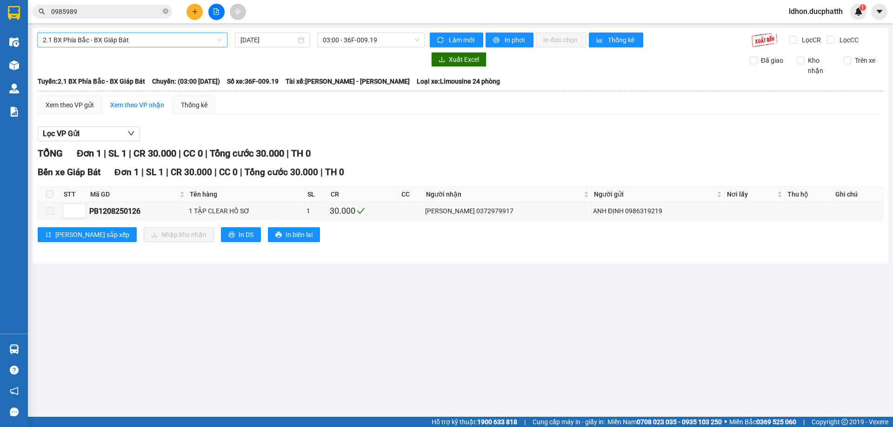
click at [181, 41] on span "2.1 BX Phía Bắc - BX Giáp Bát" at bounding box center [132, 40] width 179 height 14
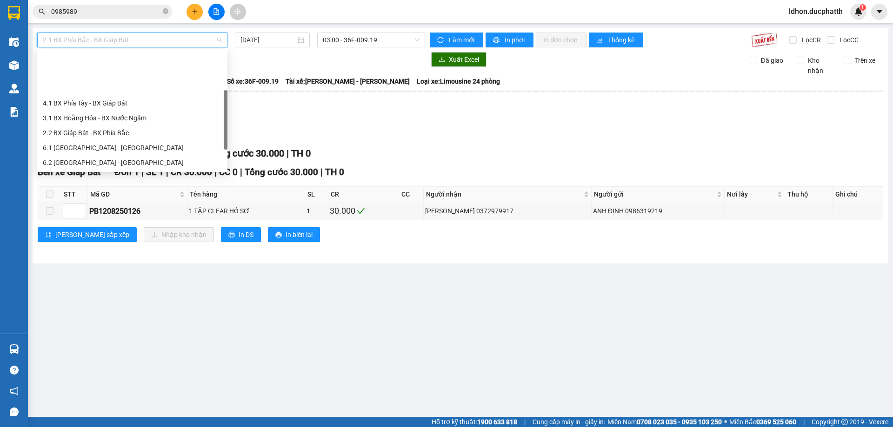
scroll to position [74, 0]
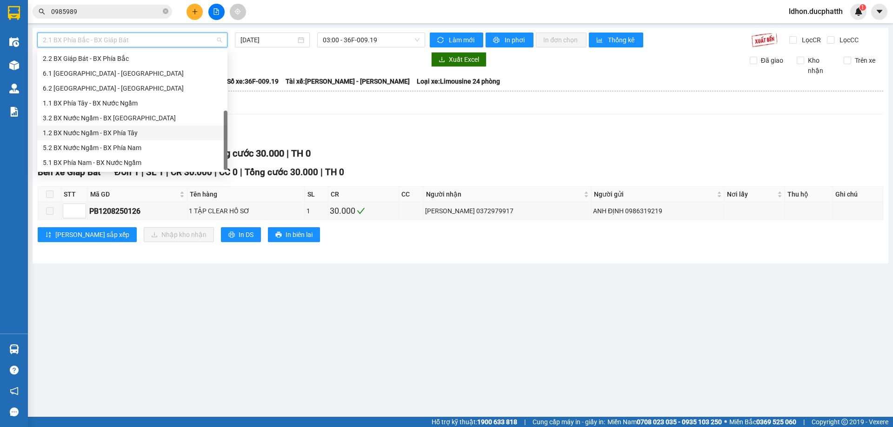
click at [156, 128] on div "1.2 BX Nước Ngầm - BX Phía Tây" at bounding box center [132, 133] width 179 height 10
type input "[DATE]"
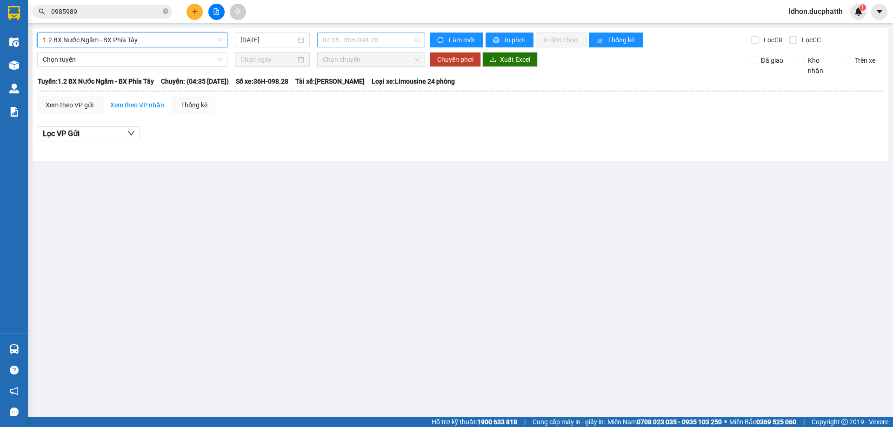
click at [380, 40] on span "04:35 - 36H-098.28" at bounding box center [371, 40] width 97 height 14
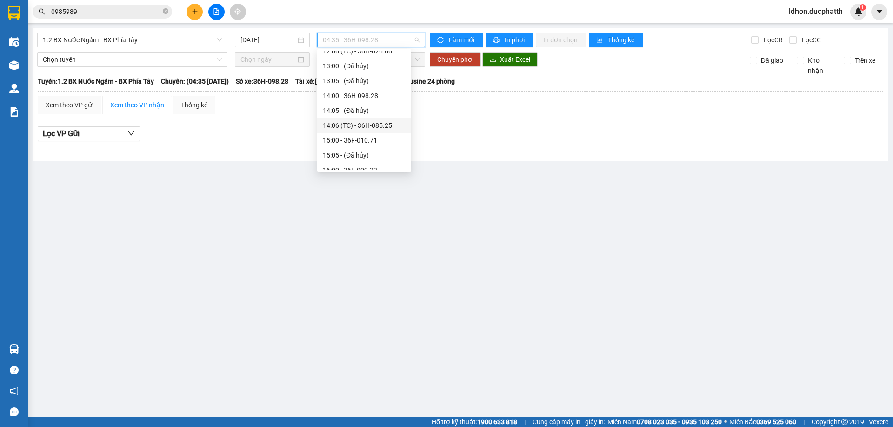
scroll to position [279, 0]
click at [368, 96] on div "16:05 - 36H-087.70" at bounding box center [364, 92] width 83 height 10
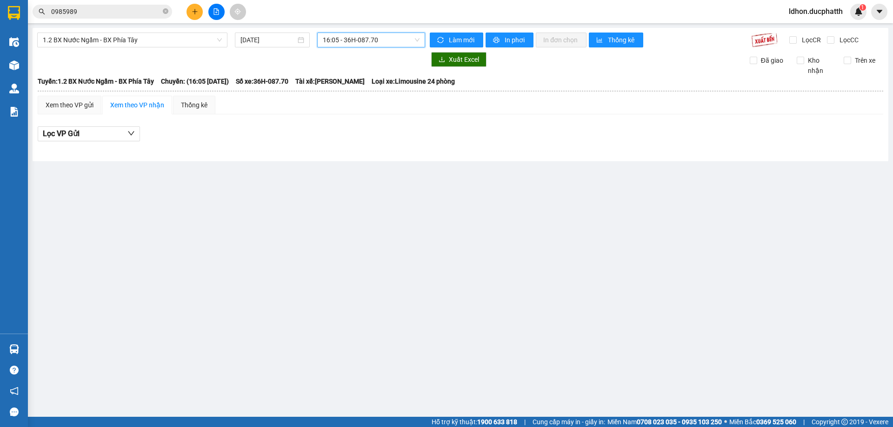
click at [374, 40] on span "16:05 - 36H-087.70" at bounding box center [371, 40] width 97 height 14
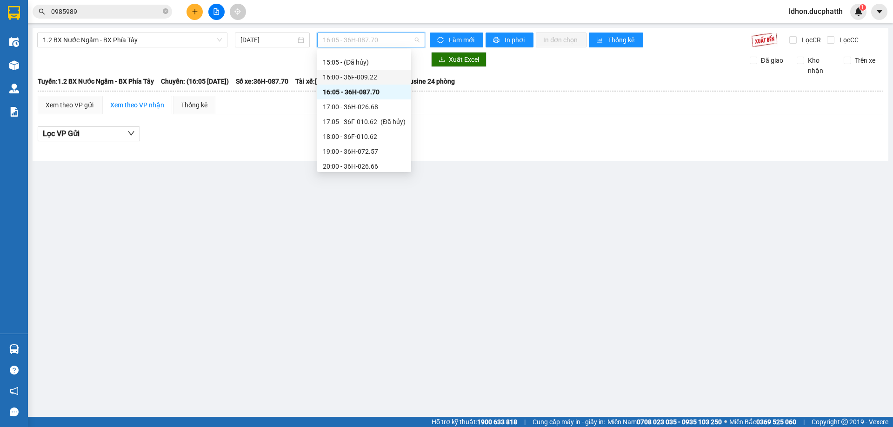
click at [364, 74] on div "16:00 - 36F-009.22" at bounding box center [364, 77] width 83 height 10
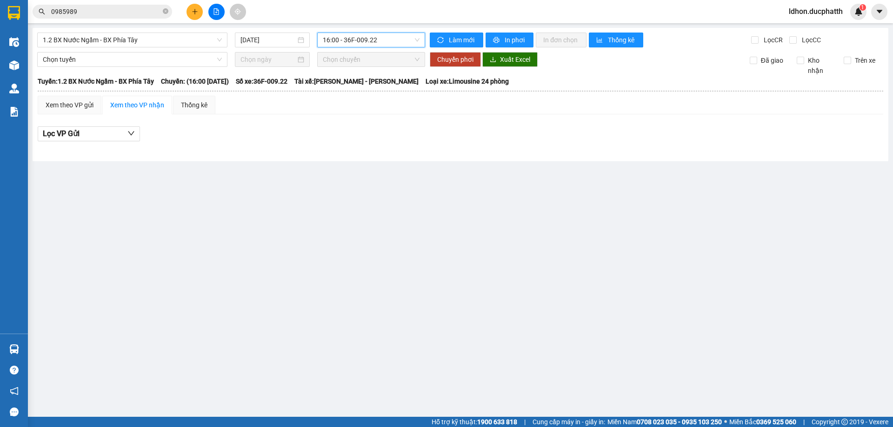
click at [384, 46] on span "16:00 - 36F-009.22" at bounding box center [371, 40] width 97 height 14
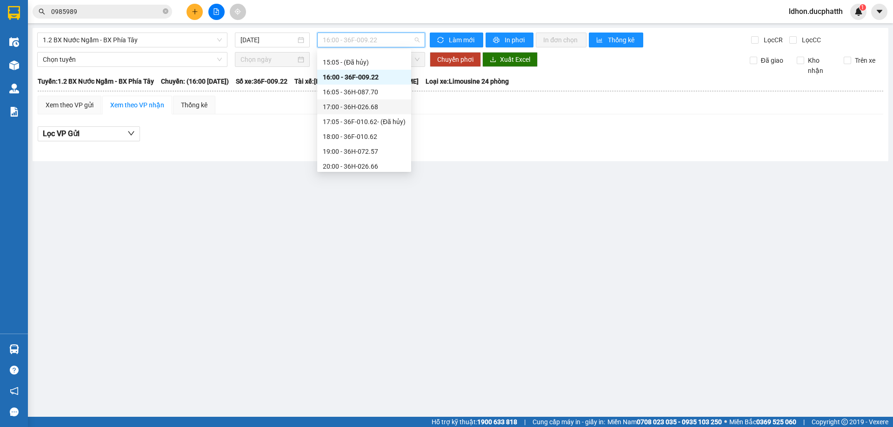
click at [371, 112] on div "17:00 - 36H-026.68" at bounding box center [364, 107] width 83 height 10
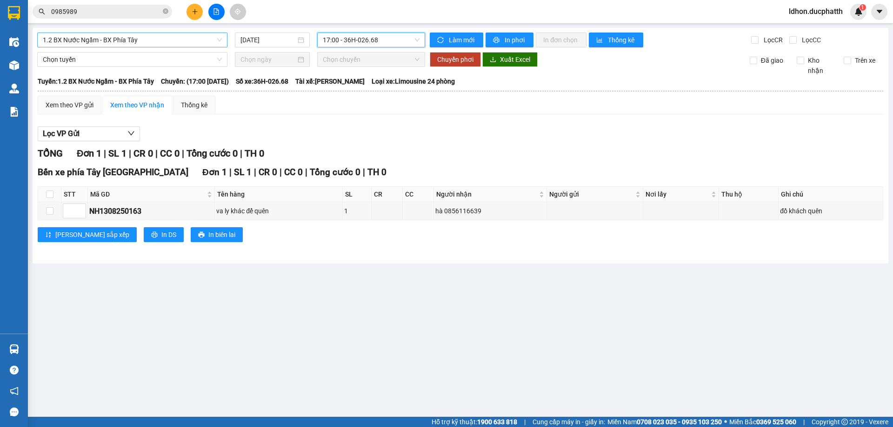
click at [197, 36] on span "1.2 BX Nước Ngầm - BX Phía Tây" at bounding box center [132, 40] width 179 height 14
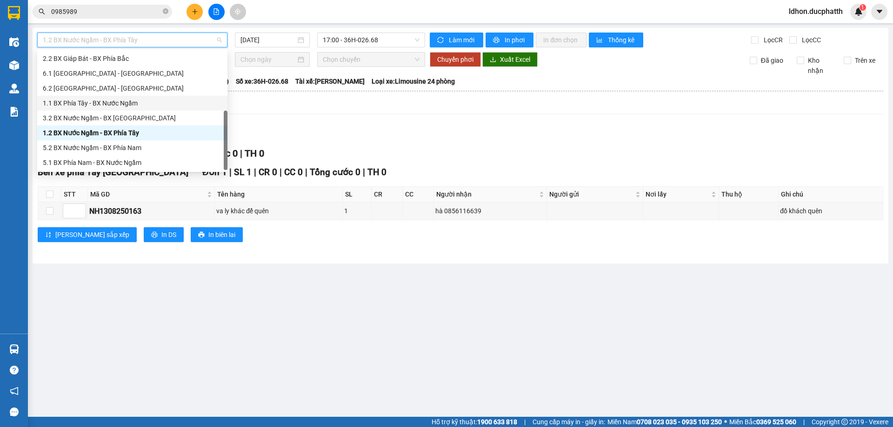
click at [145, 108] on div "1.1 BX Phía Tây - BX Nước Ngầm" at bounding box center [132, 103] width 190 height 15
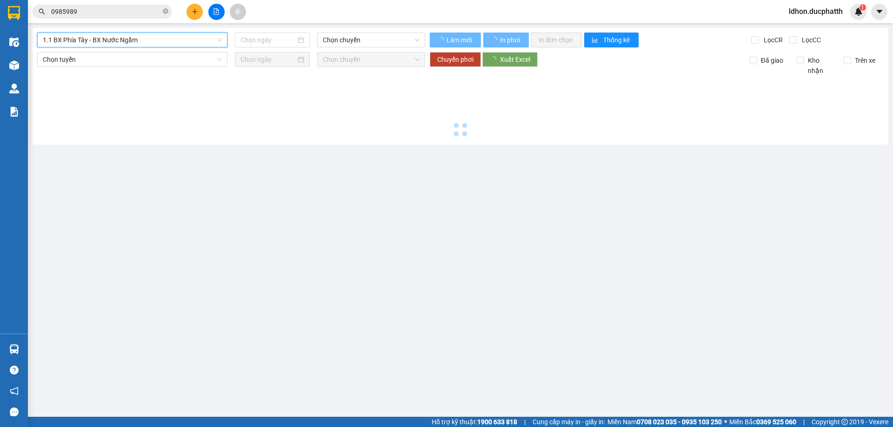
type input "[DATE]"
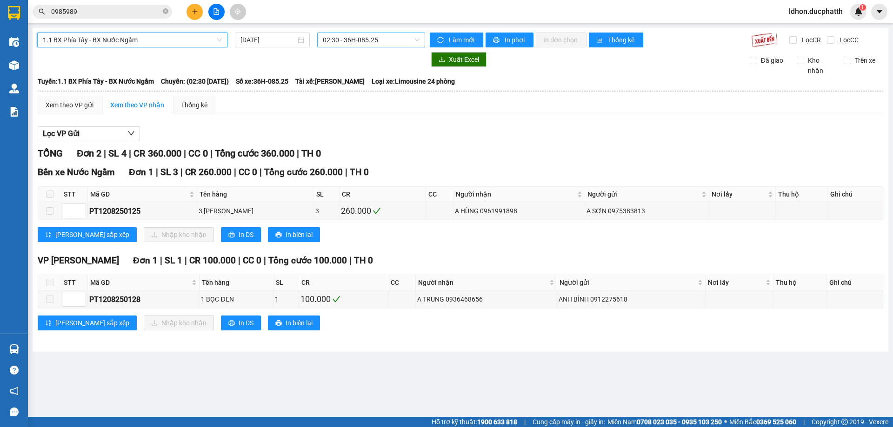
click at [390, 46] on span "02:30 - 36H-085.25" at bounding box center [371, 40] width 97 height 14
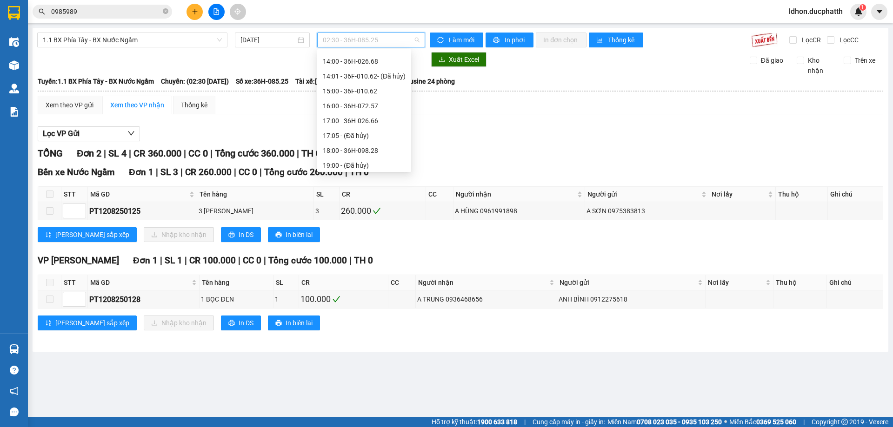
scroll to position [294, 0]
click at [363, 110] on div "17:00 - 36H-026.66" at bounding box center [364, 107] width 83 height 10
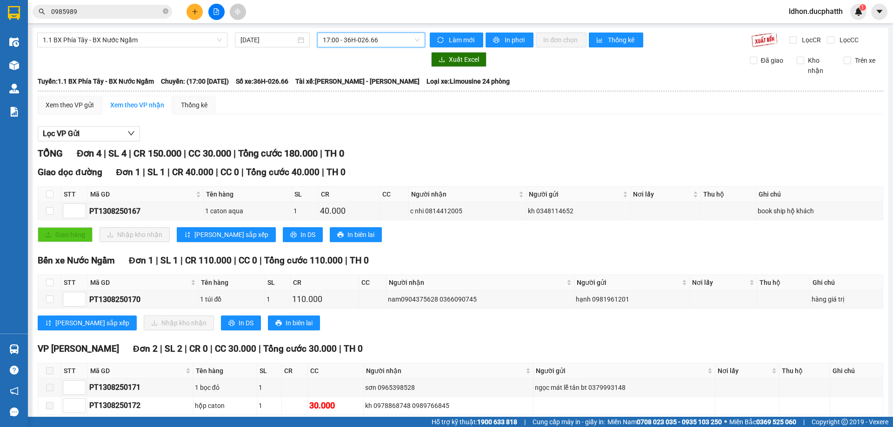
scroll to position [46, 0]
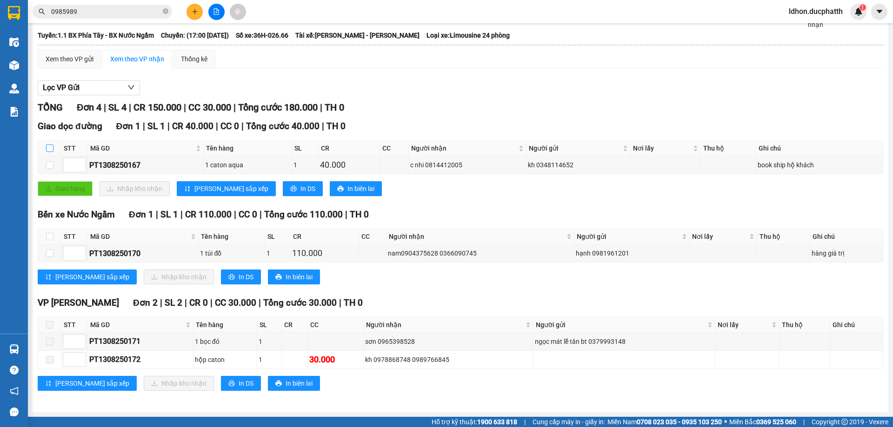
click at [47, 148] on input "checkbox" at bounding box center [49, 148] width 7 height 7
checkbox input "true"
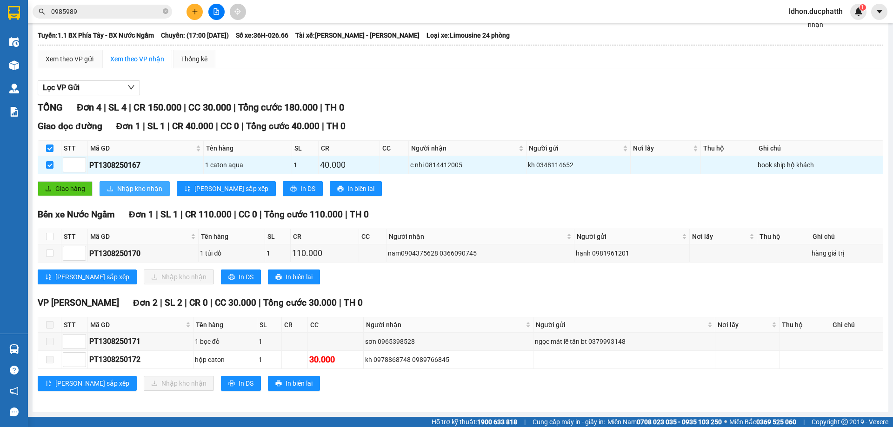
click at [132, 190] on span "Nhập kho nhận" at bounding box center [139, 189] width 45 height 10
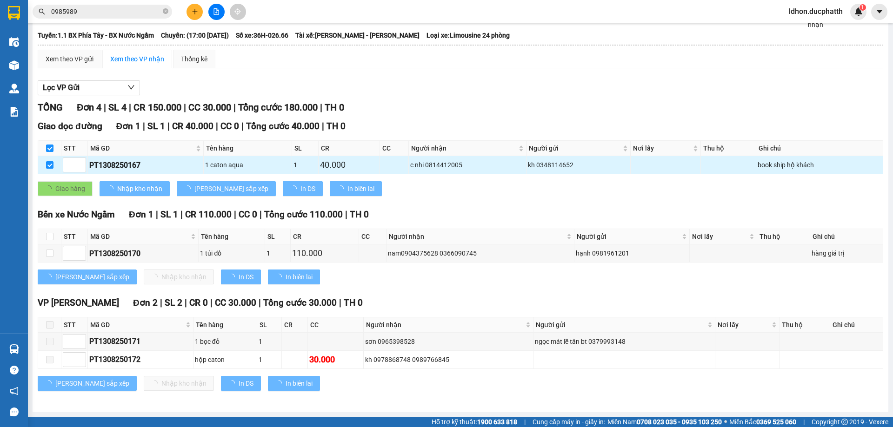
checkbox input "false"
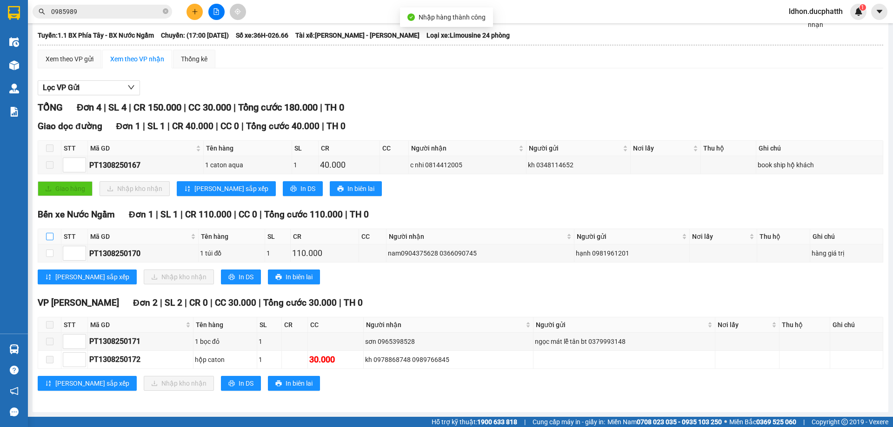
click at [47, 238] on input "checkbox" at bounding box center [49, 236] width 7 height 7
checkbox input "true"
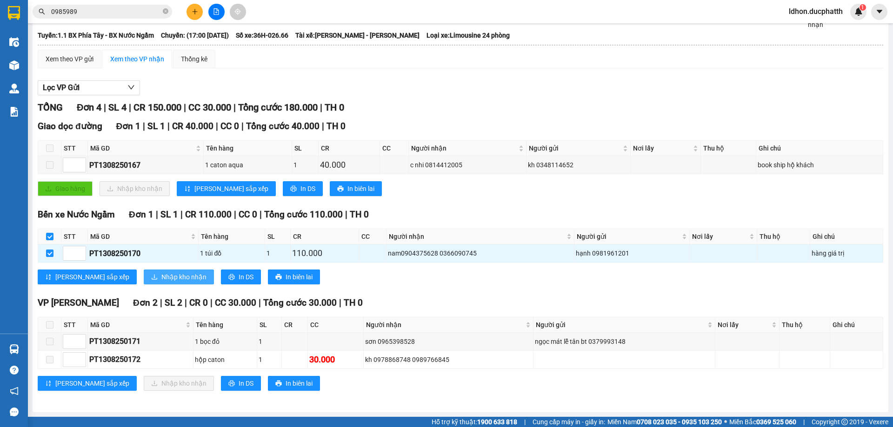
click at [161, 274] on span "Nhập kho nhận" at bounding box center [183, 277] width 45 height 10
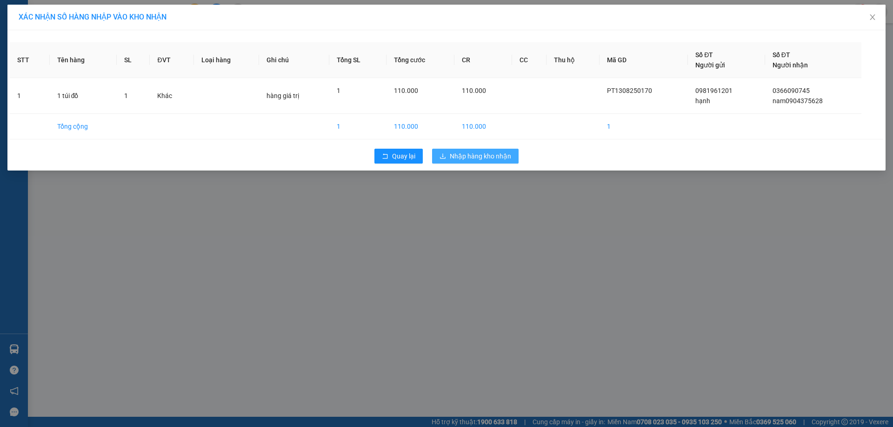
click at [502, 154] on span "Nhập hàng kho nhận" at bounding box center [480, 156] width 61 height 10
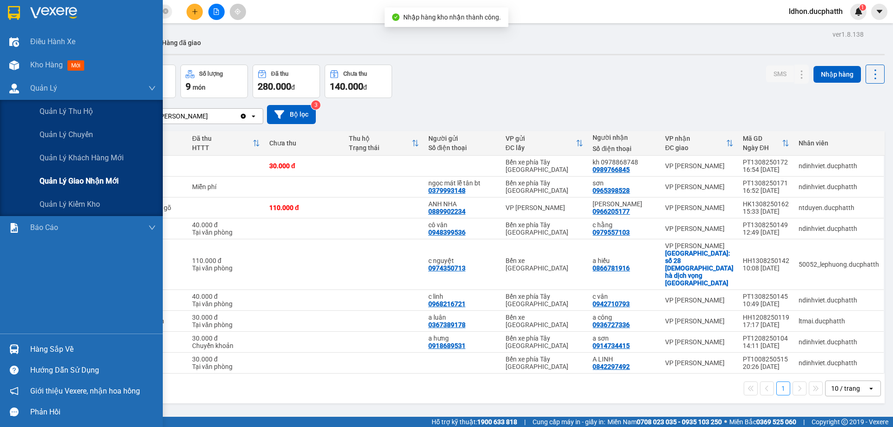
click at [57, 181] on span "Quản lý giao nhận mới" at bounding box center [79, 181] width 79 height 12
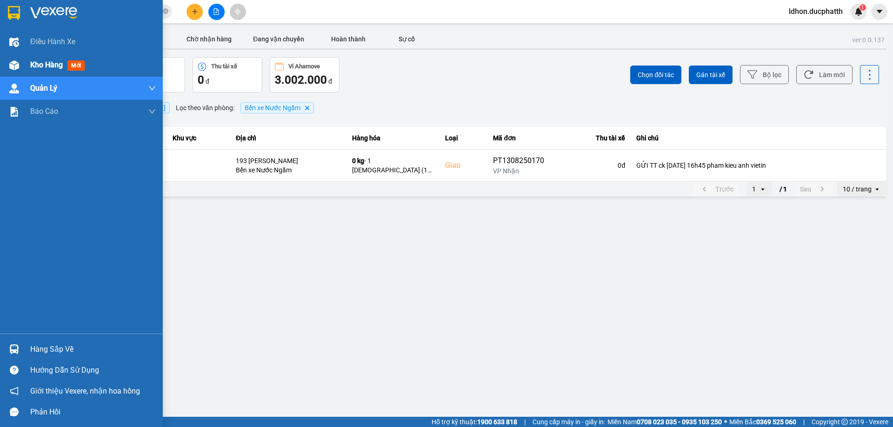
click at [9, 69] on img at bounding box center [14, 65] width 10 height 10
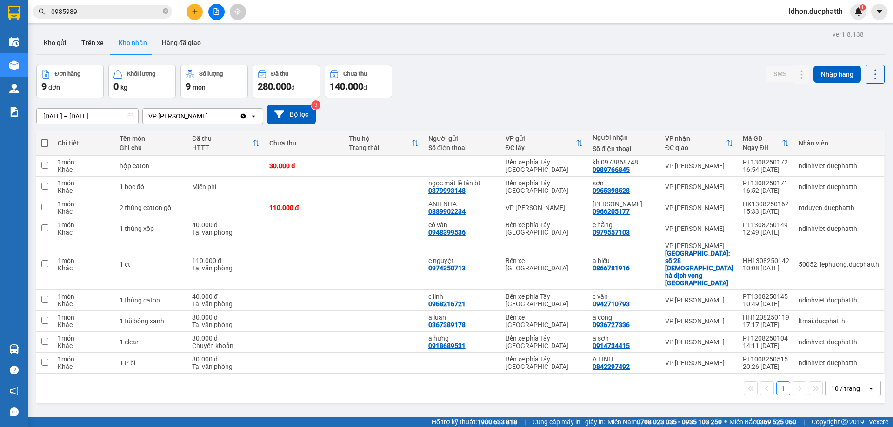
click at [423, 83] on div "Đơn hàng 9 đơn Khối lượng 0 kg Số lượng 9 món Đã thu 280.000 đ Chưa thu 140.000…" at bounding box center [460, 81] width 848 height 33
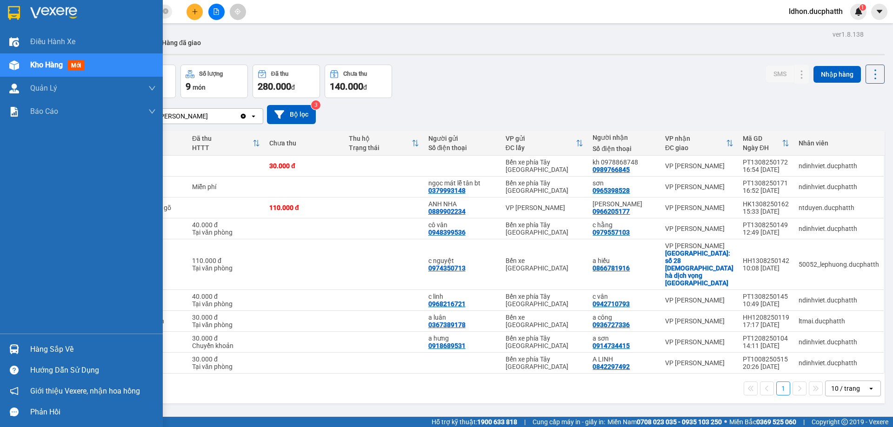
click at [50, 351] on div "Hàng sắp về" at bounding box center [93, 350] width 126 height 14
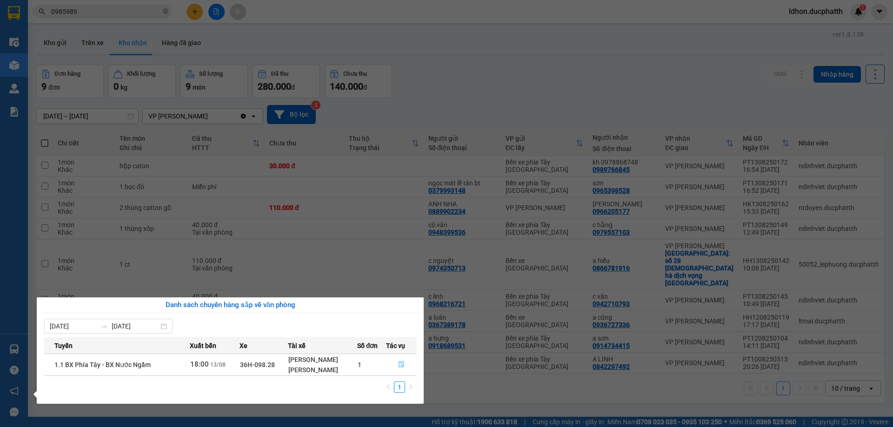
click at [403, 366] on icon "file-done" at bounding box center [401, 364] width 7 height 7
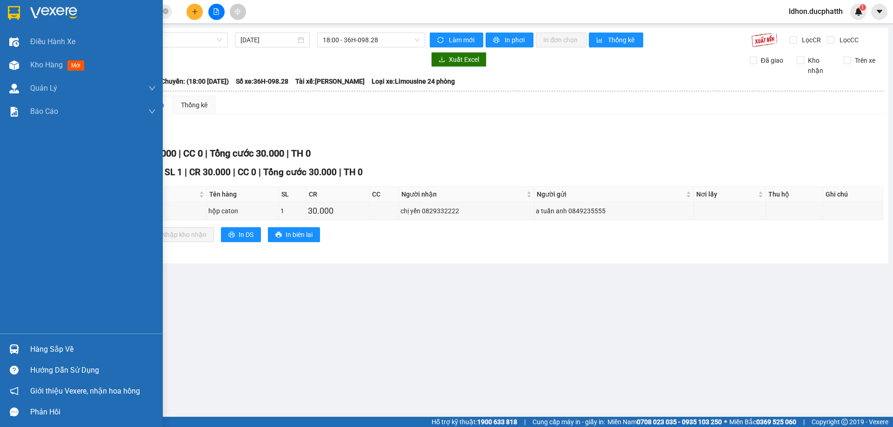
click at [24, 344] on div "Hàng sắp về" at bounding box center [81, 349] width 163 height 21
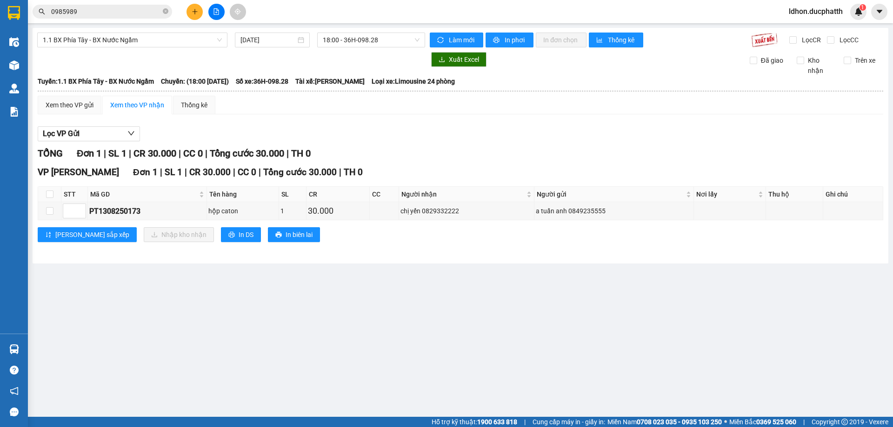
click at [378, 253] on section "Kết quả tìm kiếm ( 32 ) Bộ lọc Mã ĐH Trạng thái Món hàng Thu hộ Tổng cước Chưa …" at bounding box center [446, 213] width 893 height 427
click at [130, 12] on input "0985989" at bounding box center [106, 12] width 110 height 10
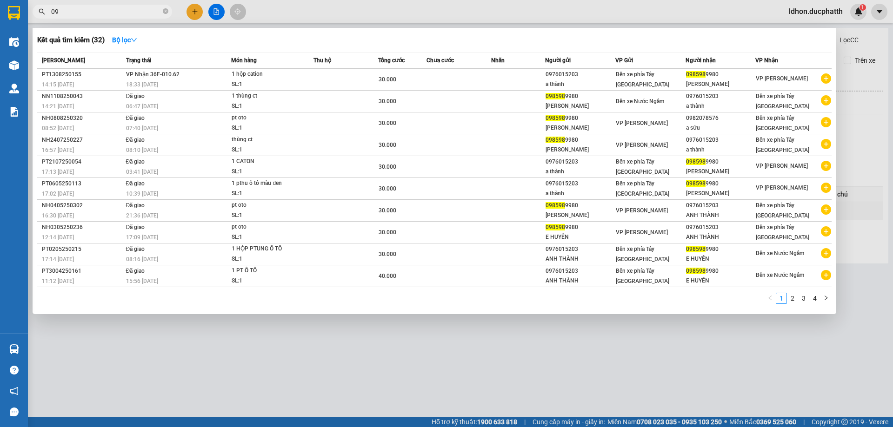
type input "0"
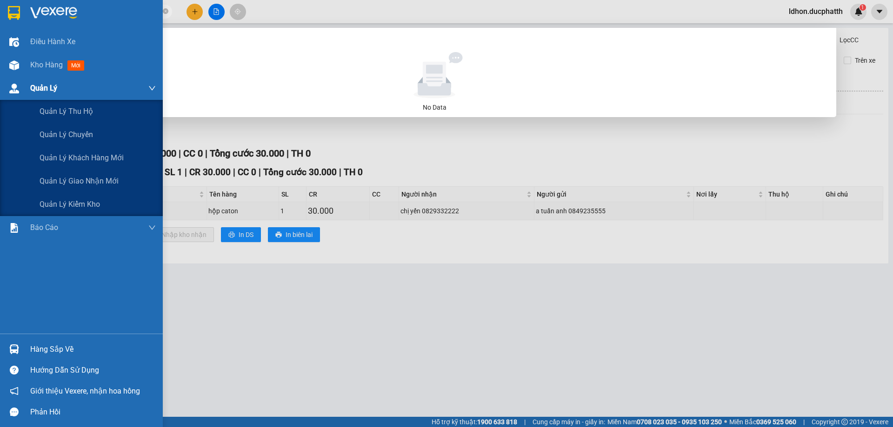
type input "0385606586"
click at [34, 82] on div "Quản Lý" at bounding box center [93, 88] width 126 height 23
click at [118, 178] on span "Quản lý giao nhận mới" at bounding box center [79, 181] width 79 height 12
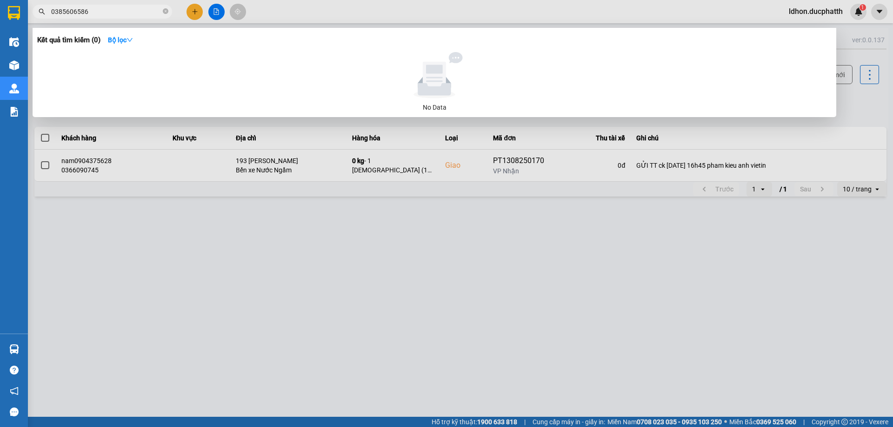
click at [384, 207] on div at bounding box center [446, 213] width 893 height 427
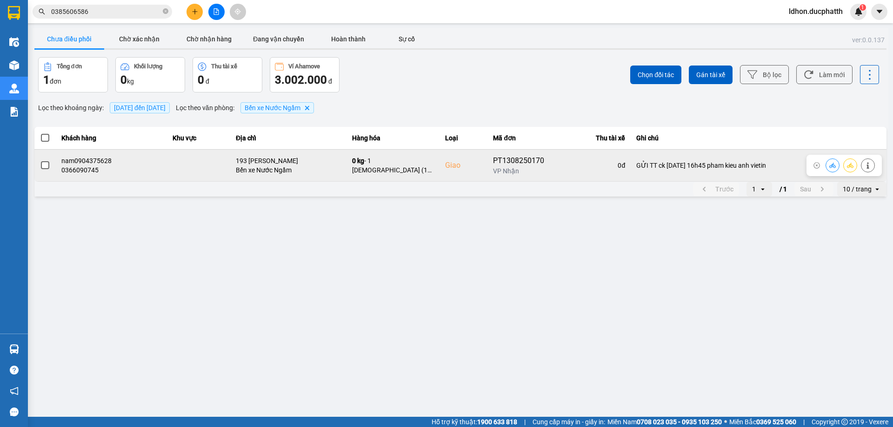
click at [47, 166] on span at bounding box center [45, 165] width 8 height 8
click at [40, 160] on input "checkbox" at bounding box center [40, 160] width 0 height 0
click at [833, 165] on icon at bounding box center [832, 165] width 7 height 5
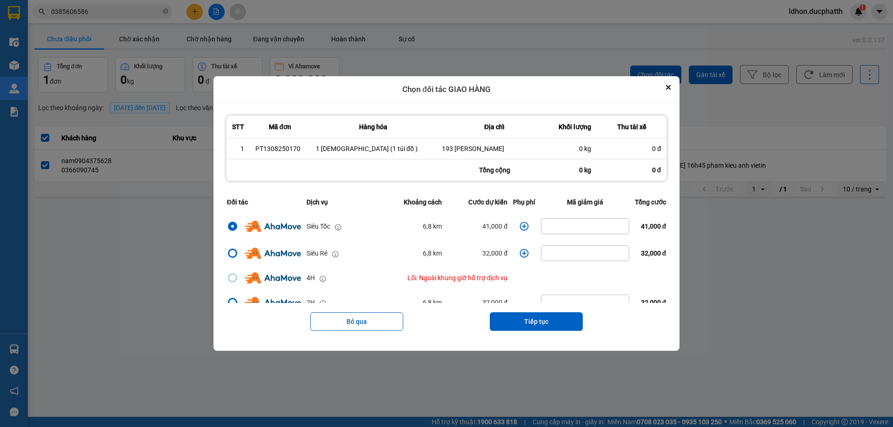
click at [523, 230] on icon "dialog" at bounding box center [523, 226] width 9 height 9
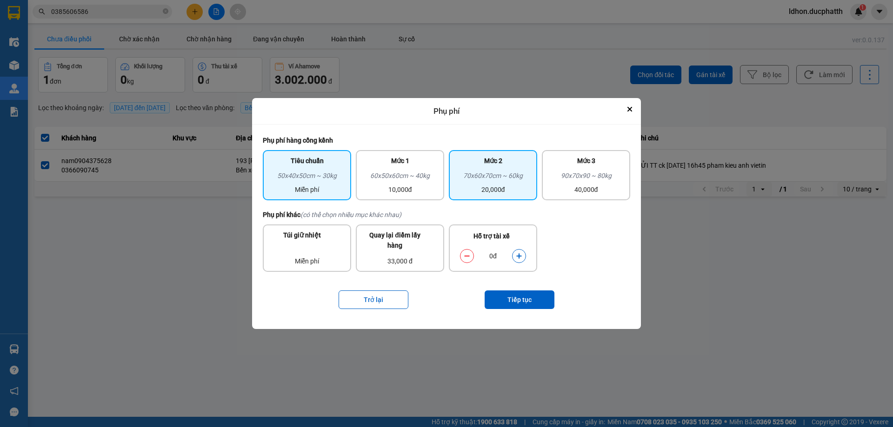
click at [458, 189] on div "20,000đ" at bounding box center [492, 190] width 77 height 10
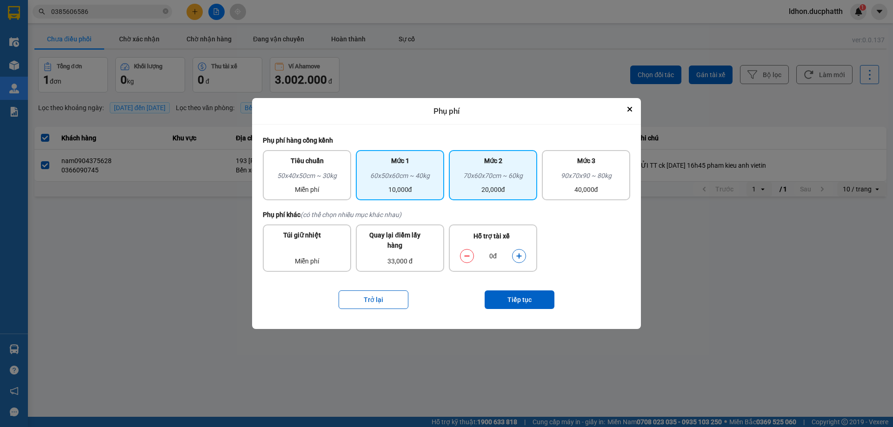
click at [418, 193] on div "10,000đ" at bounding box center [399, 190] width 77 height 10
click at [513, 256] on button "dialog" at bounding box center [518, 256] width 13 height 16
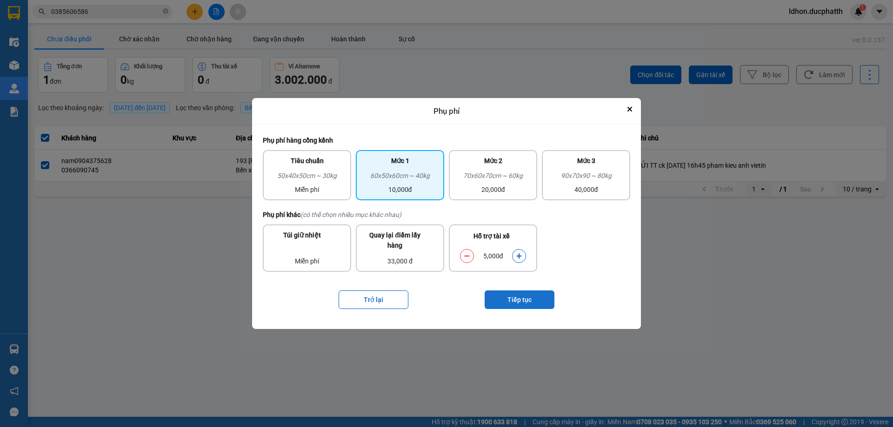
click at [522, 297] on button "Tiếp tục" at bounding box center [519, 300] width 70 height 19
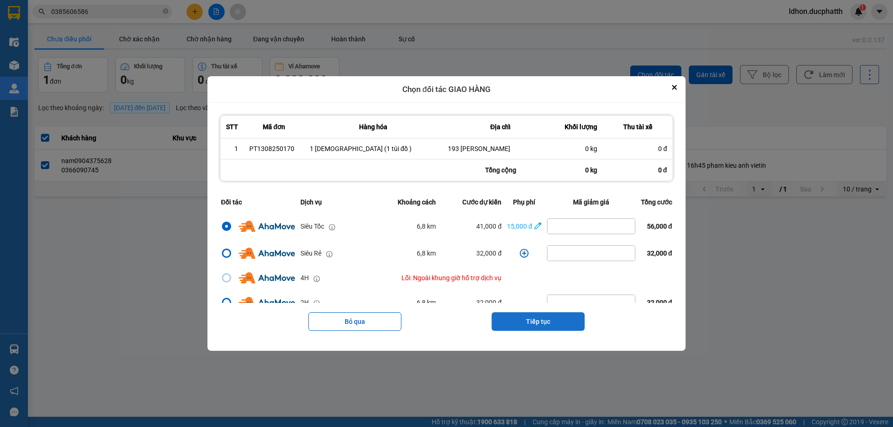
click at [556, 329] on button "Tiếp tục" at bounding box center [537, 321] width 93 height 19
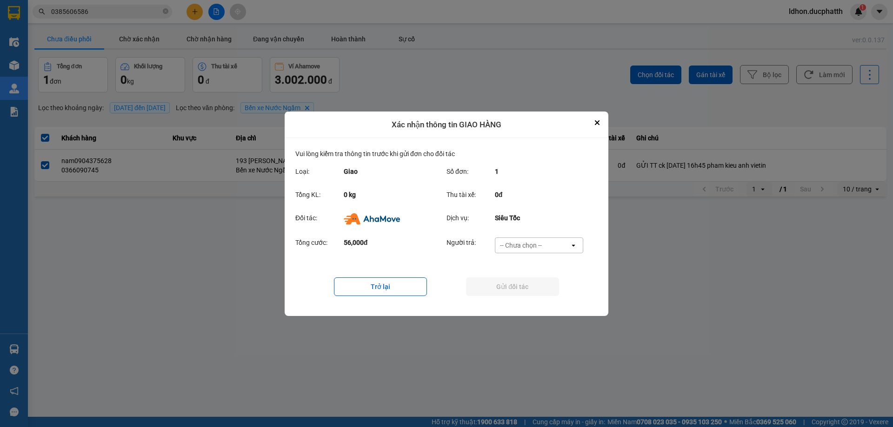
click at [534, 248] on div "-- Chưa chọn --" at bounding box center [521, 245] width 42 height 9
click at [524, 296] on span "Ví Ahamove" at bounding box center [521, 298] width 38 height 9
click at [519, 295] on button "Gửi đối tác" at bounding box center [512, 287] width 93 height 19
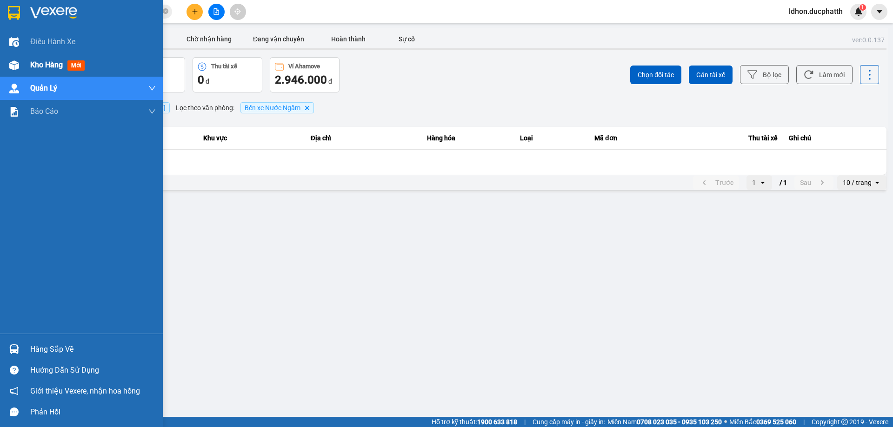
click at [20, 66] on div at bounding box center [14, 65] width 16 height 16
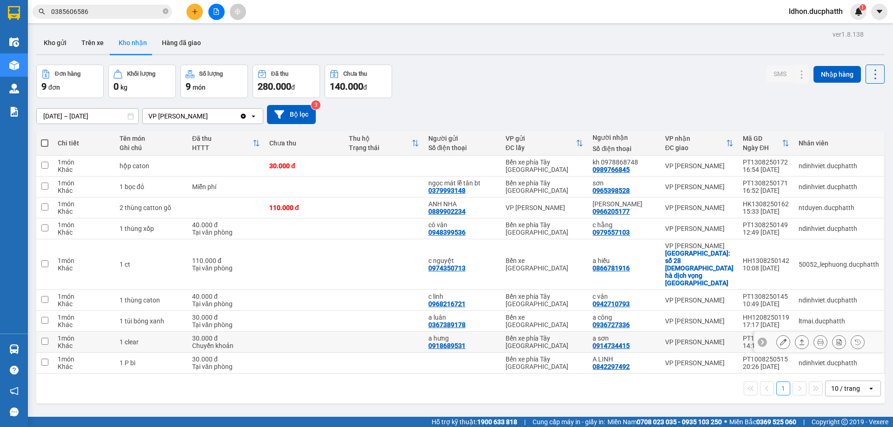
click at [780, 339] on icon at bounding box center [783, 342] width 7 height 7
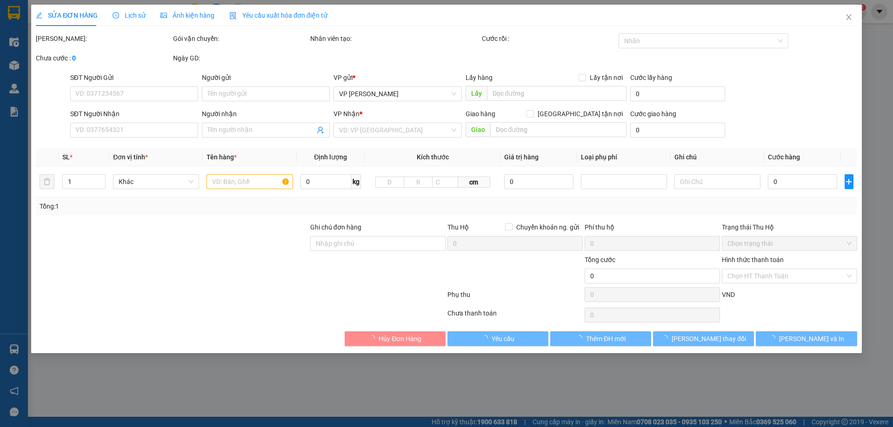
type input "0918689531"
type input "a hưng"
type input "0914734415"
type input "a sơn"
type input "ck 14h12 [DATE] - to van thong - vieitn"
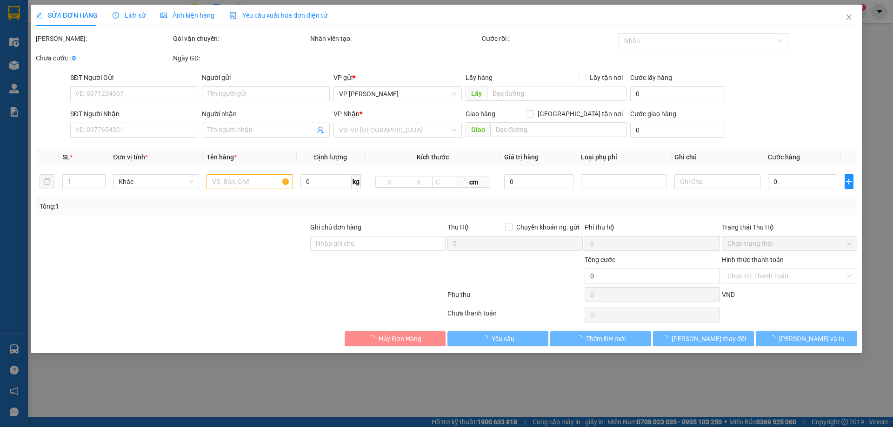
type input "30.000"
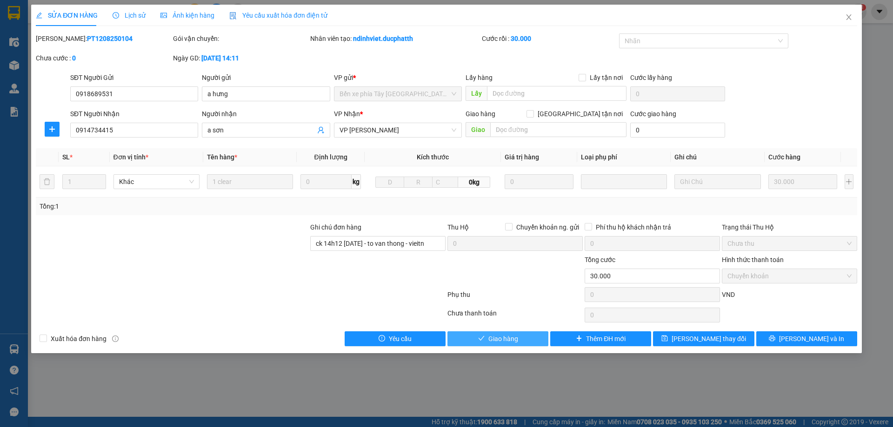
click at [527, 344] on button "Giao hàng" at bounding box center [497, 338] width 101 height 15
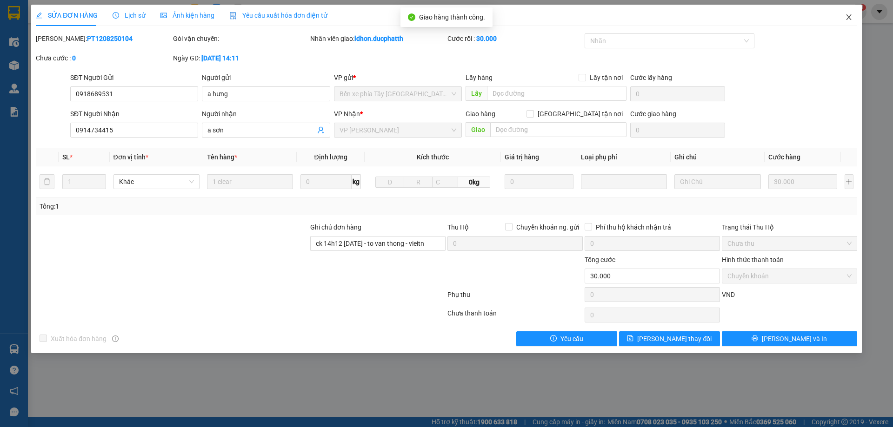
click at [844, 18] on span "Close" at bounding box center [848, 18] width 26 height 26
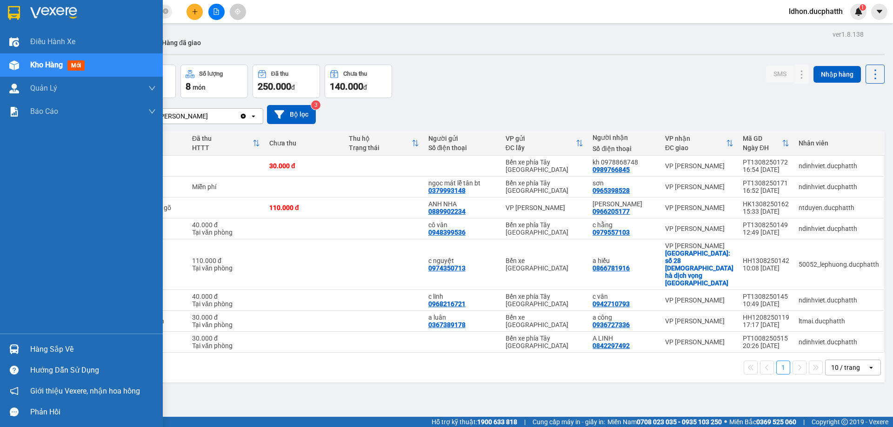
click at [31, 349] on div "Hàng sắp về" at bounding box center [93, 350] width 126 height 14
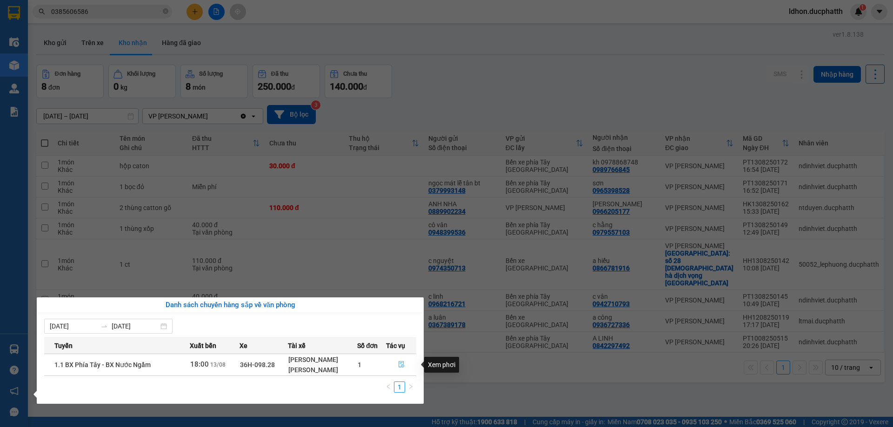
click at [407, 365] on button "button" at bounding box center [400, 364] width 29 height 15
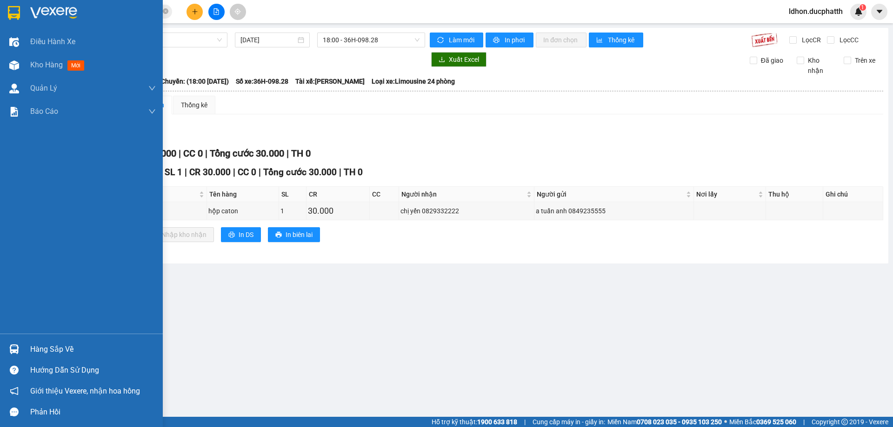
click at [78, 344] on div "Hàng sắp về" at bounding box center [93, 350] width 126 height 14
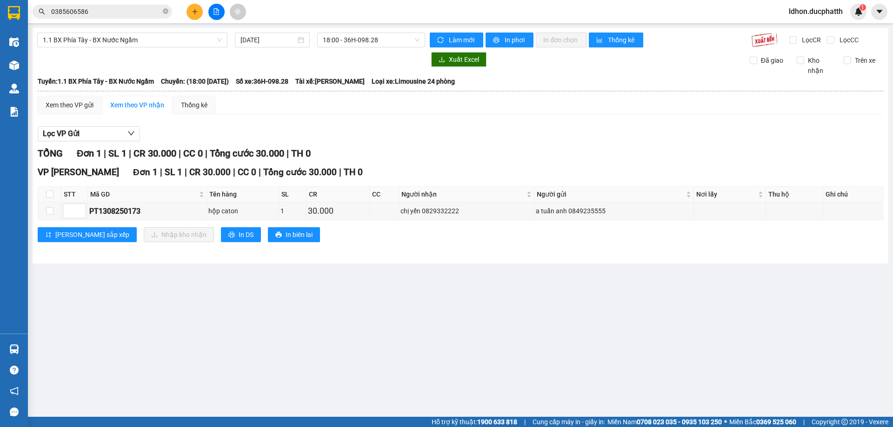
click at [450, 229] on section "Kết quả tìm kiếm ( 0 ) Bộ lọc No Data 0385606586 ldhon.ducphatth 1 Điều hành xe…" at bounding box center [446, 213] width 893 height 427
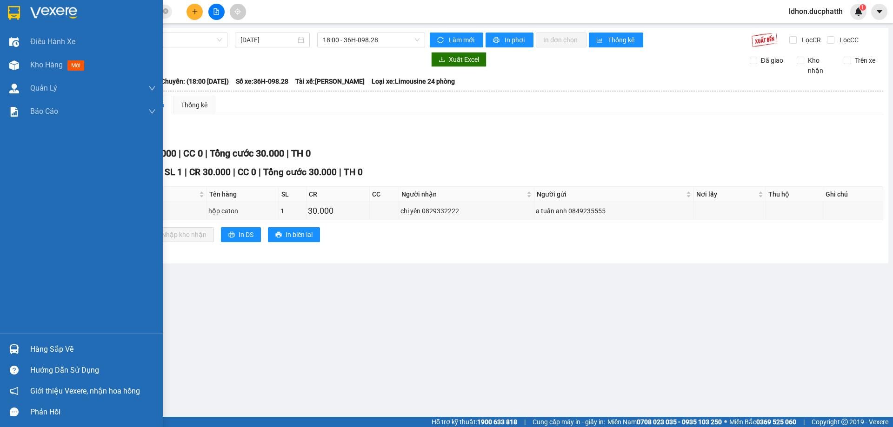
click at [48, 344] on div "Hàng sắp về" at bounding box center [93, 350] width 126 height 14
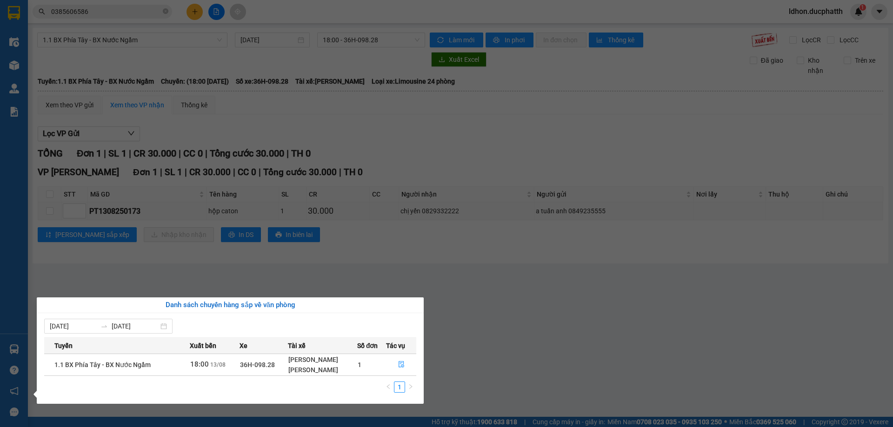
click at [419, 260] on section "Kết quả tìm kiếm ( 0 ) Bộ lọc No Data 0385606586 ldhon.ducphatth 1 Điều hành xe…" at bounding box center [446, 213] width 893 height 427
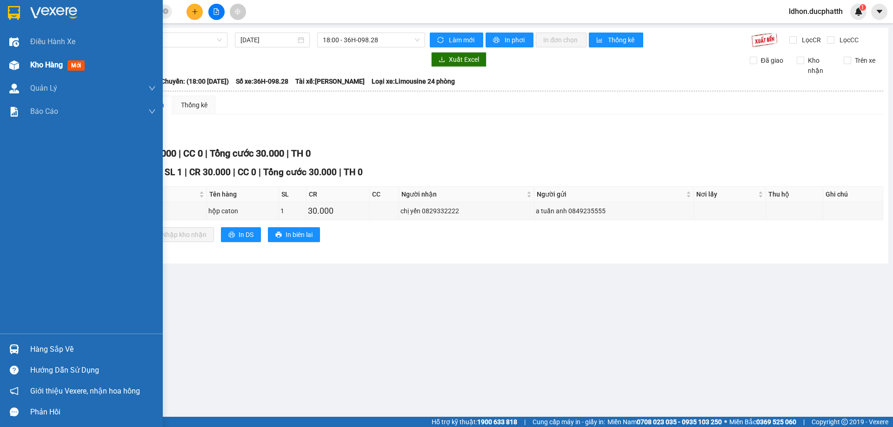
click at [51, 60] on span "Kho hàng" at bounding box center [46, 64] width 33 height 9
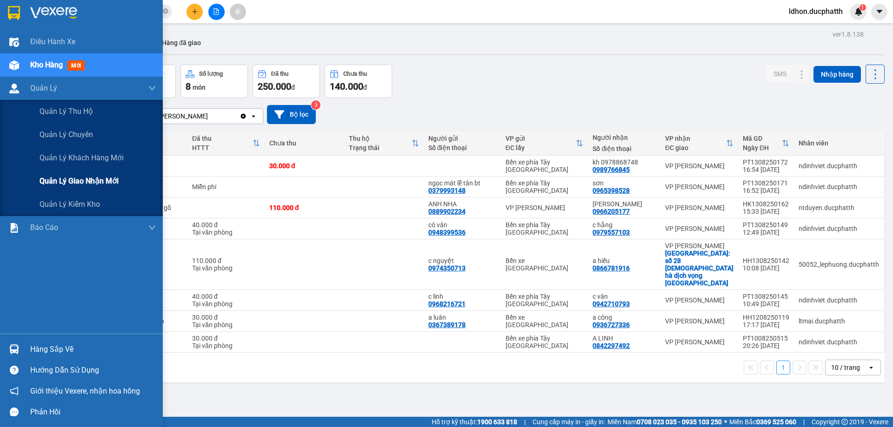
click at [88, 185] on span "Quản lý giao nhận mới" at bounding box center [79, 181] width 79 height 12
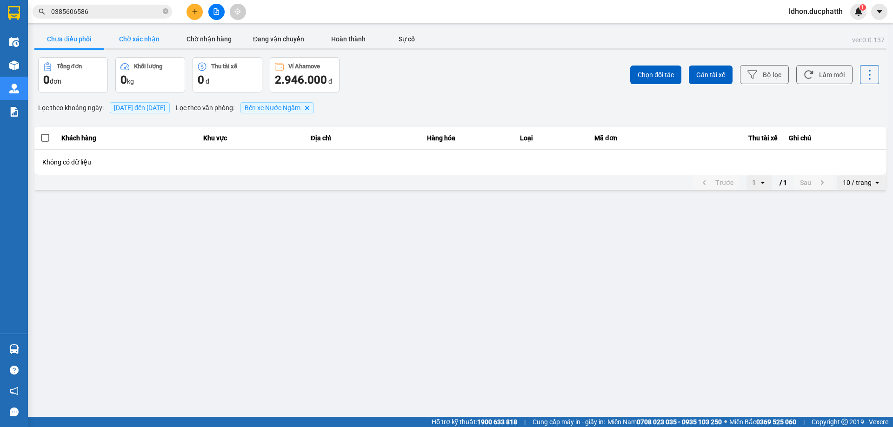
click at [131, 44] on button "Chờ xác nhận" at bounding box center [139, 39] width 70 height 19
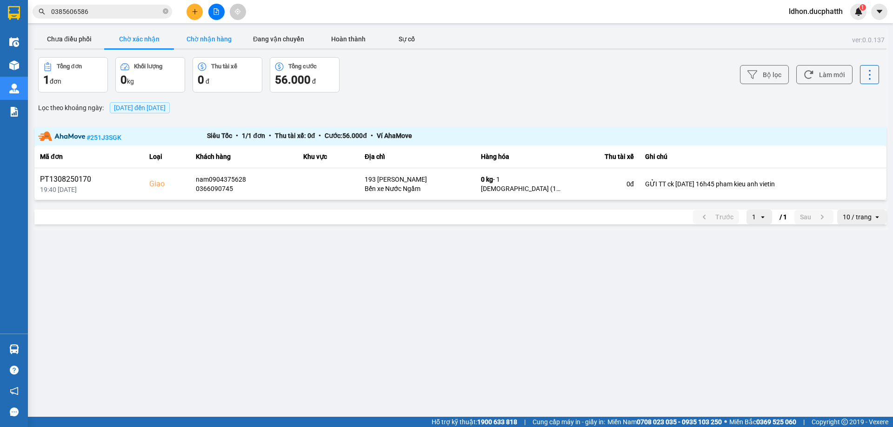
click at [225, 42] on button "Chờ nhận hàng" at bounding box center [209, 39] width 70 height 19
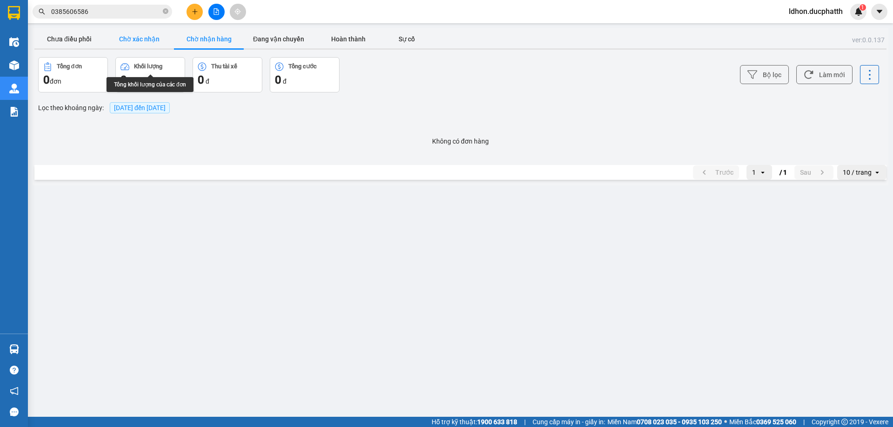
click at [139, 44] on button "Chờ xác nhận" at bounding box center [139, 39] width 70 height 19
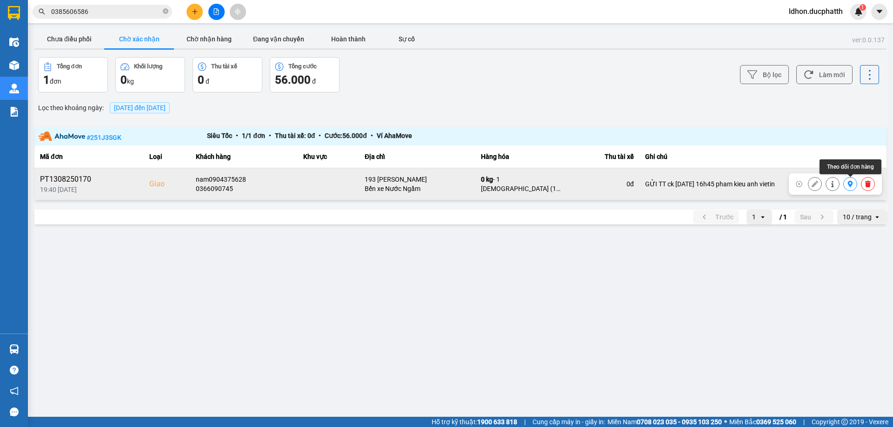
click at [847, 185] on icon at bounding box center [850, 184] width 7 height 7
click at [862, 185] on button at bounding box center [867, 184] width 13 height 16
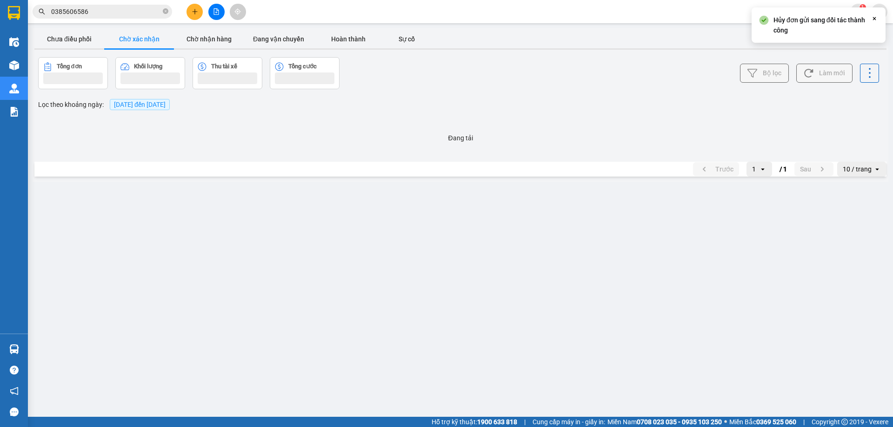
click at [866, 186] on main "ver: 0.0.137 Chưa điều phối Chờ xác nhận Chờ nhận hàng Đang vận chuyển Hoàn thà…" at bounding box center [446, 208] width 893 height 417
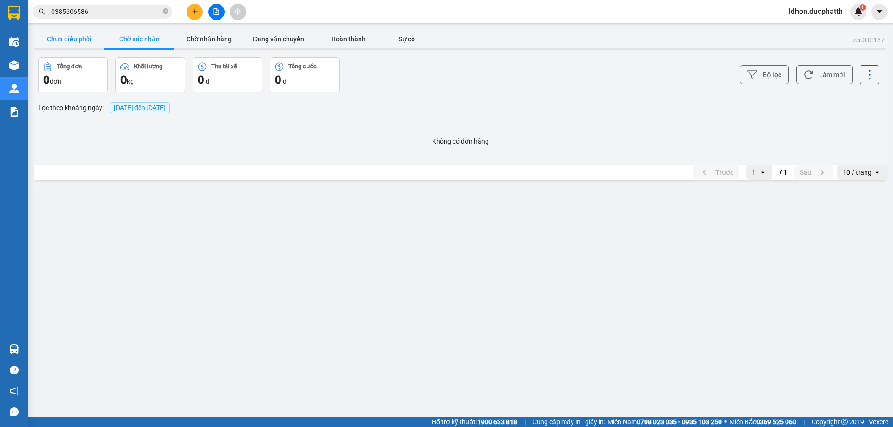
click at [78, 42] on button "Chưa điều phối" at bounding box center [69, 39] width 70 height 19
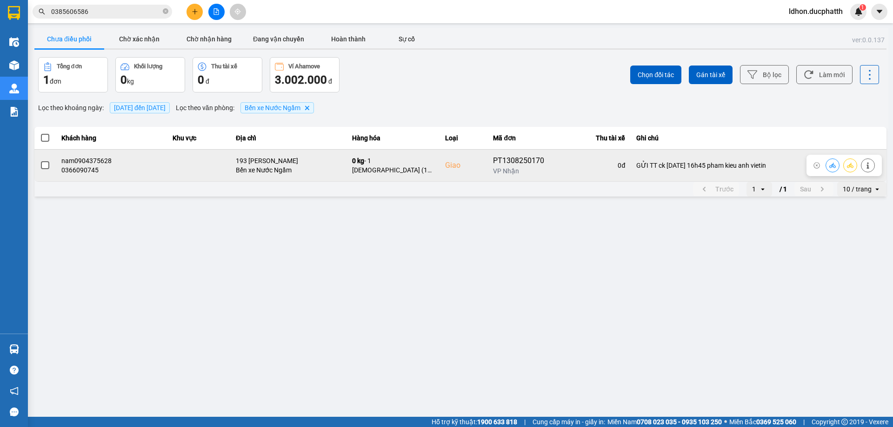
drag, startPoint x: 46, startPoint y: 159, endPoint x: 47, endPoint y: 165, distance: 6.8
click at [46, 160] on div at bounding box center [45, 166] width 10 height 14
click at [47, 165] on span at bounding box center [45, 165] width 8 height 8
click at [40, 160] on input "checkbox" at bounding box center [40, 160] width 0 height 0
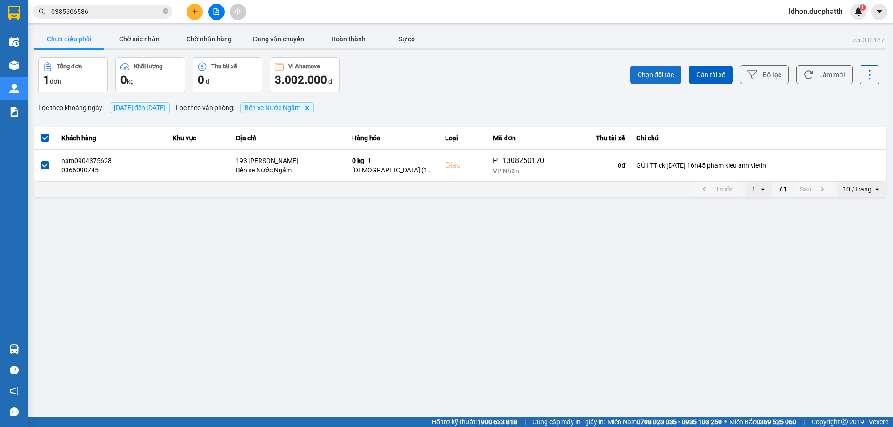
click at [644, 82] on button "Chọn đối tác" at bounding box center [655, 75] width 51 height 19
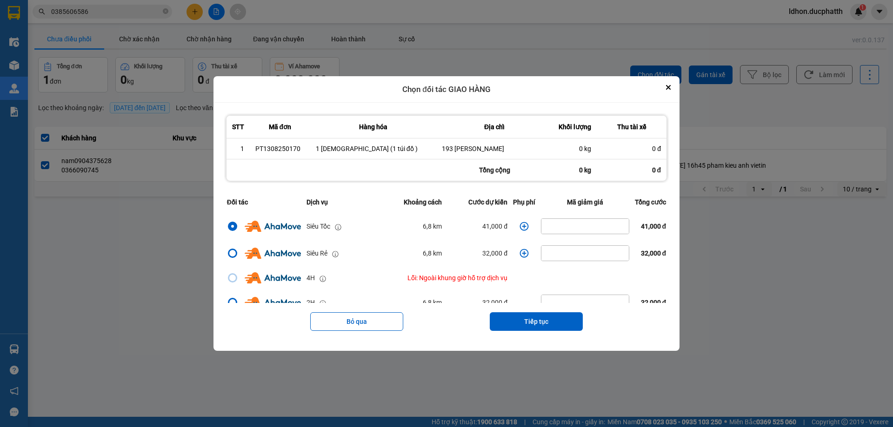
click at [519, 226] on icon "dialog" at bounding box center [523, 226] width 9 height 9
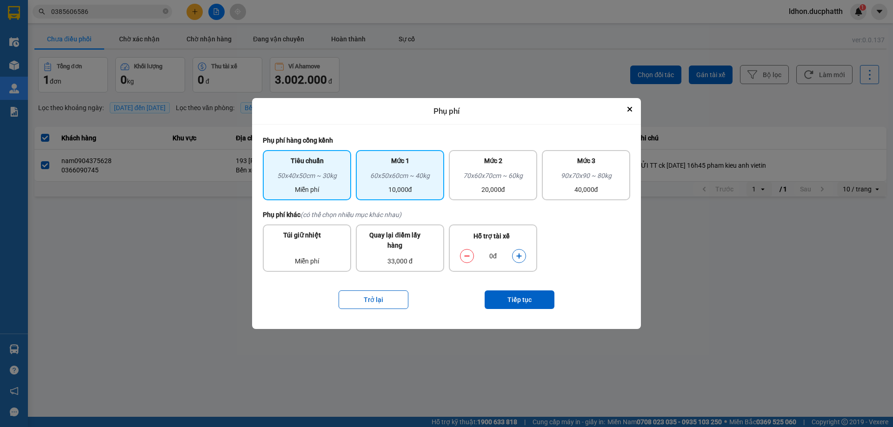
click at [420, 196] on div "Mức 1 60x50x60cm ~ 40kg 10,000đ" at bounding box center [400, 175] width 88 height 50
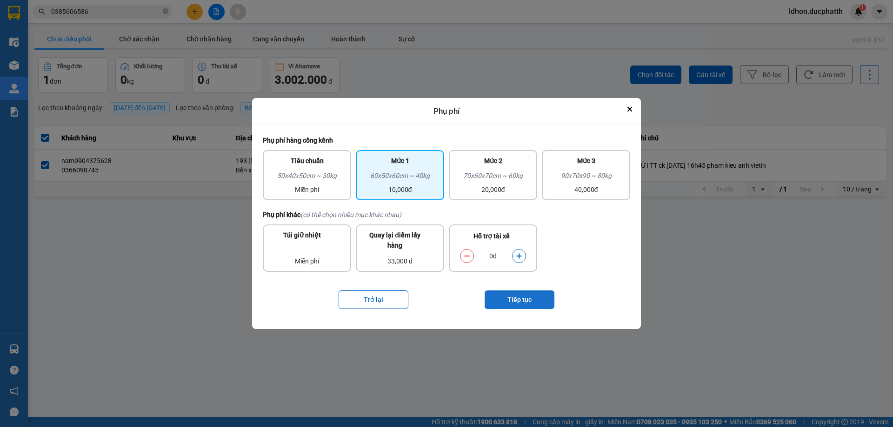
click at [527, 299] on button "Tiếp tục" at bounding box center [519, 300] width 70 height 19
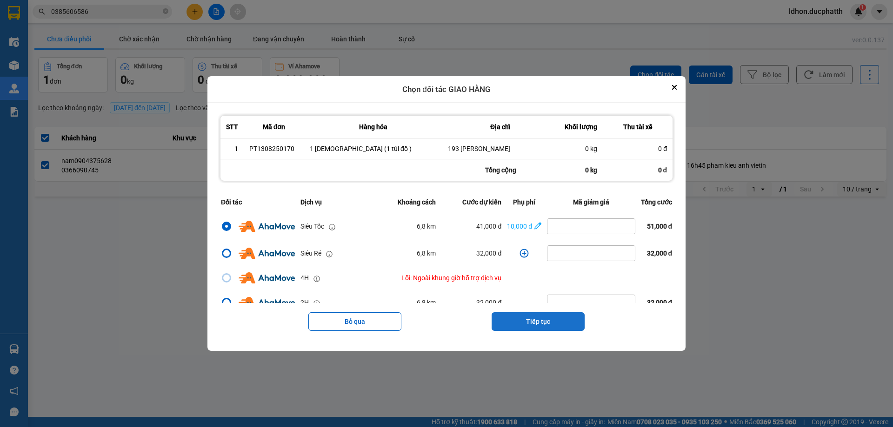
click at [553, 321] on button "Tiếp tục" at bounding box center [537, 321] width 93 height 19
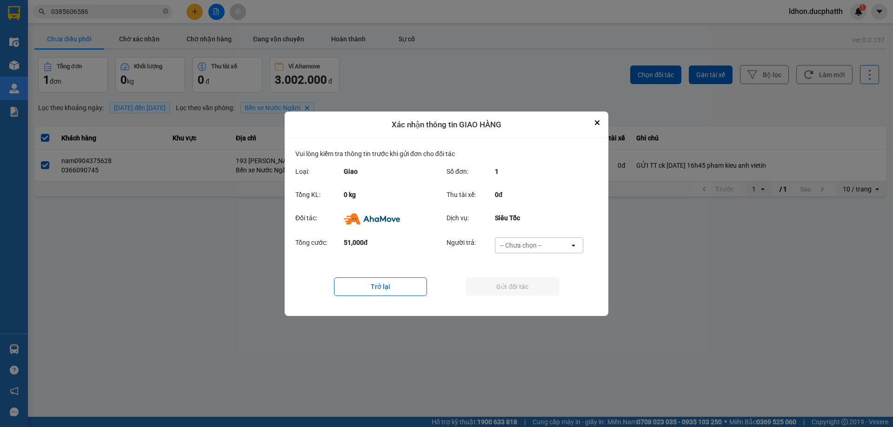
click at [561, 249] on div "-- Chưa chọn --" at bounding box center [532, 245] width 74 height 15
click at [541, 298] on div "Ví Ahamove" at bounding box center [538, 298] width 88 height 17
click at [532, 288] on button "Gửi đối tác" at bounding box center [512, 287] width 93 height 19
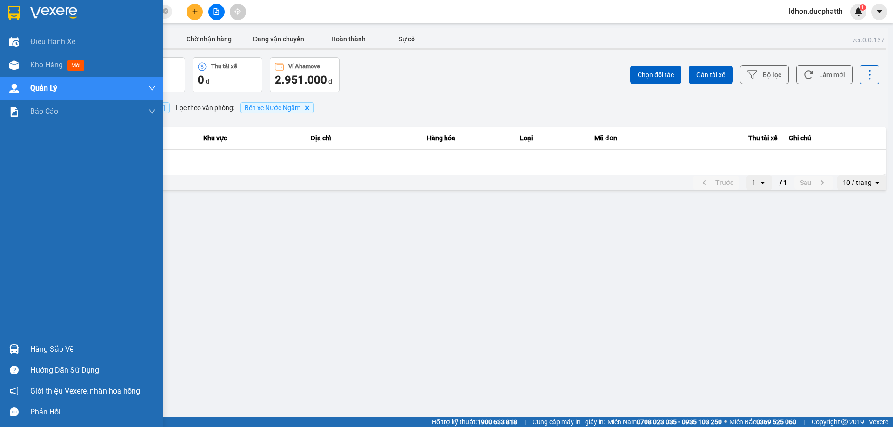
click at [24, 351] on div "Hàng sắp về" at bounding box center [81, 349] width 163 height 21
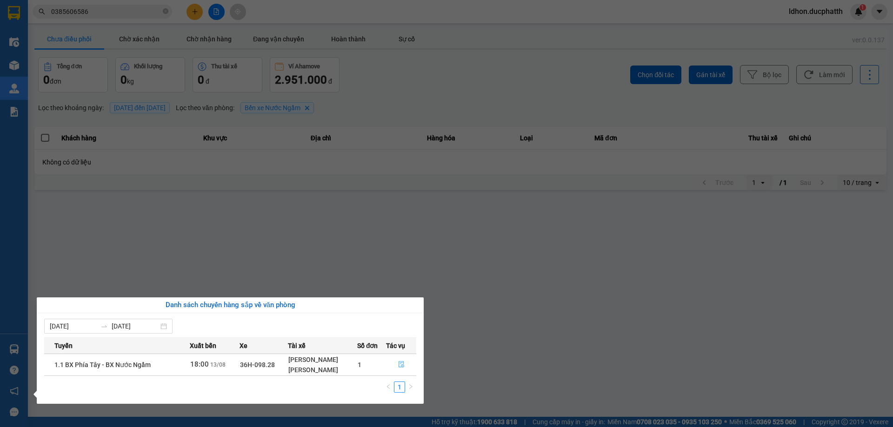
click at [400, 359] on button "button" at bounding box center [400, 364] width 29 height 15
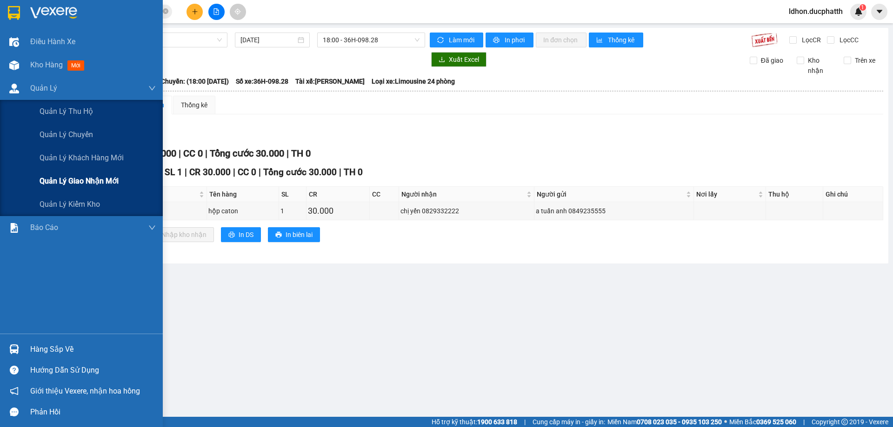
click at [104, 186] on span "Quản lý giao nhận mới" at bounding box center [79, 181] width 79 height 12
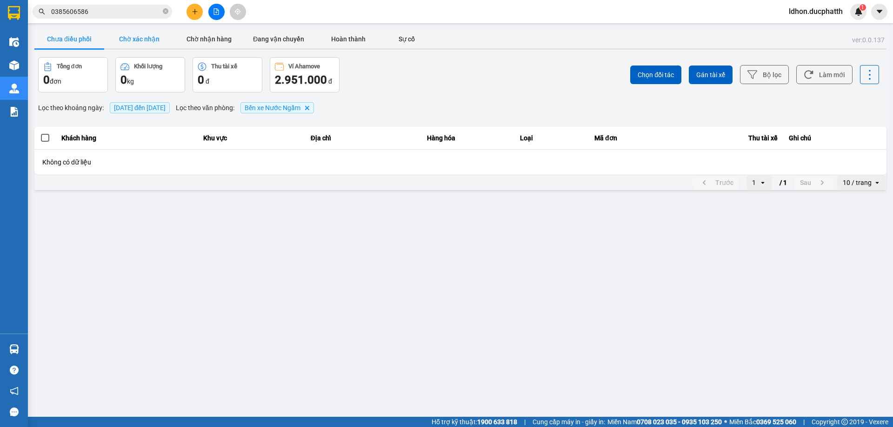
click at [144, 43] on button "Chờ xác nhận" at bounding box center [139, 39] width 70 height 19
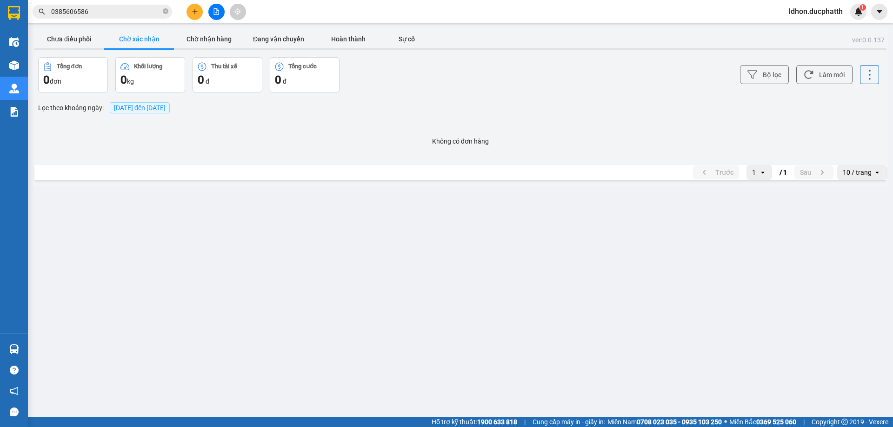
click at [191, 49] on div at bounding box center [460, 48] width 852 height 1
click at [201, 44] on button "Chờ nhận hàng" at bounding box center [209, 39] width 70 height 19
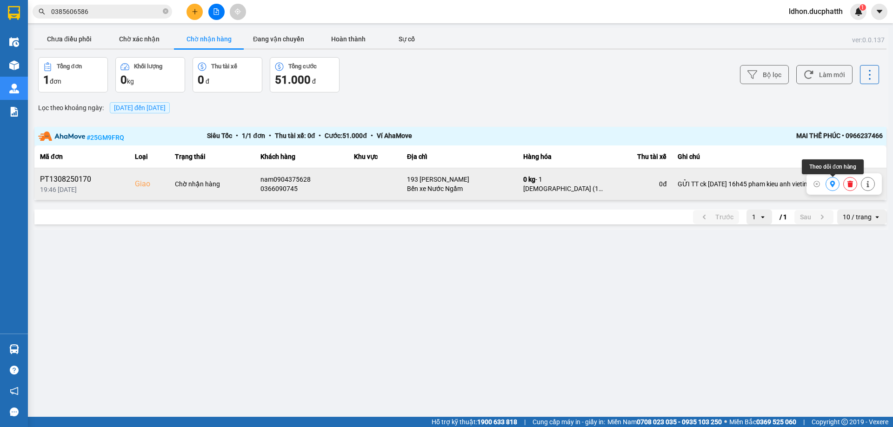
click at [829, 186] on icon at bounding box center [832, 184] width 7 height 7
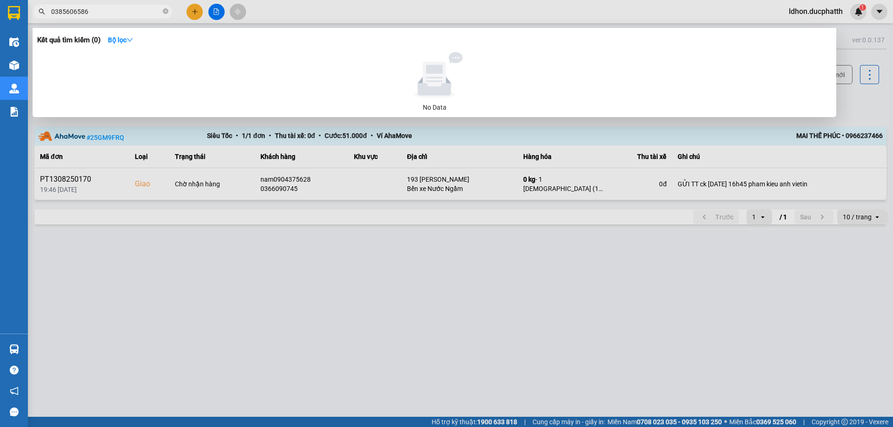
click at [140, 7] on input "0385606586" at bounding box center [106, 12] width 110 height 10
type input "0"
type input "528"
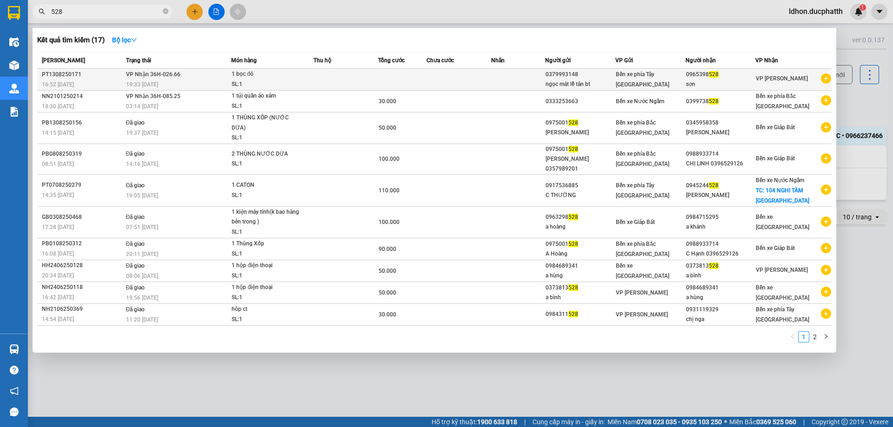
click at [433, 73] on td at bounding box center [458, 80] width 65 height 22
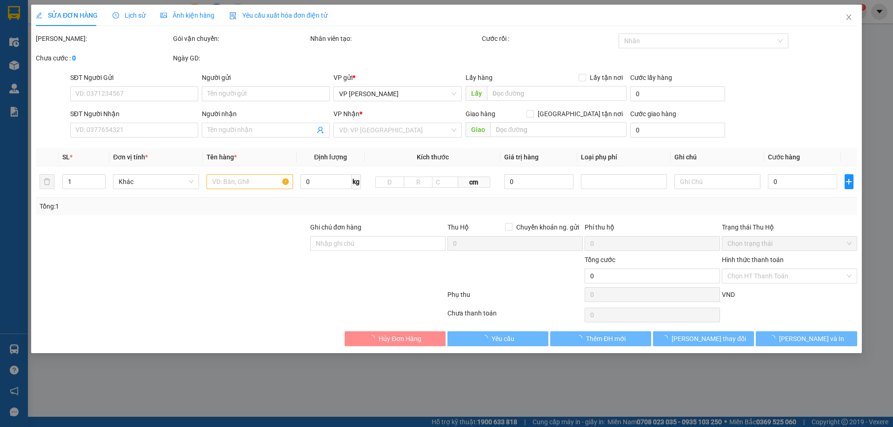
type input "0379993148"
type input "ngọc mát lễ tân bt"
type input "0965398528"
type input "sơn"
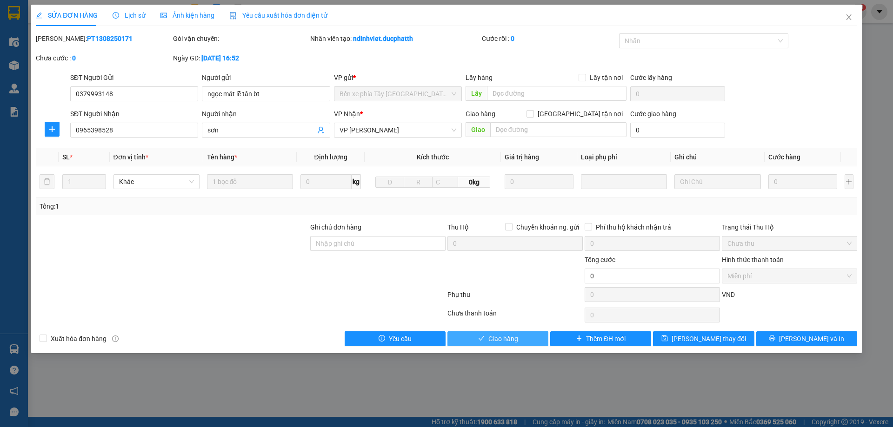
click at [470, 337] on button "Giao hàng" at bounding box center [497, 338] width 101 height 15
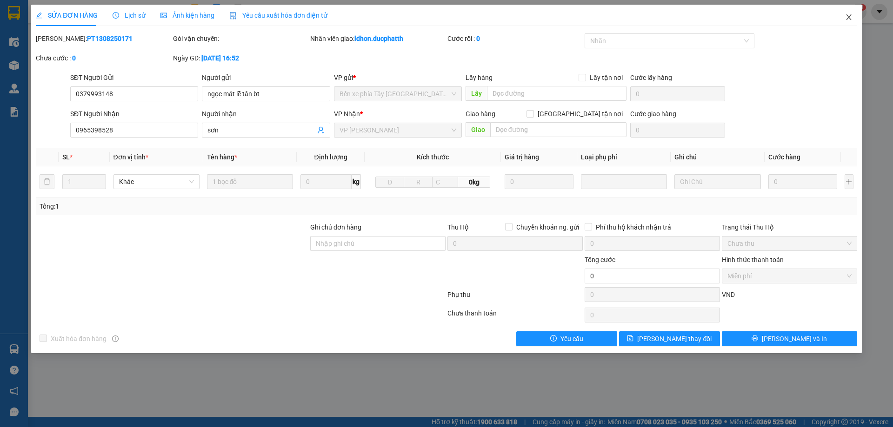
click at [848, 18] on icon "close" at bounding box center [848, 17] width 5 height 6
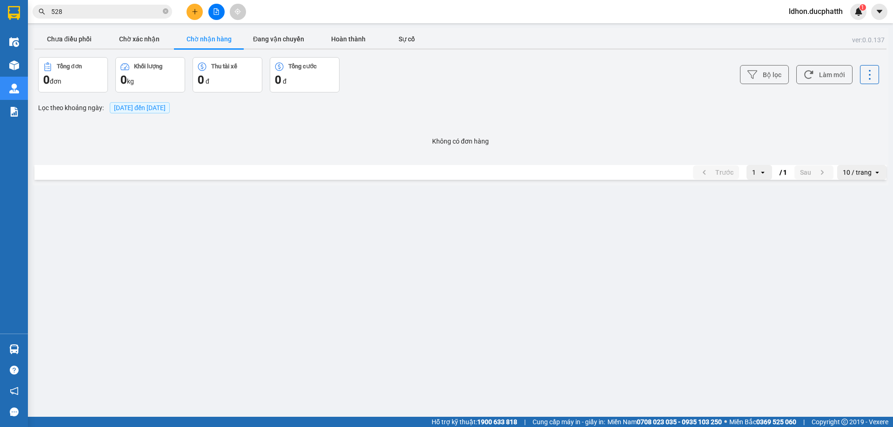
click at [217, 12] on icon "file-add" at bounding box center [216, 11] width 7 height 7
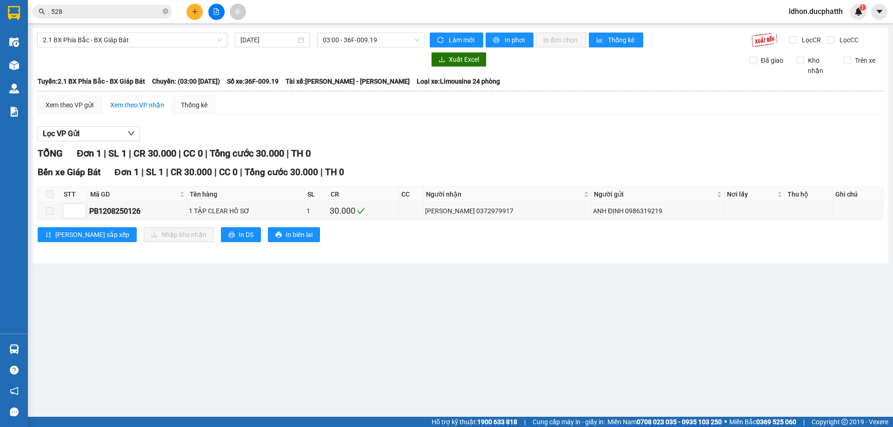
click at [139, 50] on div "2.1 BX Phía Bắc - BX Giáp Bát [DATE] 03:00 - 36F-009.19 Làm mới In phơi In đơn …" at bounding box center [460, 146] width 855 height 236
click at [137, 46] on div "2.1 BX Phía Bắc - BX Giáp Bát" at bounding box center [132, 40] width 190 height 15
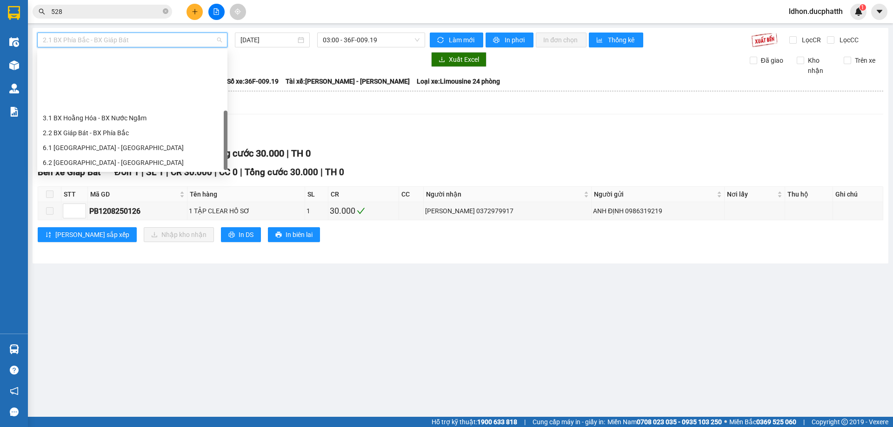
scroll to position [74, 0]
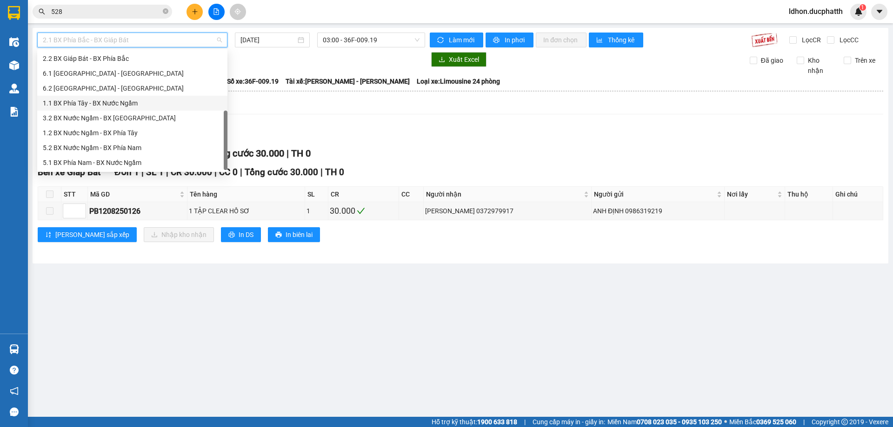
click at [122, 106] on div "1.1 BX Phía Tây - BX Nước Ngầm" at bounding box center [132, 103] width 179 height 10
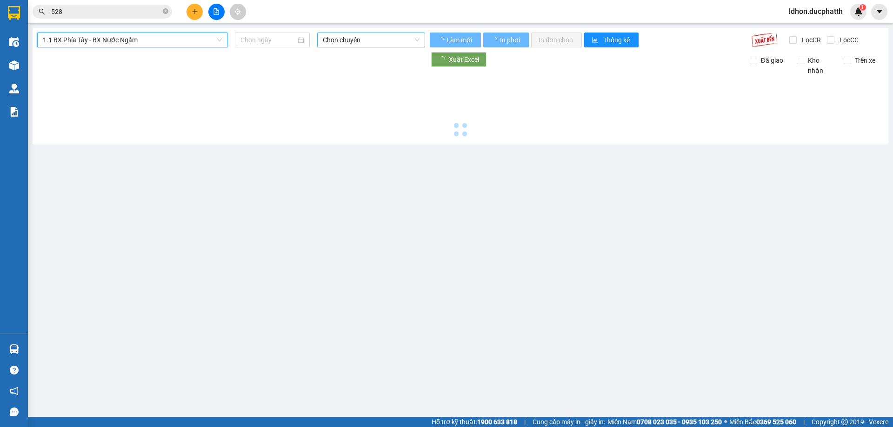
type input "[DATE]"
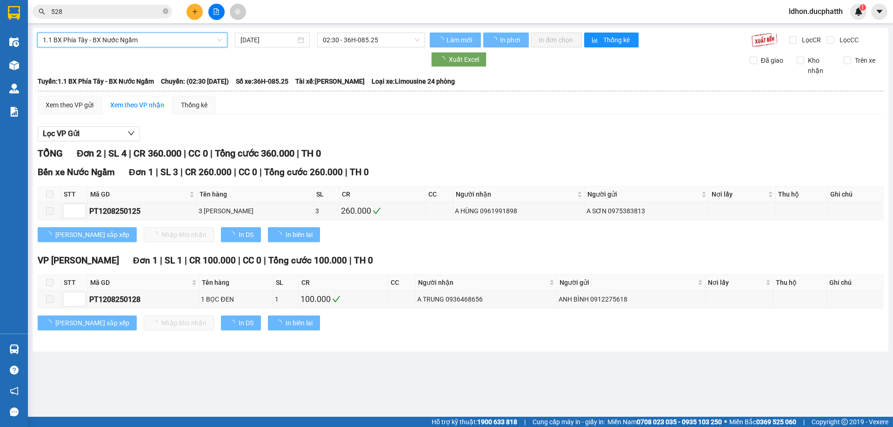
click at [367, 31] on div "1.1 BX Phía Tây - BX Nước Ngầm 1.1 BX Phía Tây - BX Nước Ngầm [DATE] 02:30 - 36…" at bounding box center [460, 190] width 855 height 324
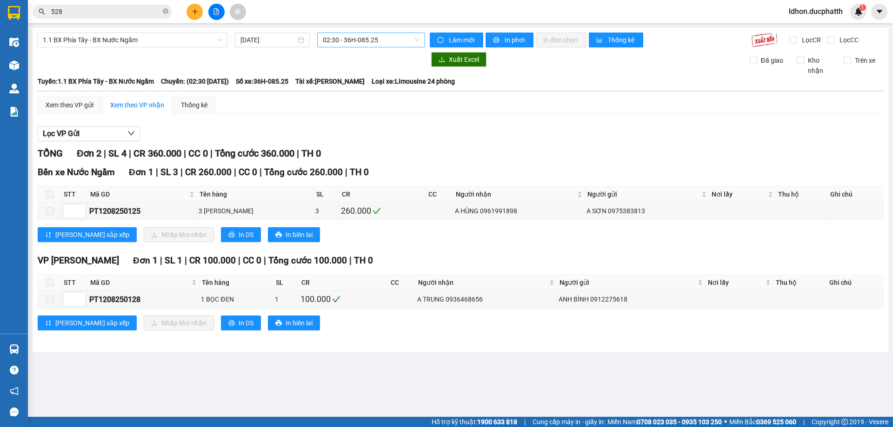
click at [370, 44] on span "02:30 - 36H-085.25" at bounding box center [371, 40] width 97 height 14
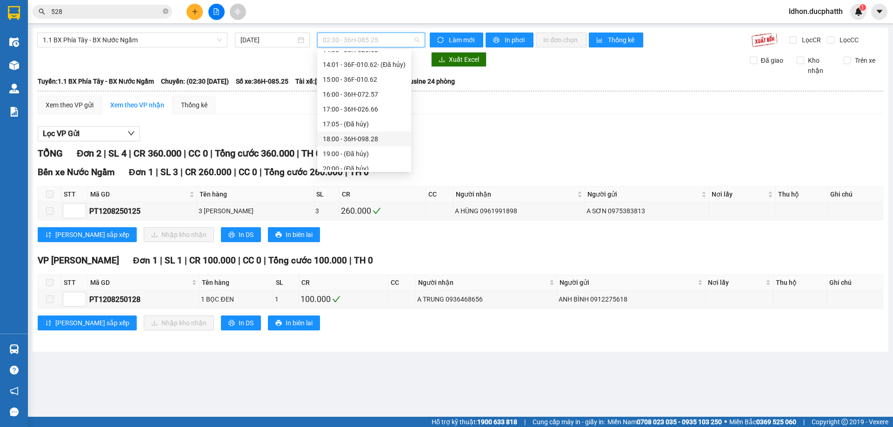
scroll to position [298, 0]
click at [384, 138] on div "18:00 - 36H-098.28" at bounding box center [364, 133] width 94 height 15
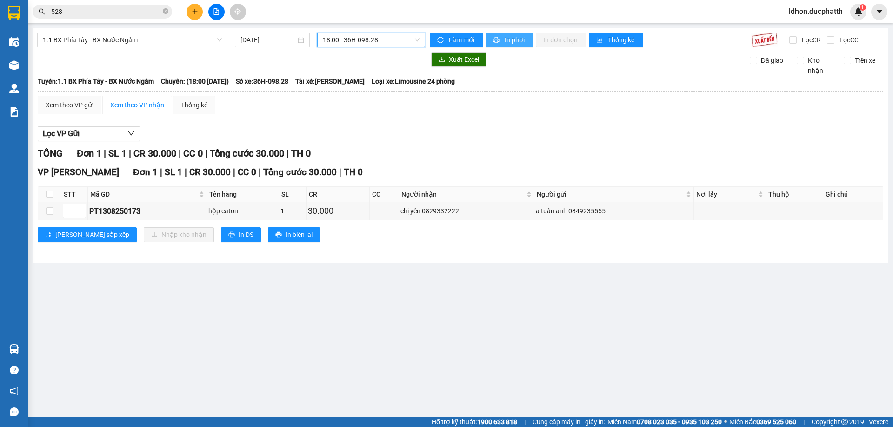
click at [506, 39] on span "In phơi" at bounding box center [514, 40] width 21 height 10
